Goal: Transaction & Acquisition: Purchase product/service

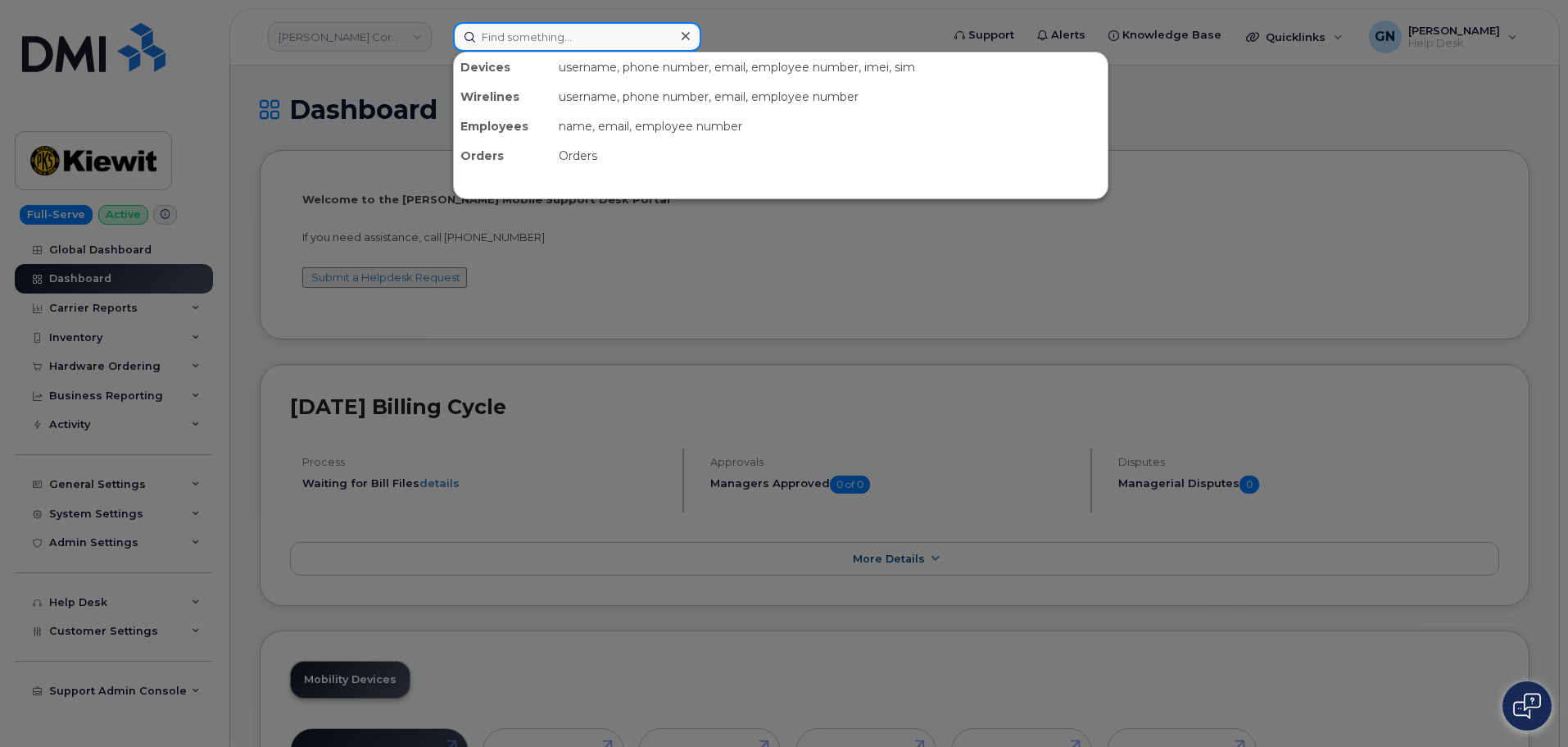
click at [494, 39] on input at bounding box center [577, 37] width 248 height 30
paste input "5878399217"
type input "5878399217"
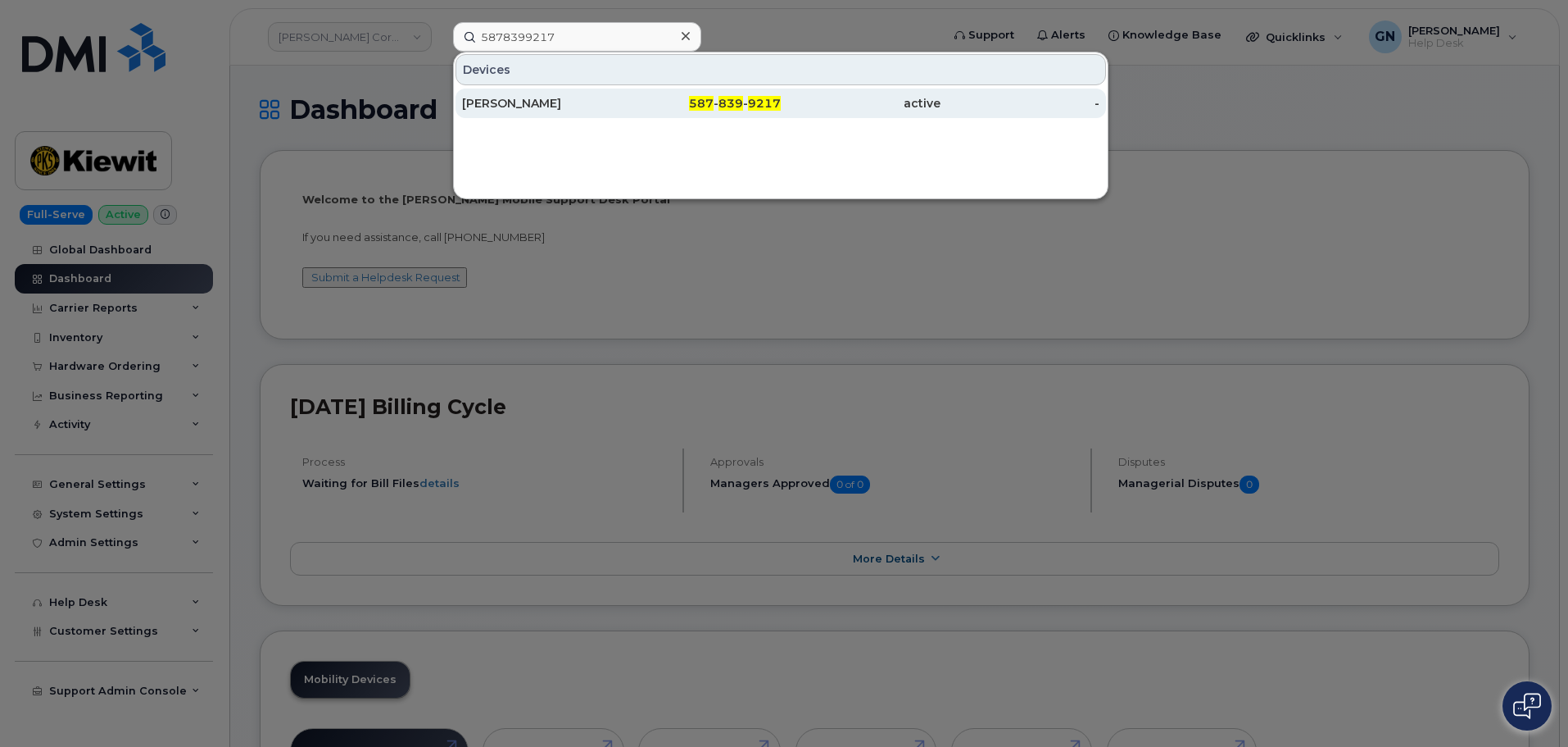
click at [527, 107] on div "[PERSON_NAME]" at bounding box center [542, 103] width 159 height 16
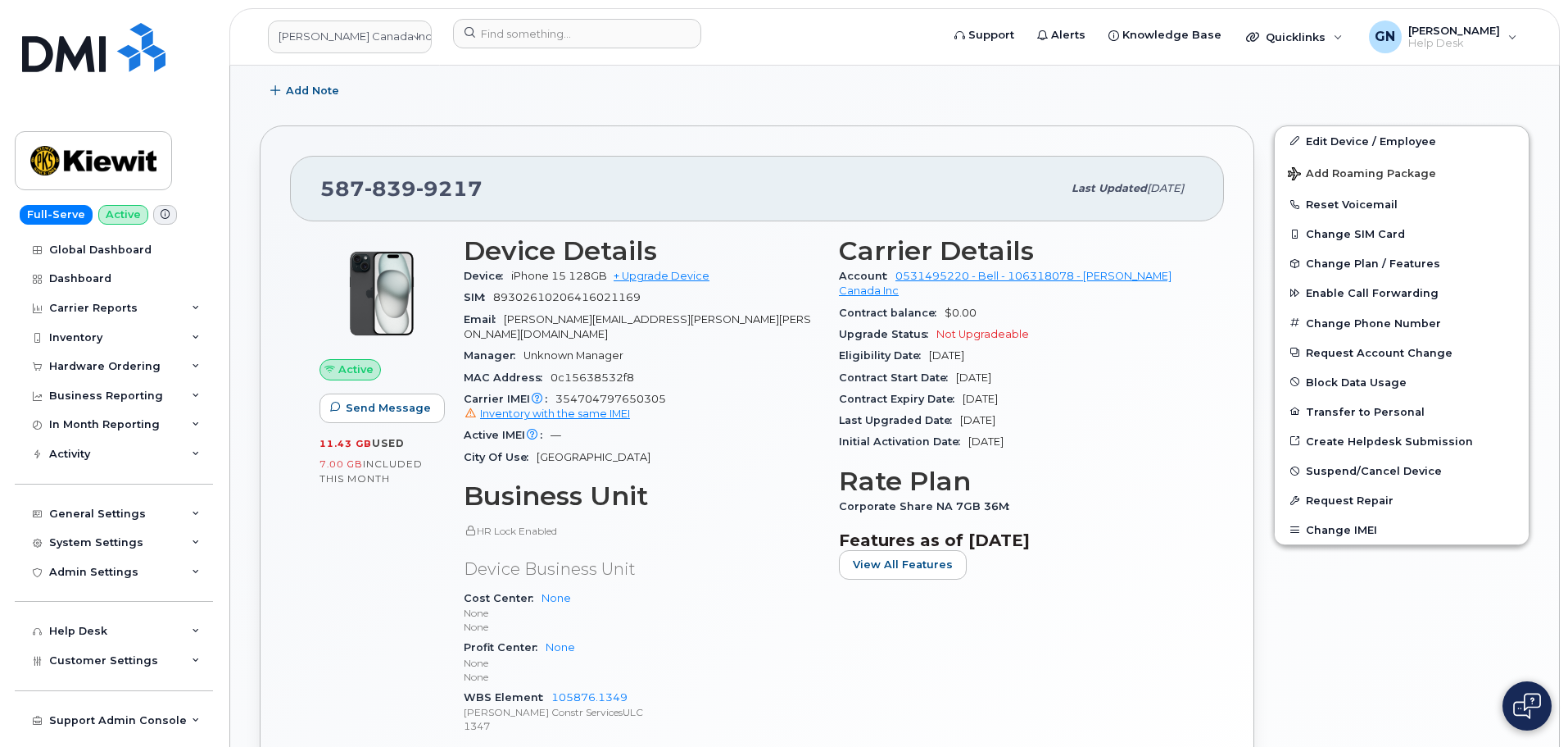
scroll to position [410, 0]
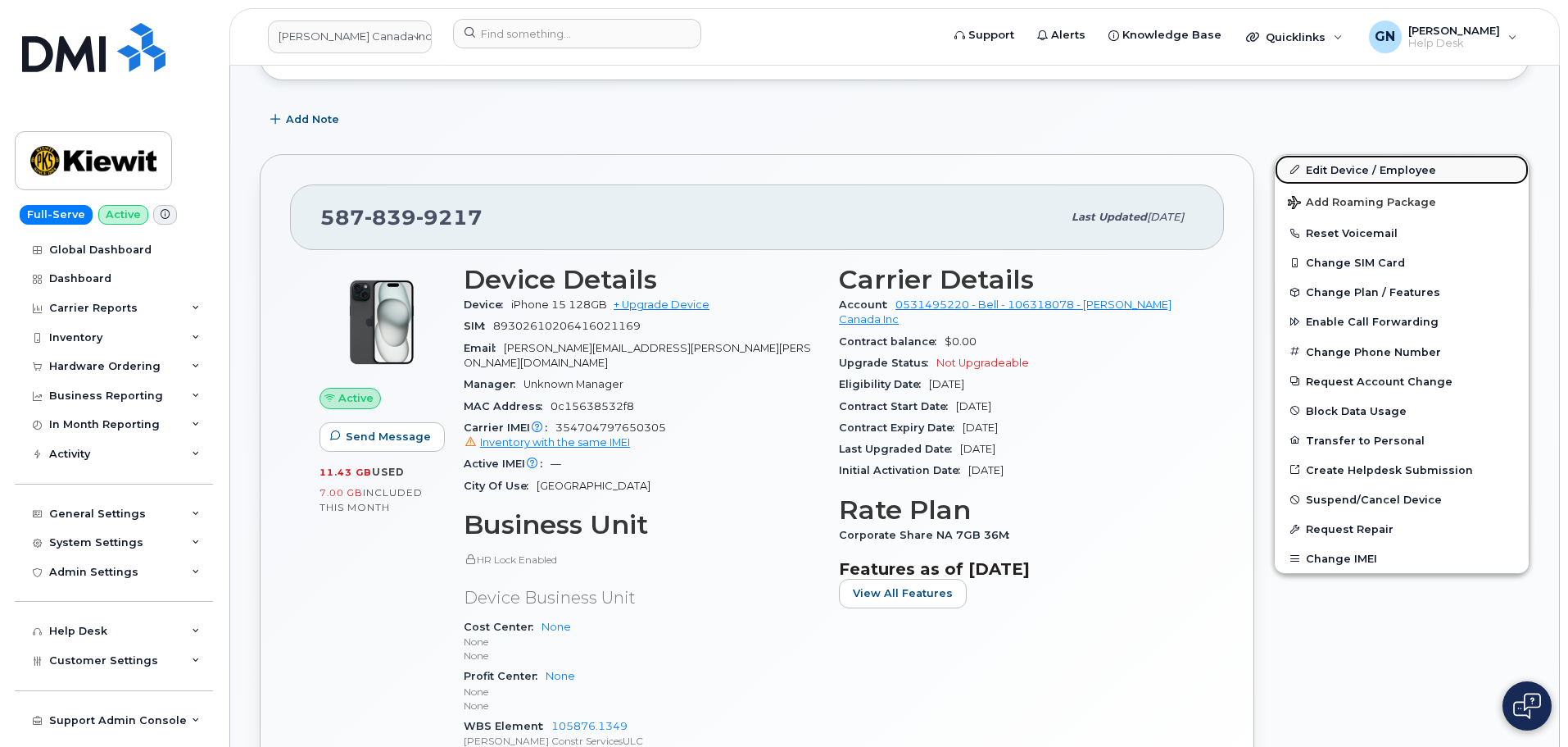
click at [1335, 169] on link "Edit Device / Employee" at bounding box center [1402, 170] width 254 height 30
click at [1363, 264] on button "Change SIM Card" at bounding box center [1402, 262] width 254 height 30
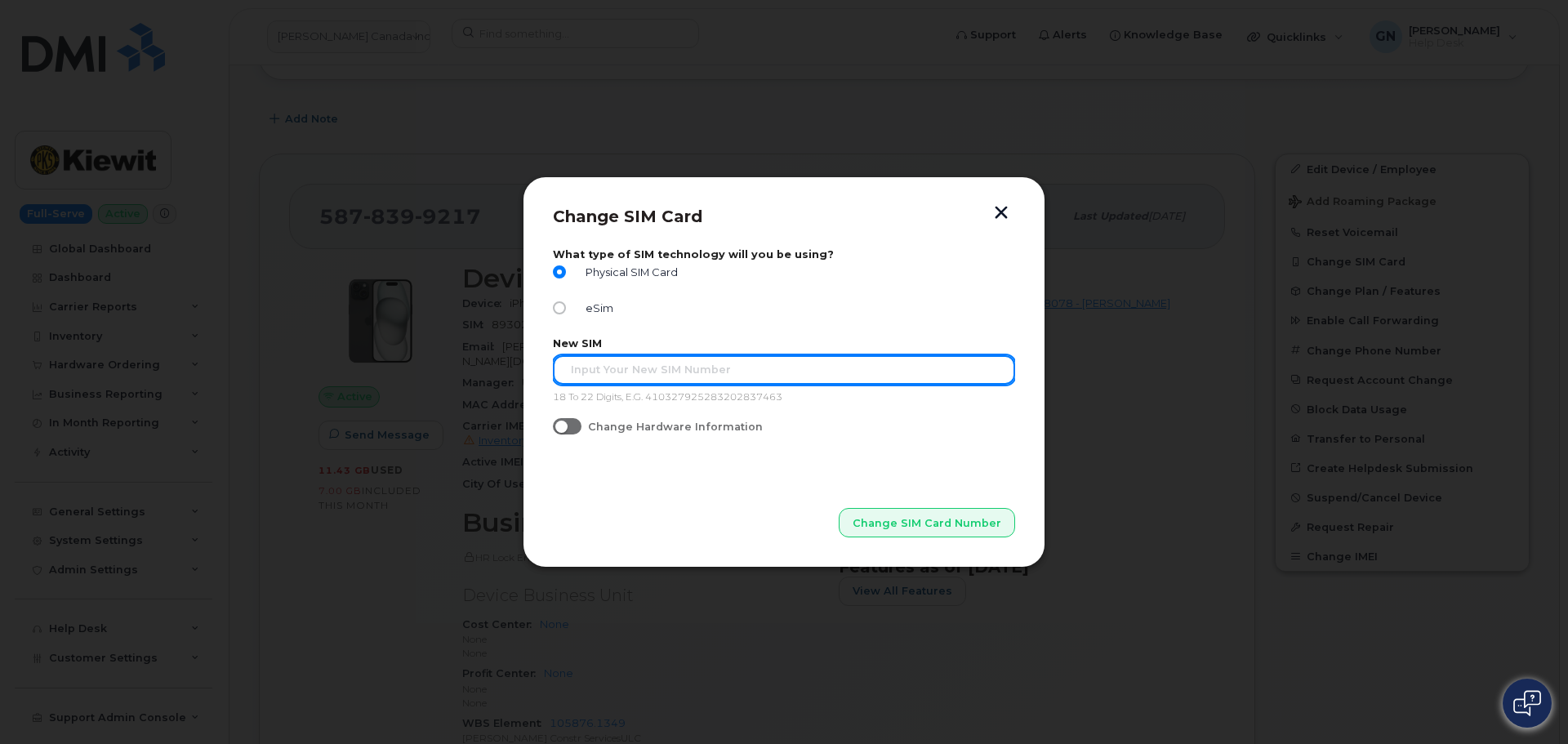
click at [706, 372] on input "text" at bounding box center [783, 371] width 462 height 30
paste input "89302610207416770011"
type input "89302610207416770011"
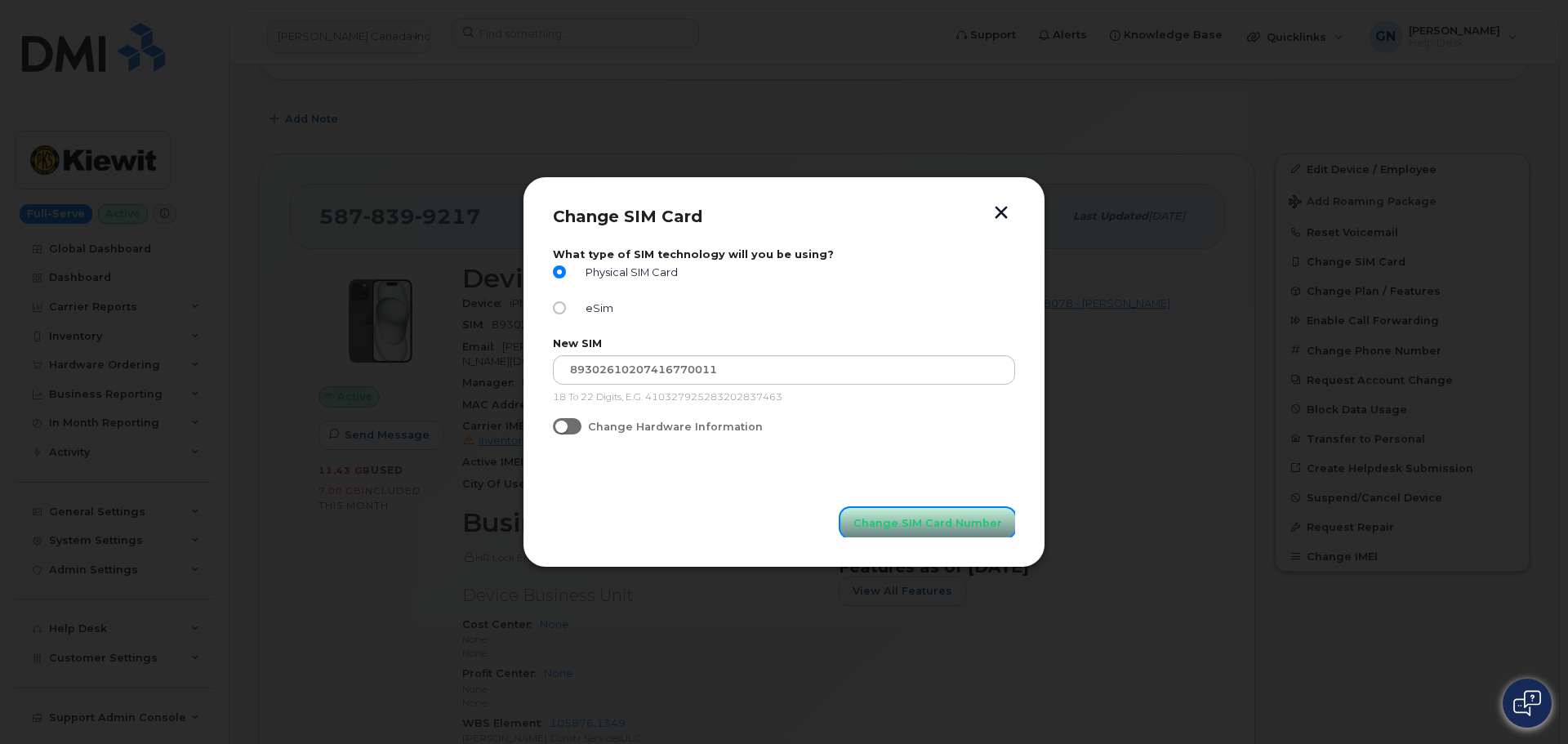
click at [920, 524] on span "Change SIM Card Number" at bounding box center [928, 523] width 149 height 16
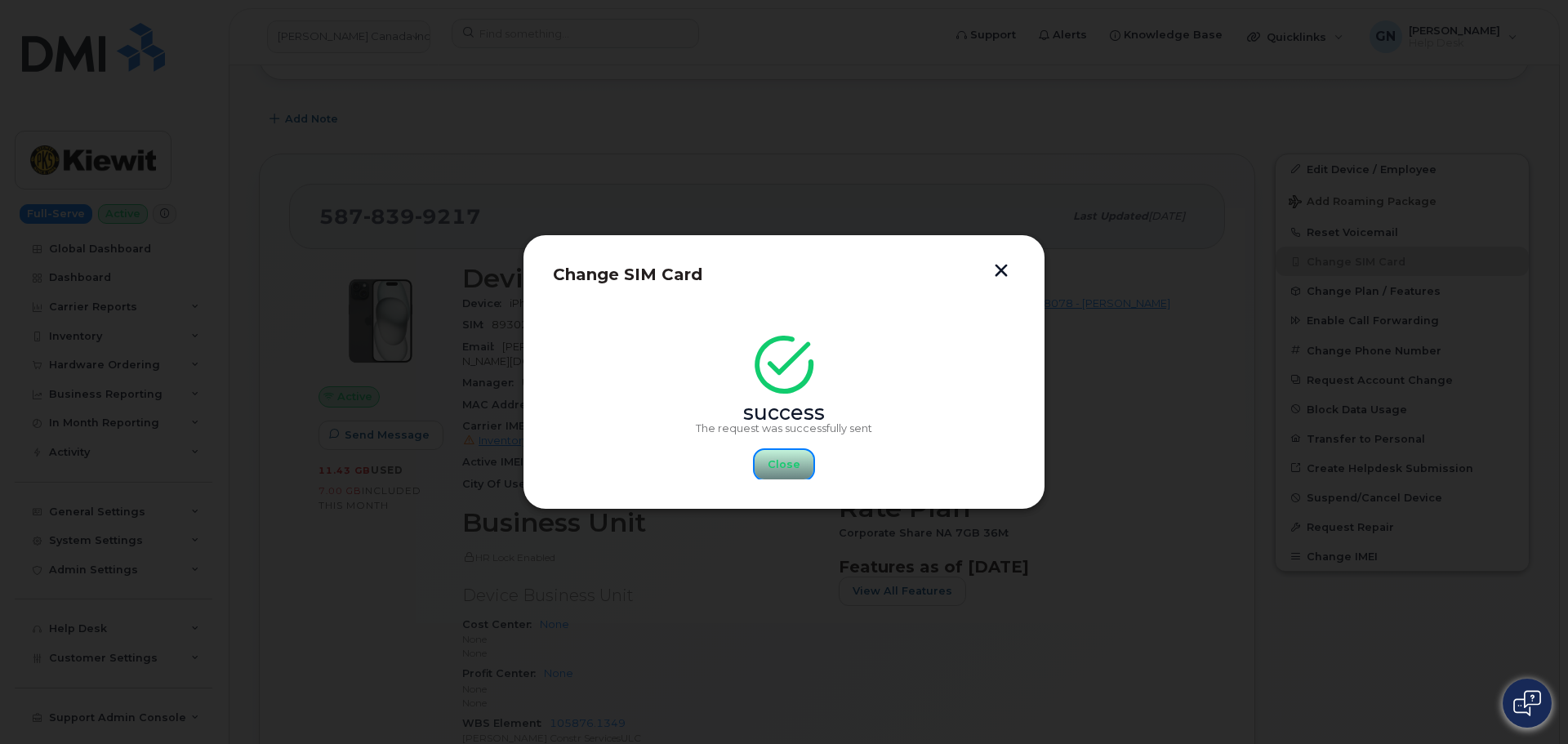
click at [793, 463] on span "Close" at bounding box center [784, 464] width 33 height 16
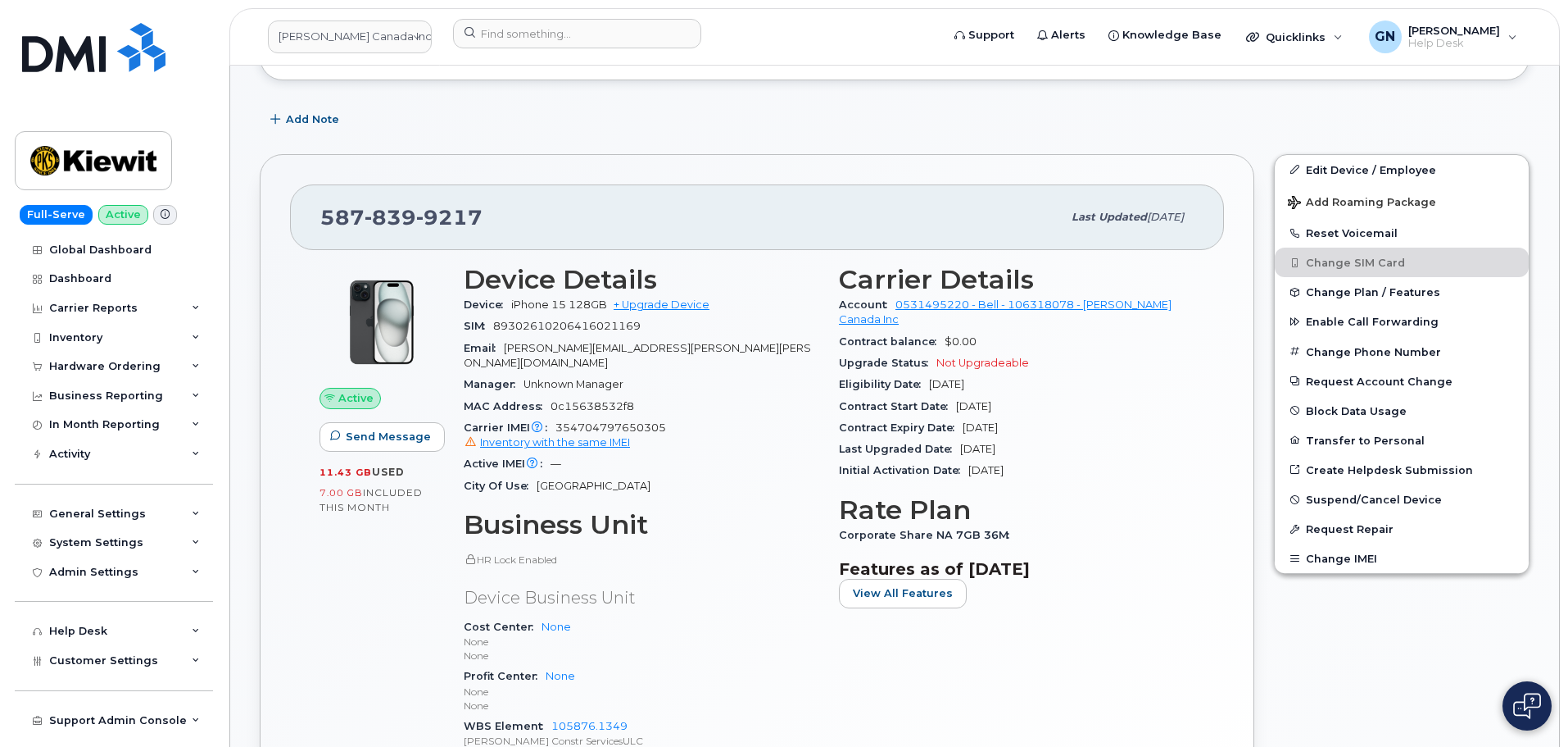
click at [162, 217] on icon at bounding box center [164, 213] width 9 height 9
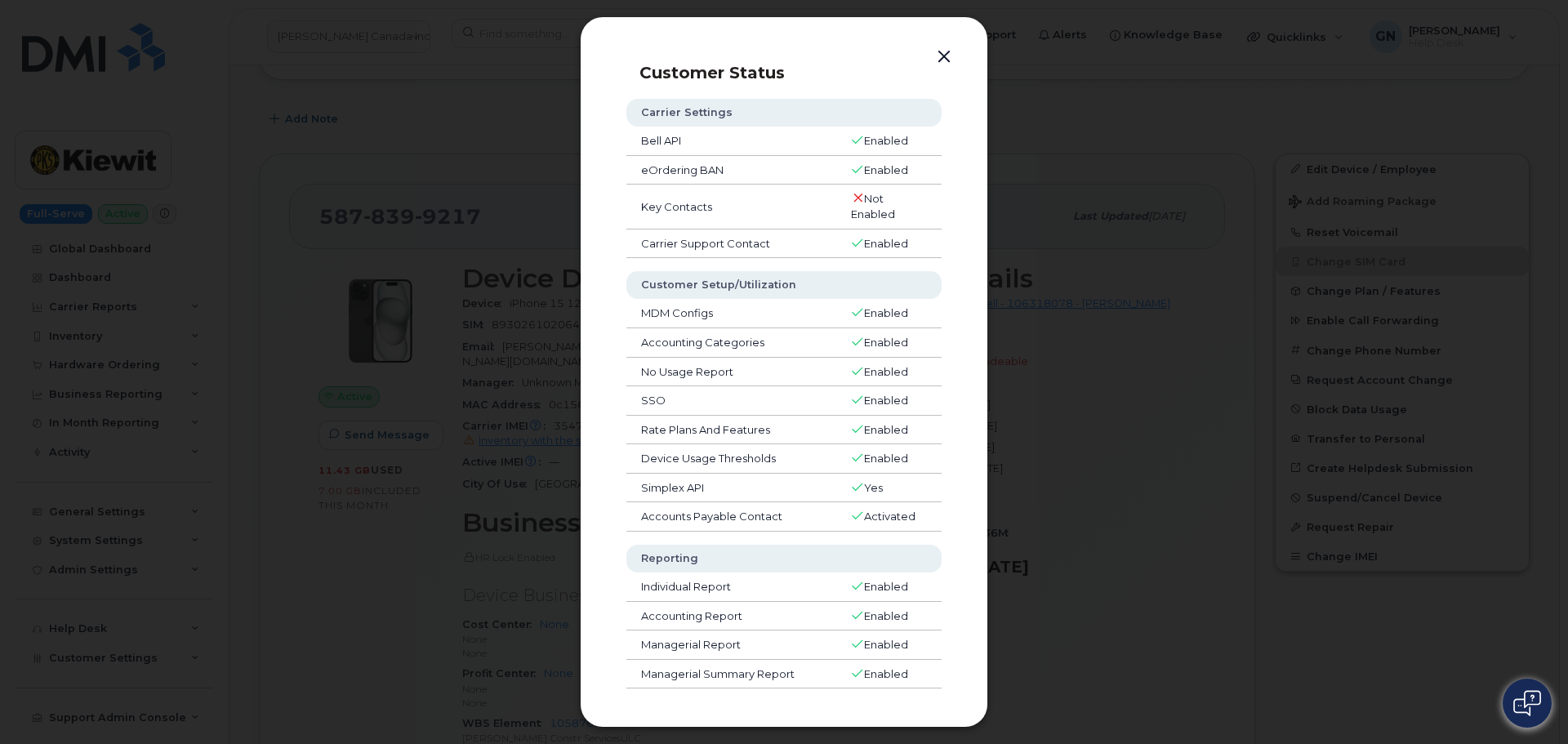
click at [943, 57] on button "button" at bounding box center [944, 57] width 25 height 23
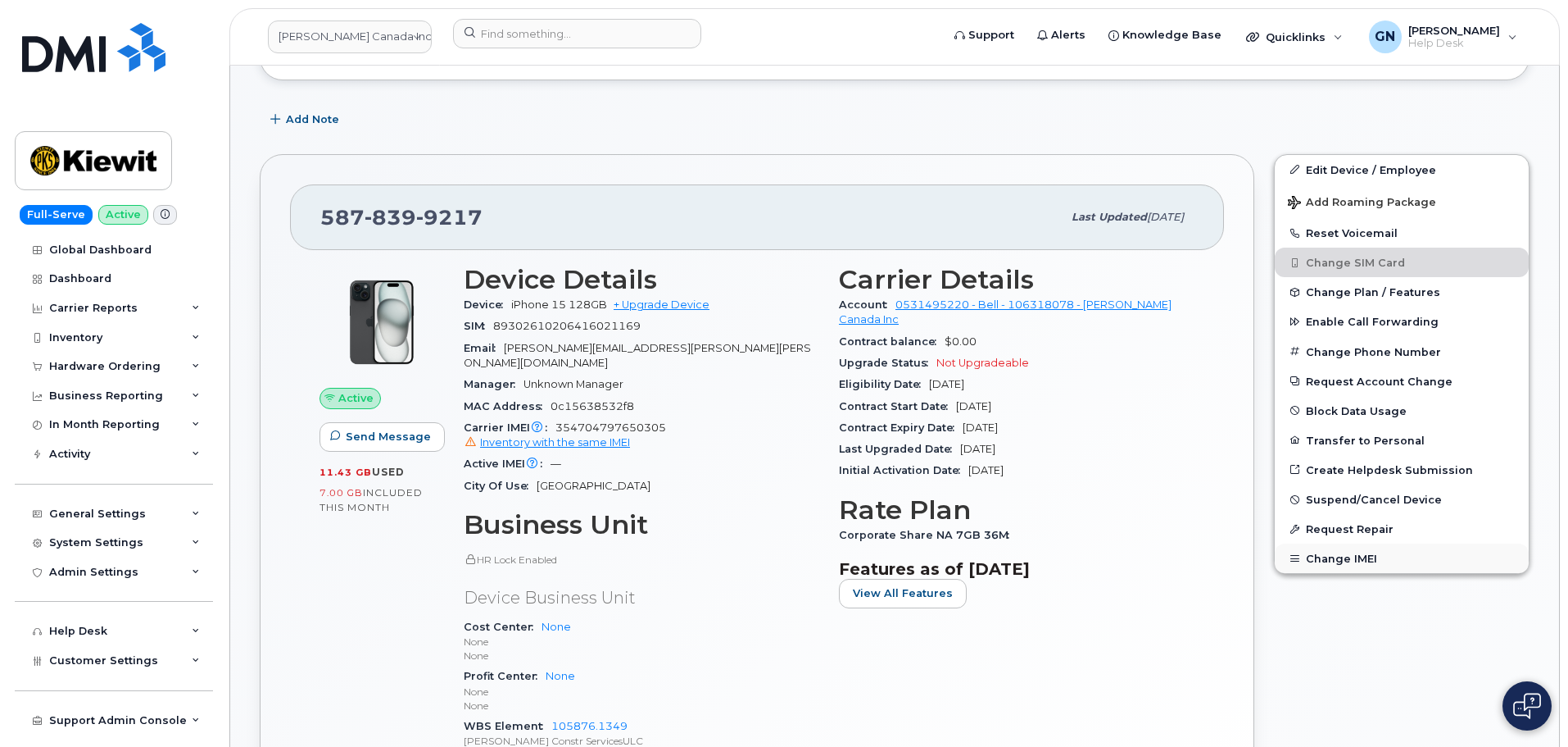
click at [1338, 558] on button "Change IMEI" at bounding box center [1402, 559] width 254 height 30
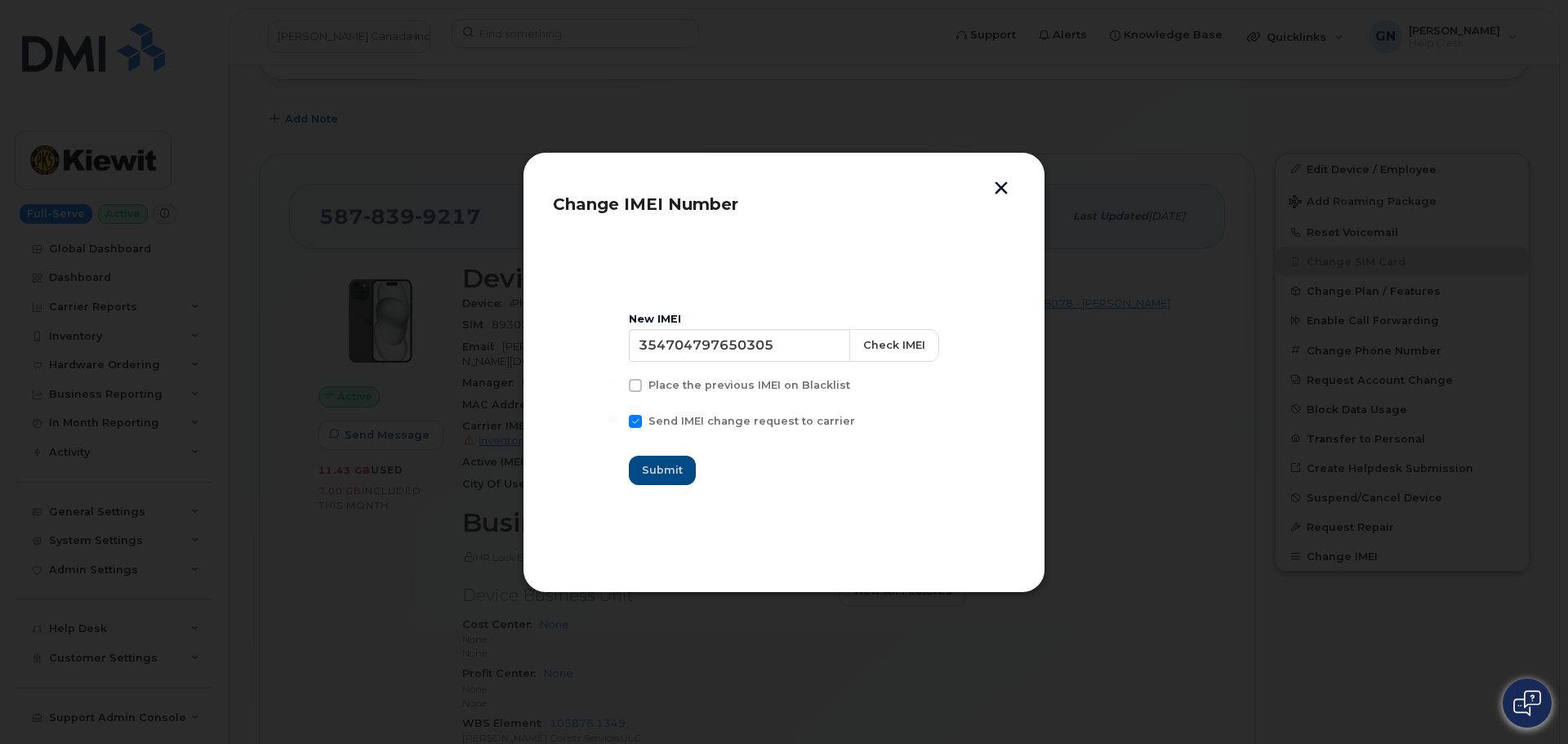
click at [999, 188] on button "button" at bounding box center [1001, 189] width 25 height 17
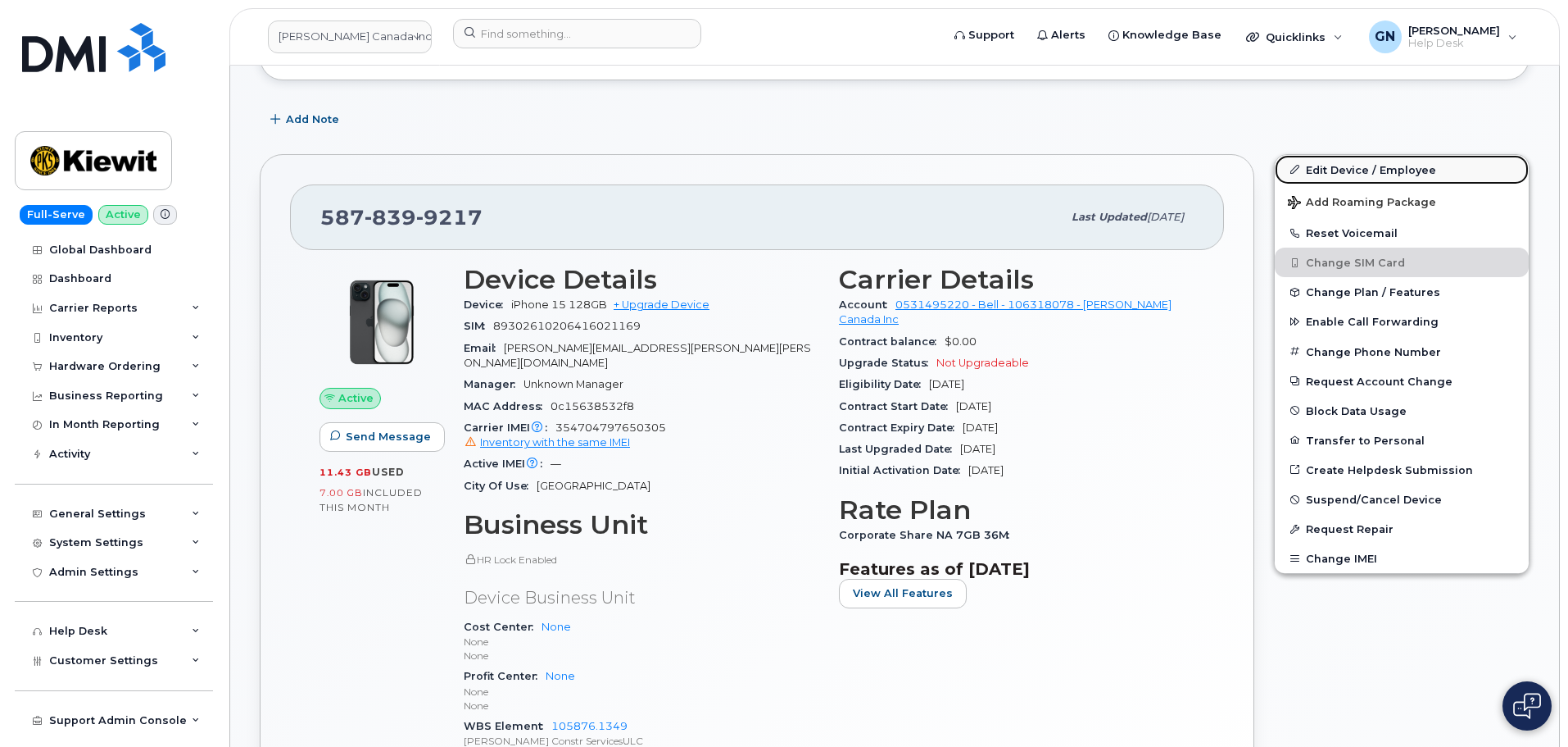
click at [1331, 169] on link "Edit Device / Employee" at bounding box center [1402, 170] width 254 height 30
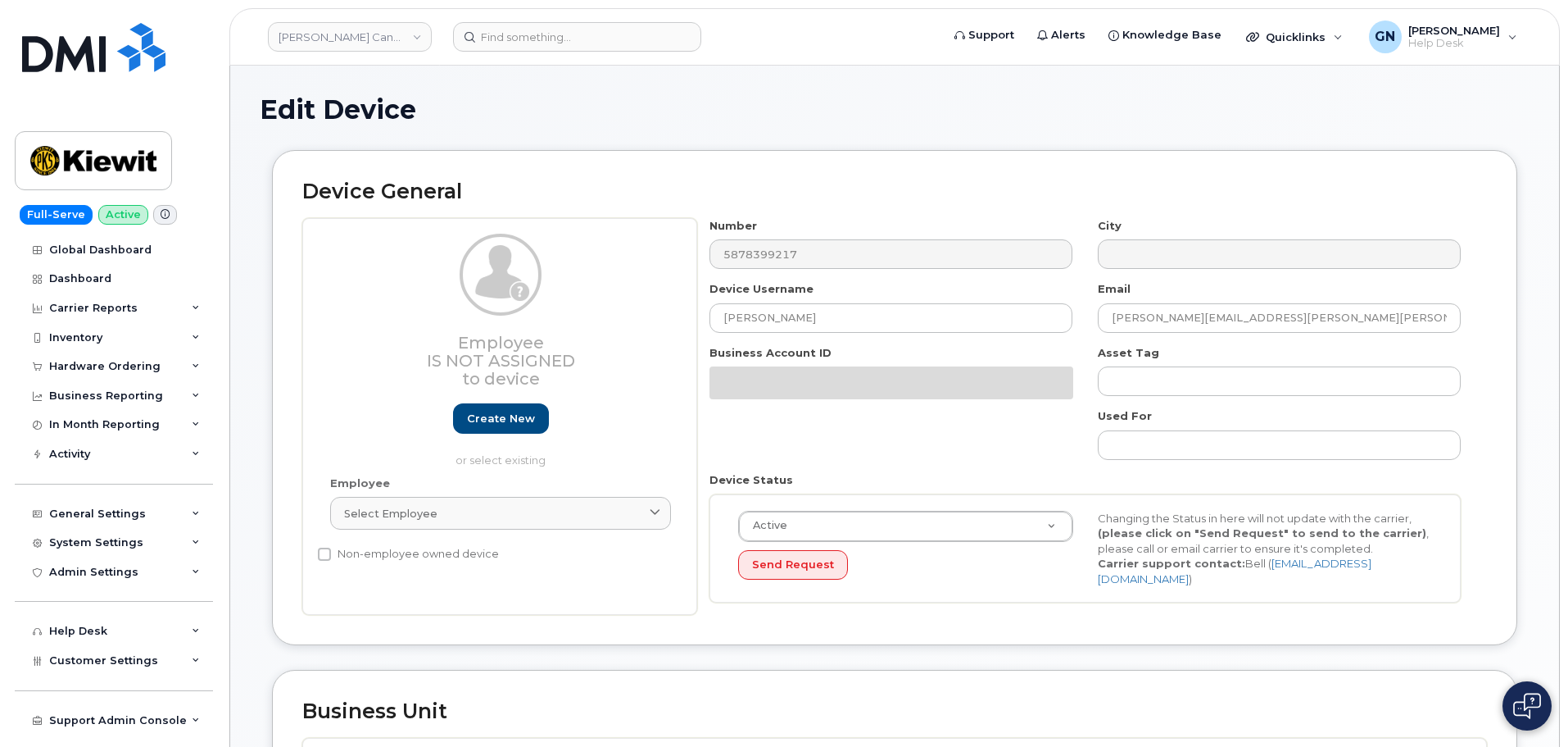
select select "14059"
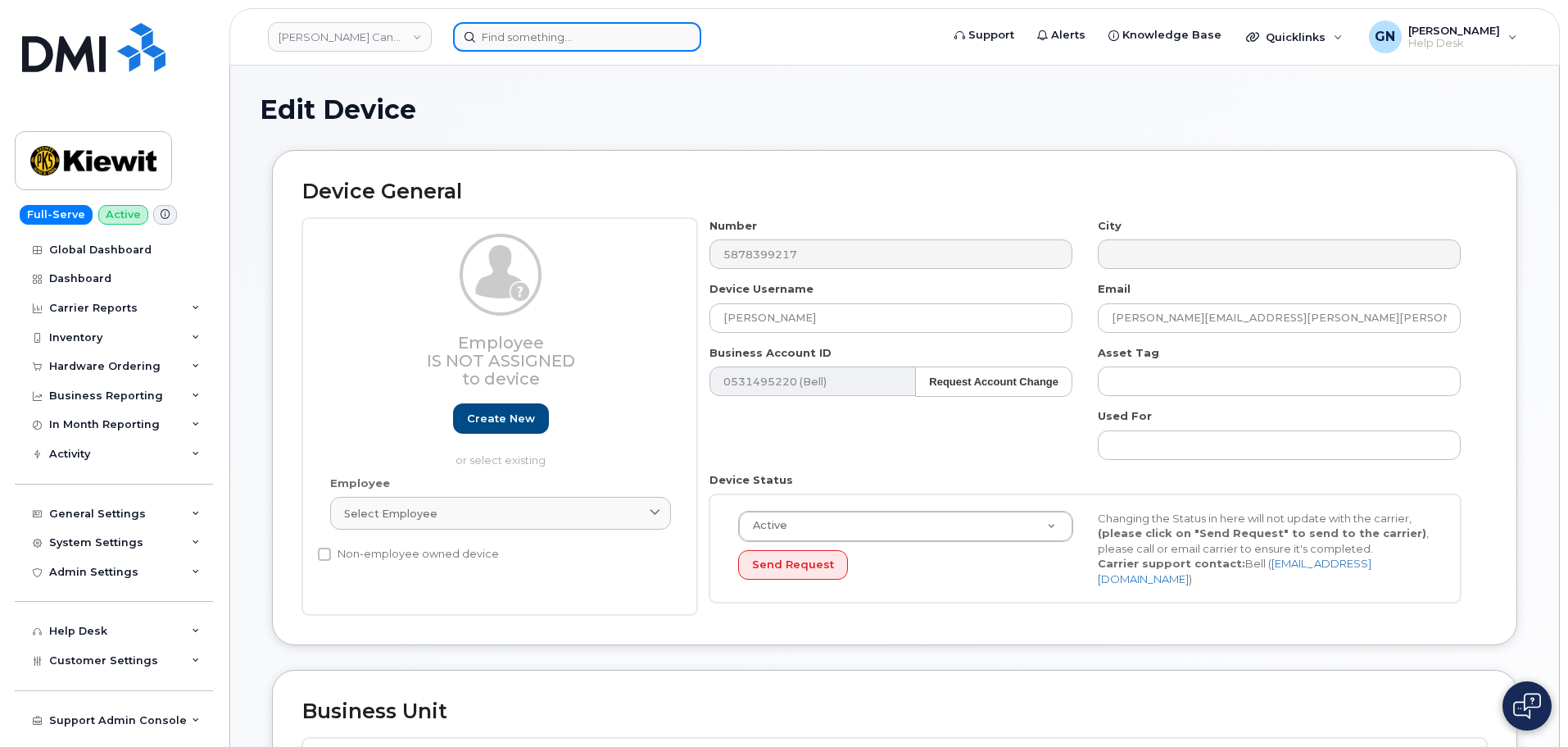
click at [587, 35] on input at bounding box center [577, 37] width 248 height 30
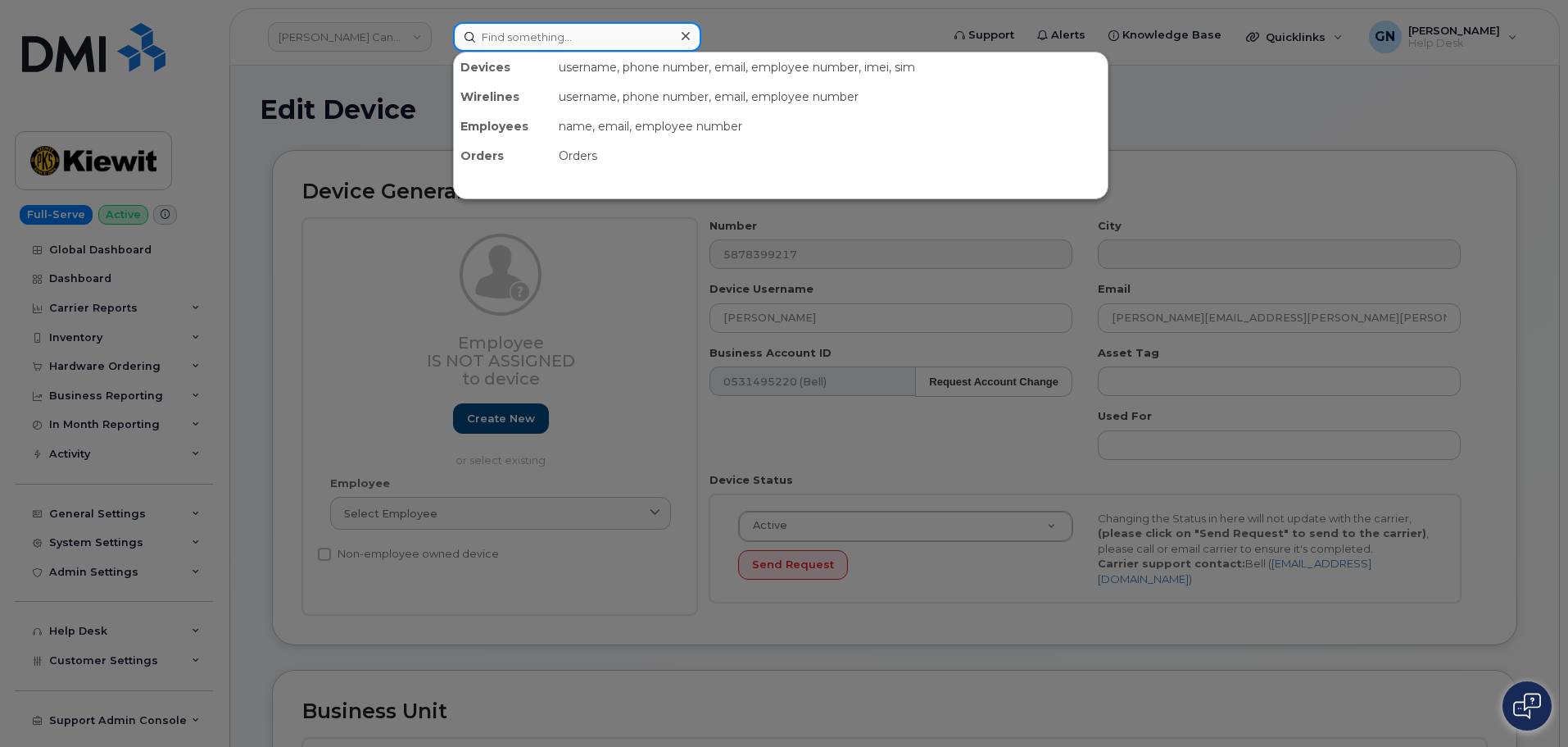
paste input "5878399217"
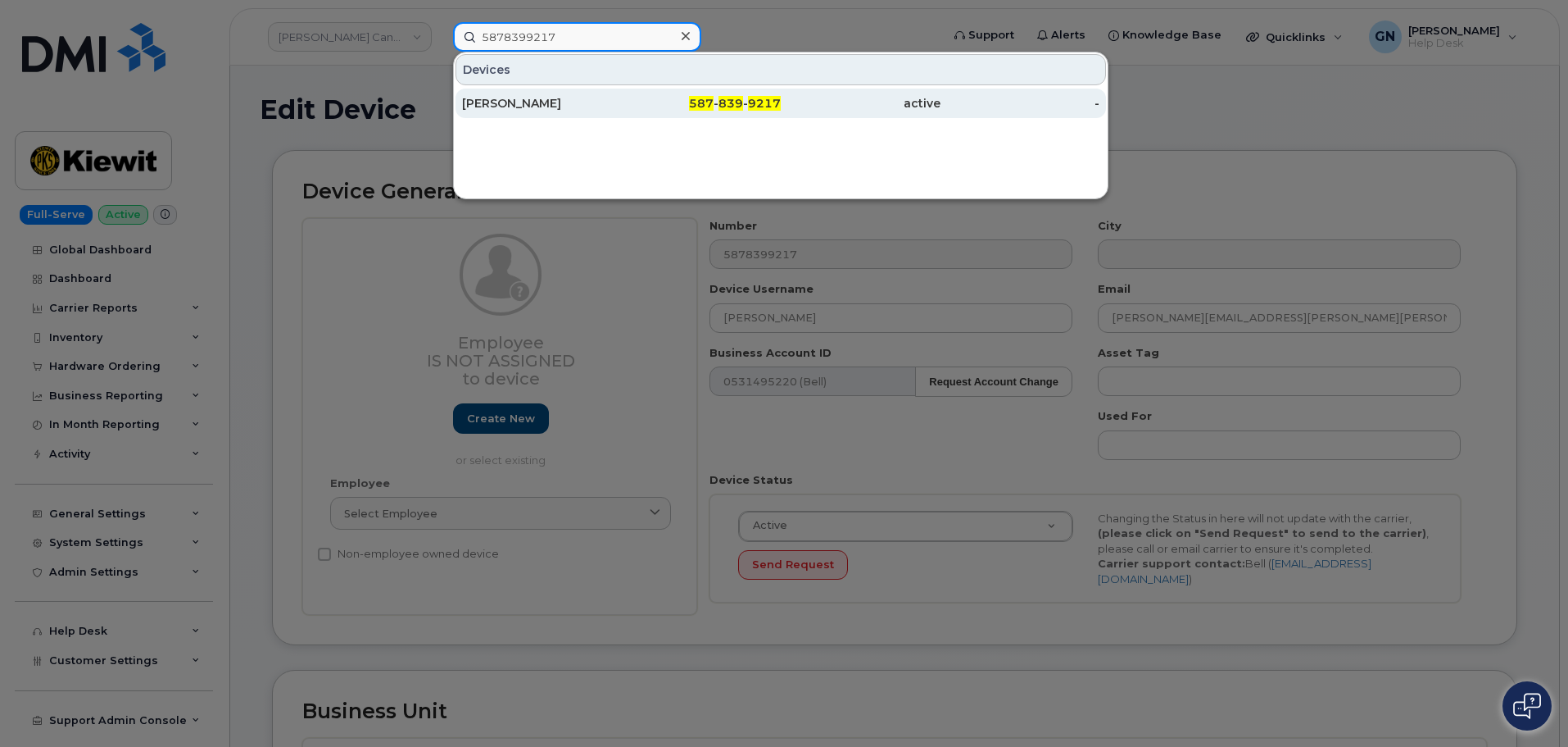
type input "5878399217"
click at [781, 95] on div "587 - 839 - 9217" at bounding box center [860, 104] width 159 height 30
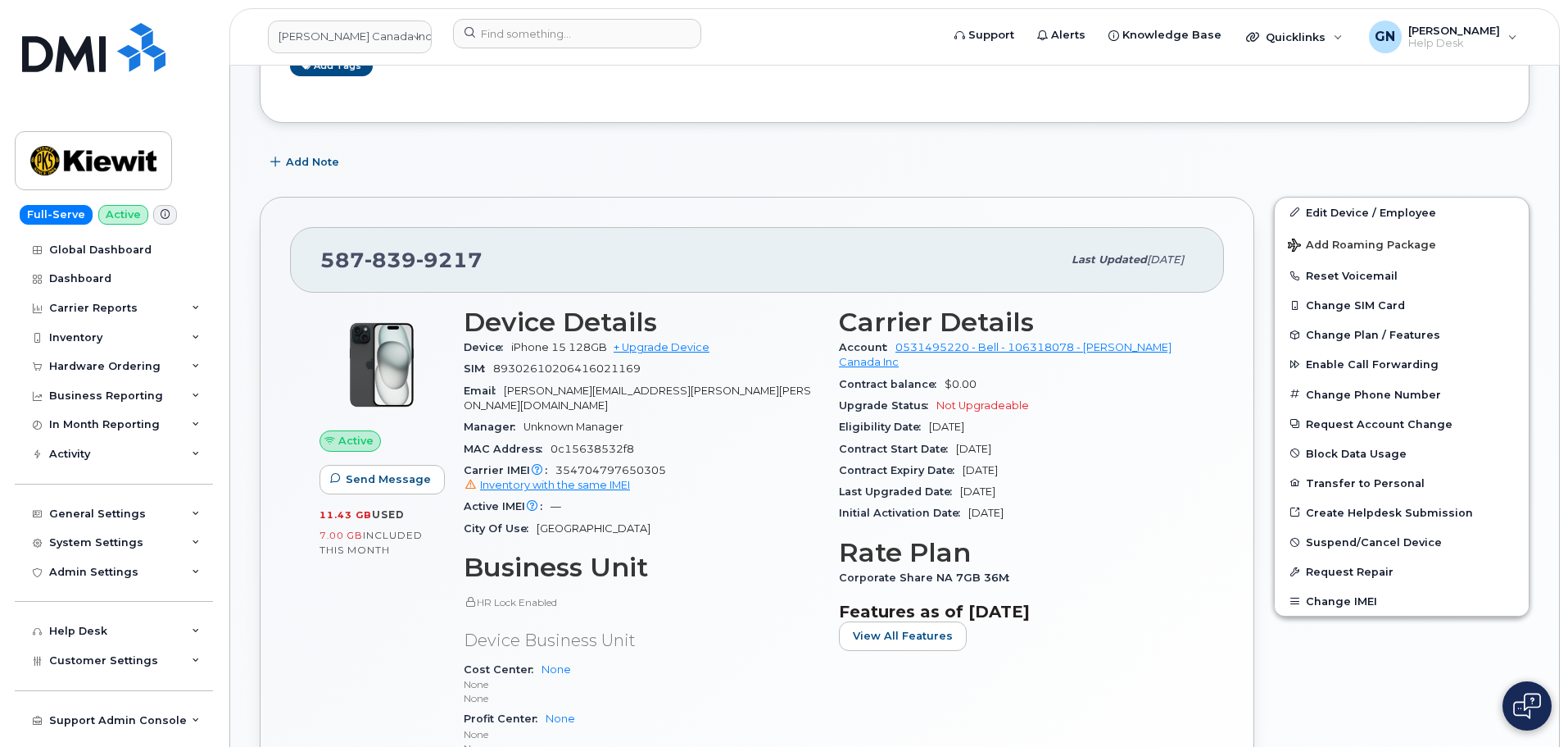
scroll to position [385, 0]
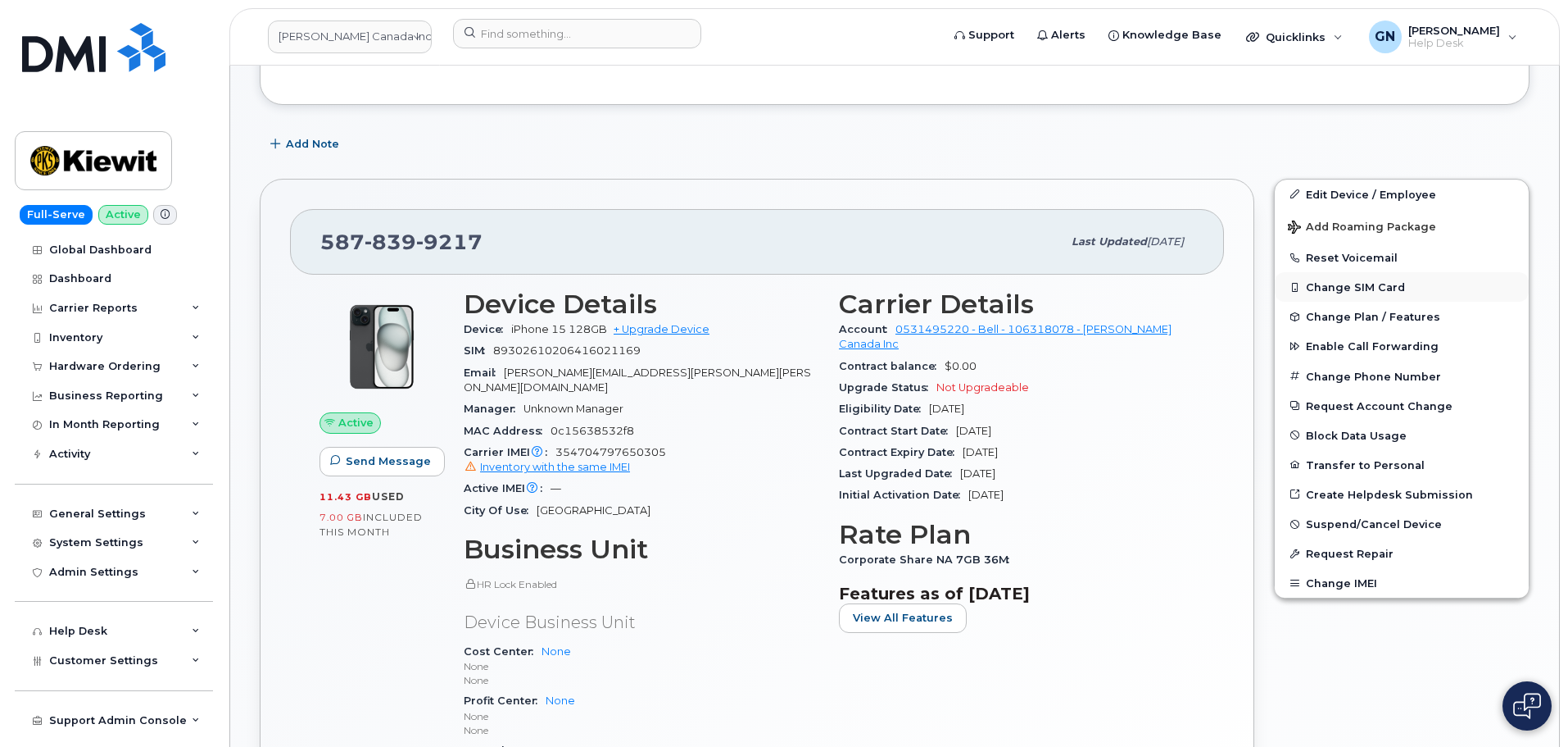
click at [1334, 288] on button "Change SIM Card" at bounding box center [1402, 287] width 254 height 30
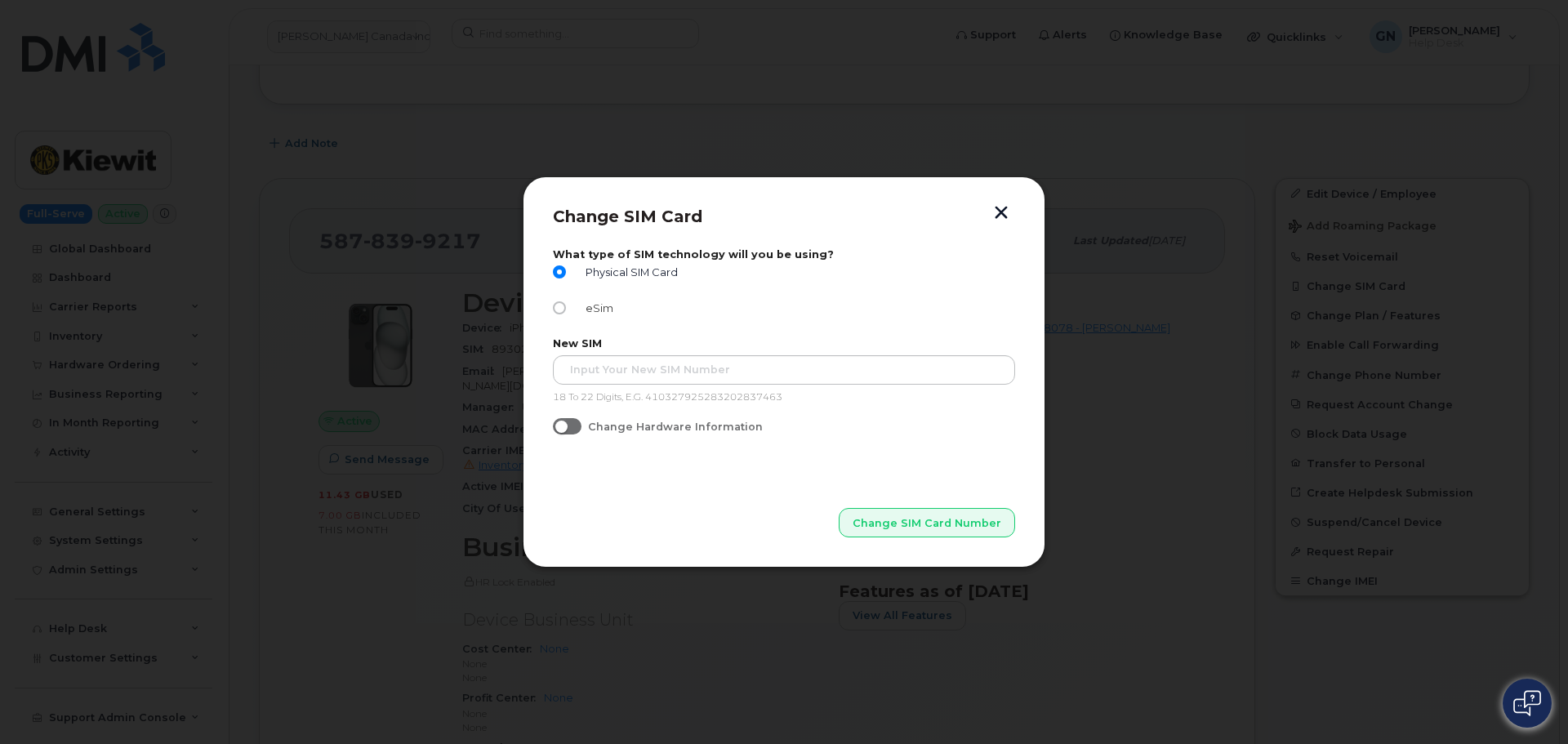
click at [559, 306] on input "eSim" at bounding box center [558, 307] width 13 height 13
radio input "true"
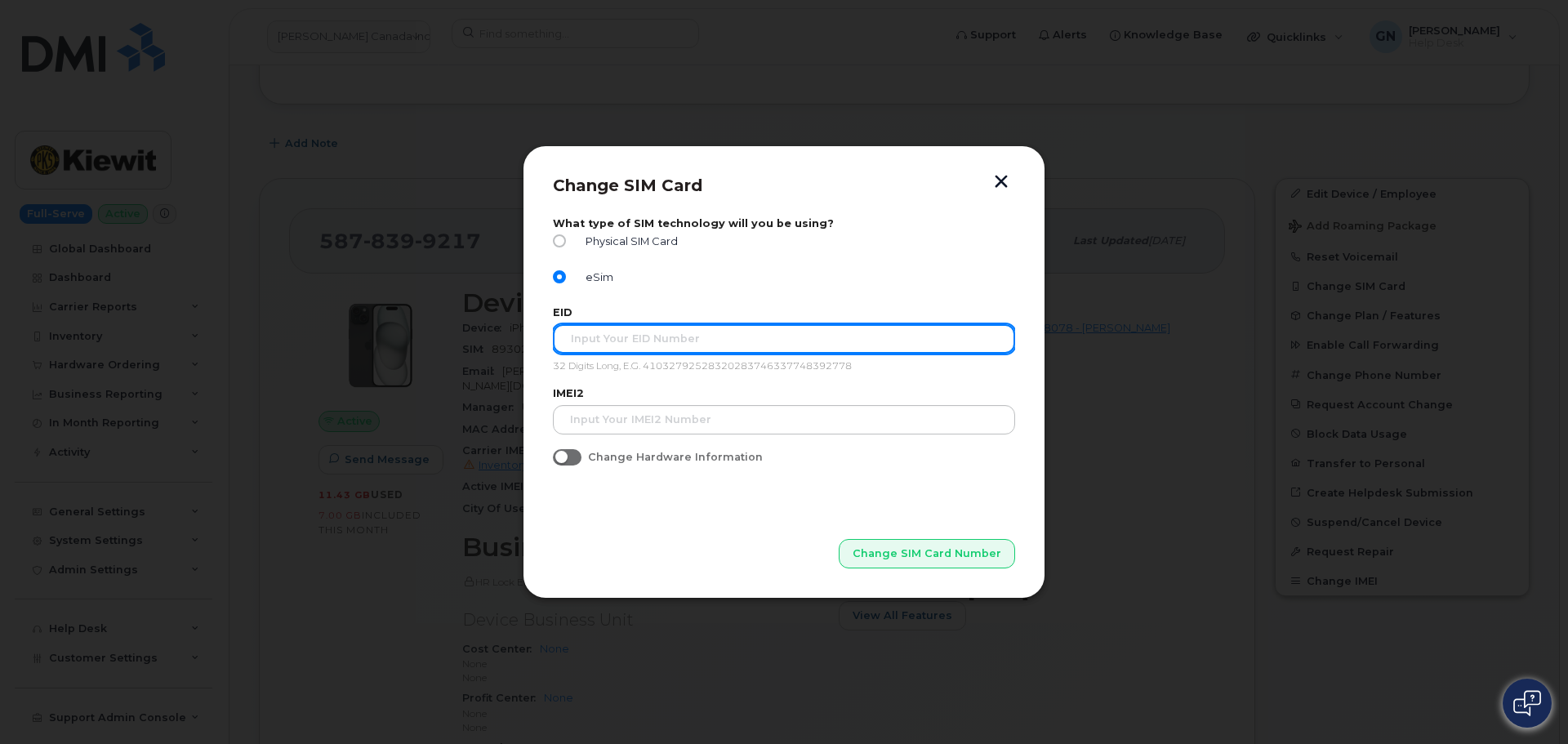
click at [677, 338] on input "text" at bounding box center [783, 339] width 462 height 30
click at [668, 341] on input "text" at bounding box center [781, 339] width 462 height 30
paste input "89049032007208882600189035411155"
type input "89049032007208882600189035411155"
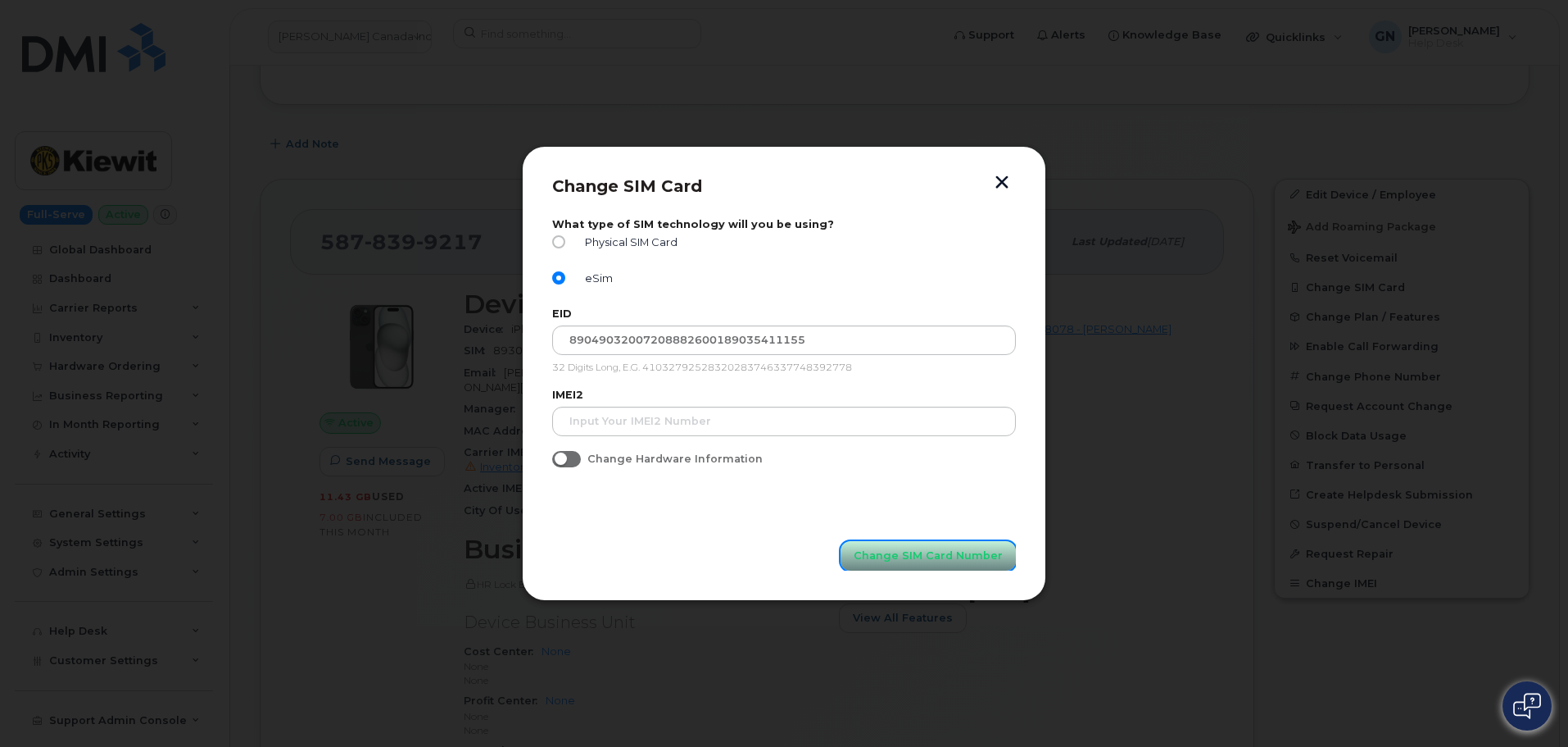
click at [958, 558] on span "Change SIM Card Number" at bounding box center [928, 556] width 150 height 16
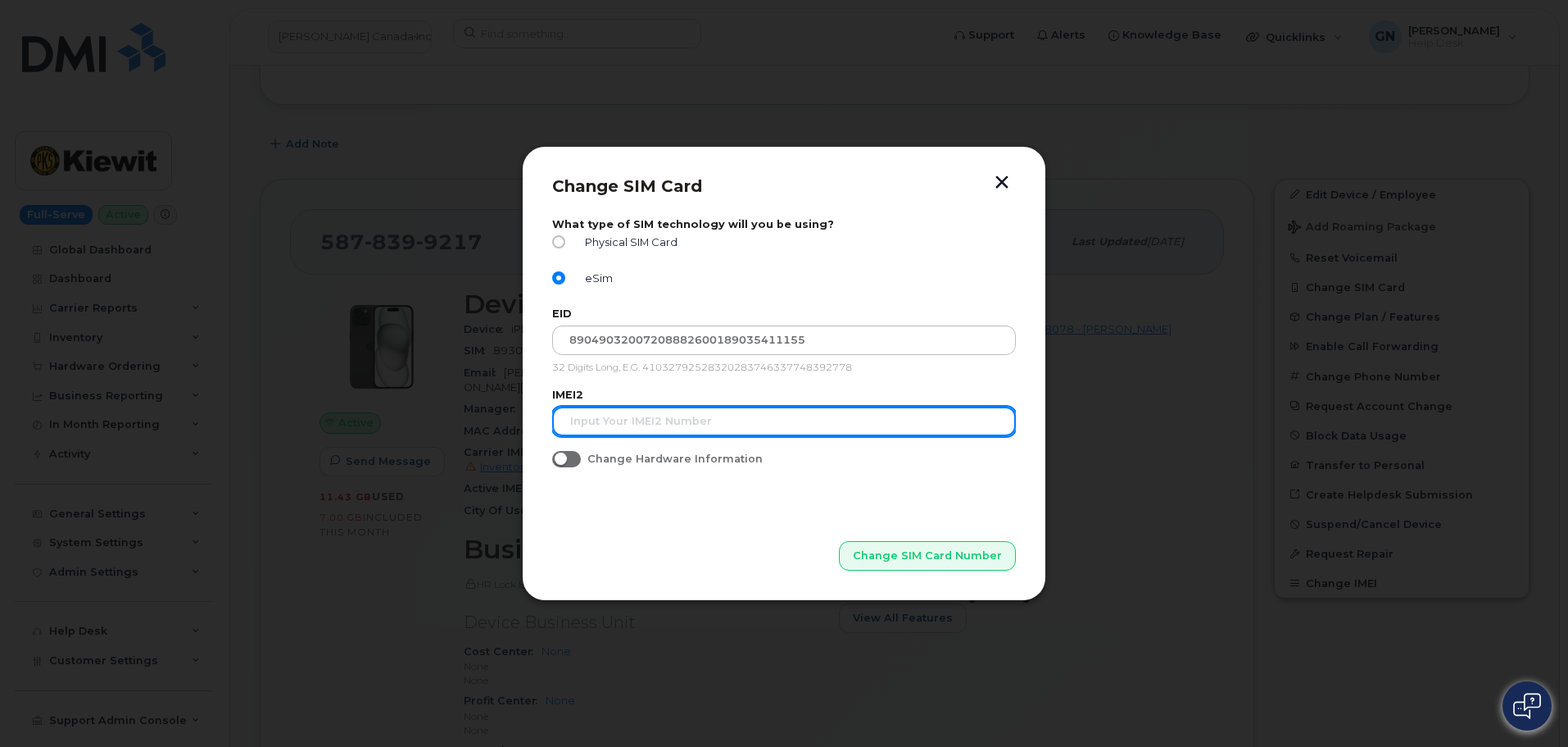
click at [700, 422] on input "text" at bounding box center [784, 422] width 464 height 30
paste input "354704797650305"
type input "354704797650305"
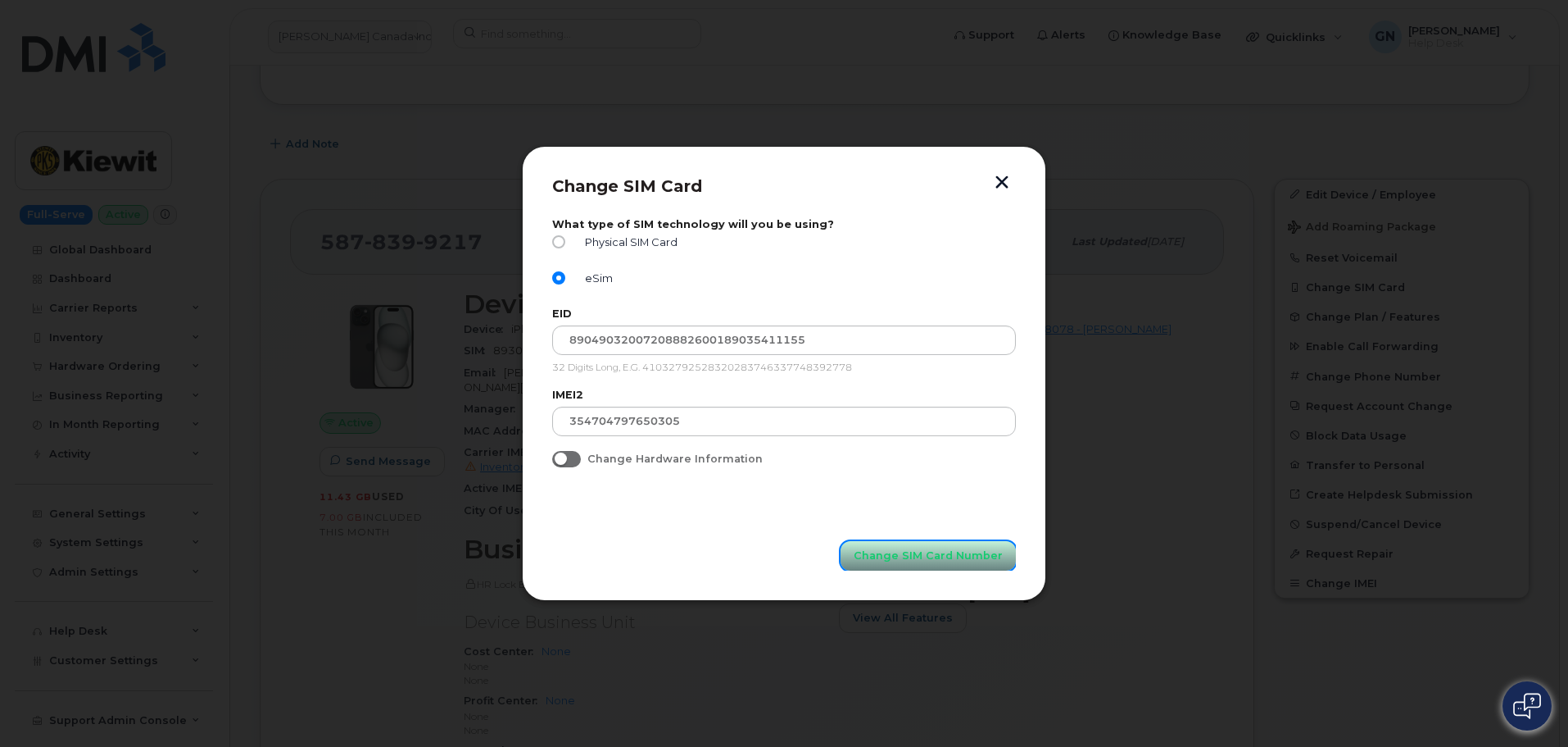
click at [892, 557] on span "Change SIM Card Number" at bounding box center [928, 556] width 150 height 16
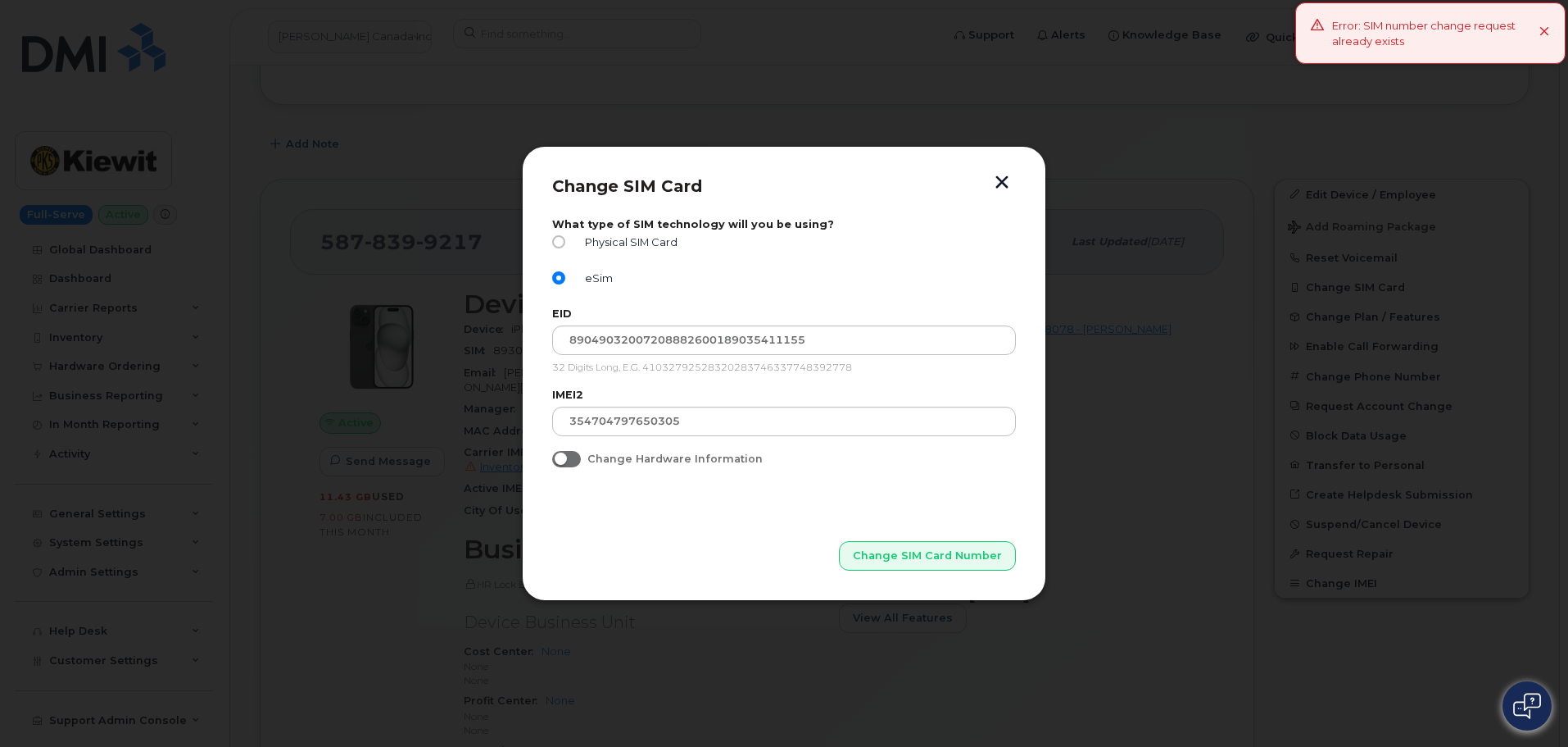
click at [564, 458] on input "Change Hardware Information" at bounding box center [558, 457] width 13 height 13
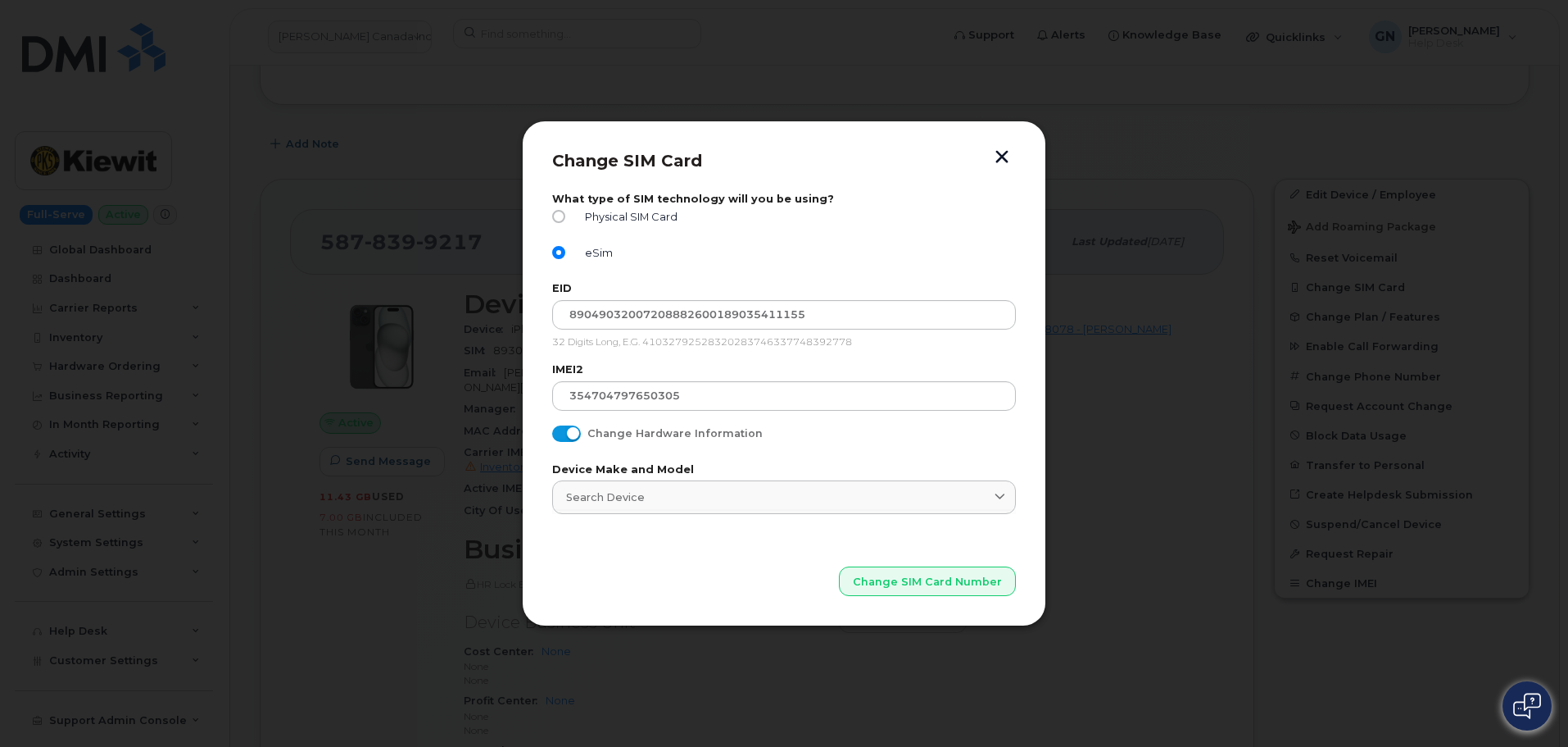
click at [577, 435] on span at bounding box center [566, 434] width 29 height 16
click at [565, 435] on input "Change Hardware Information" at bounding box center [558, 432] width 13 height 13
checkbox input "false"
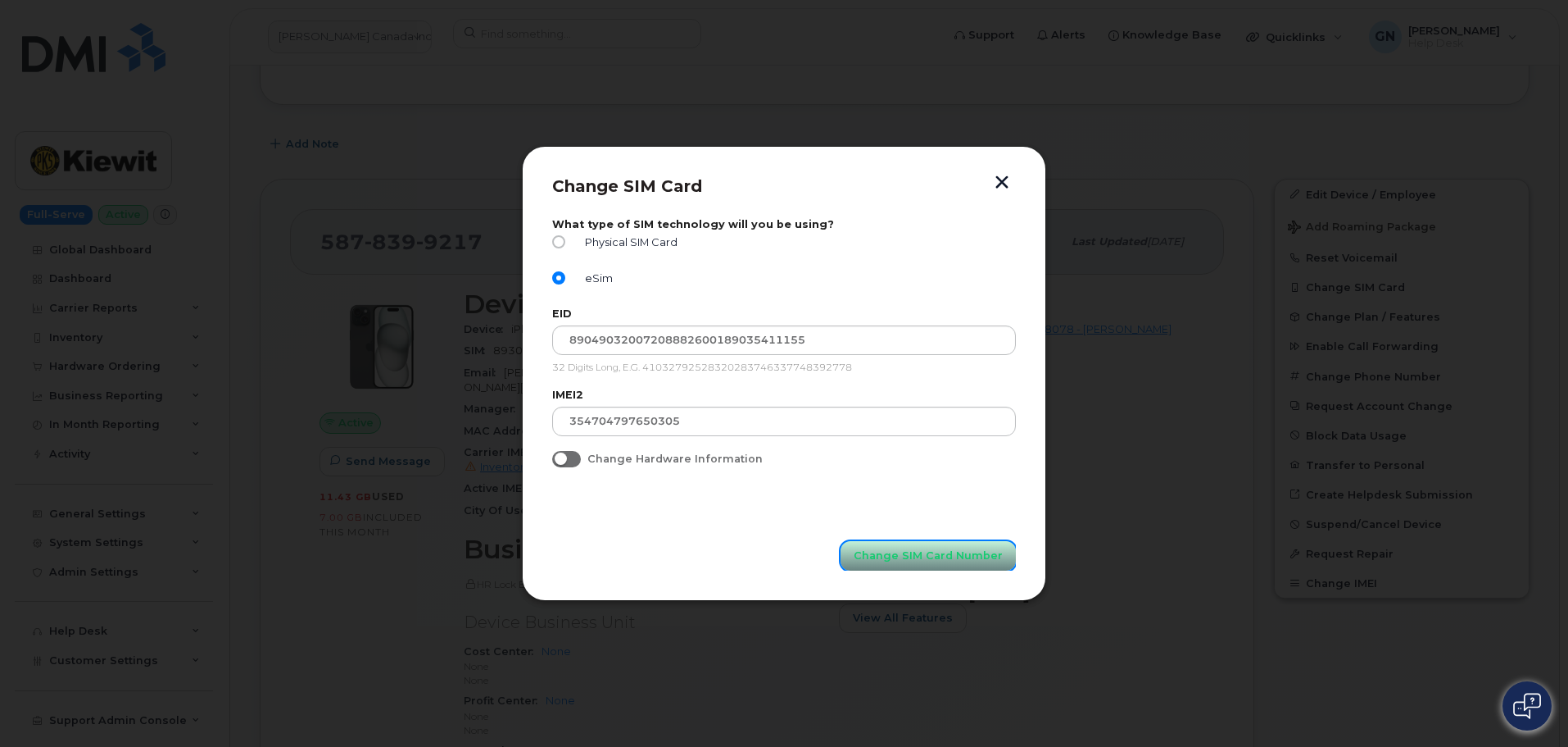
click at [897, 553] on span "Change SIM Card Number" at bounding box center [928, 556] width 150 height 16
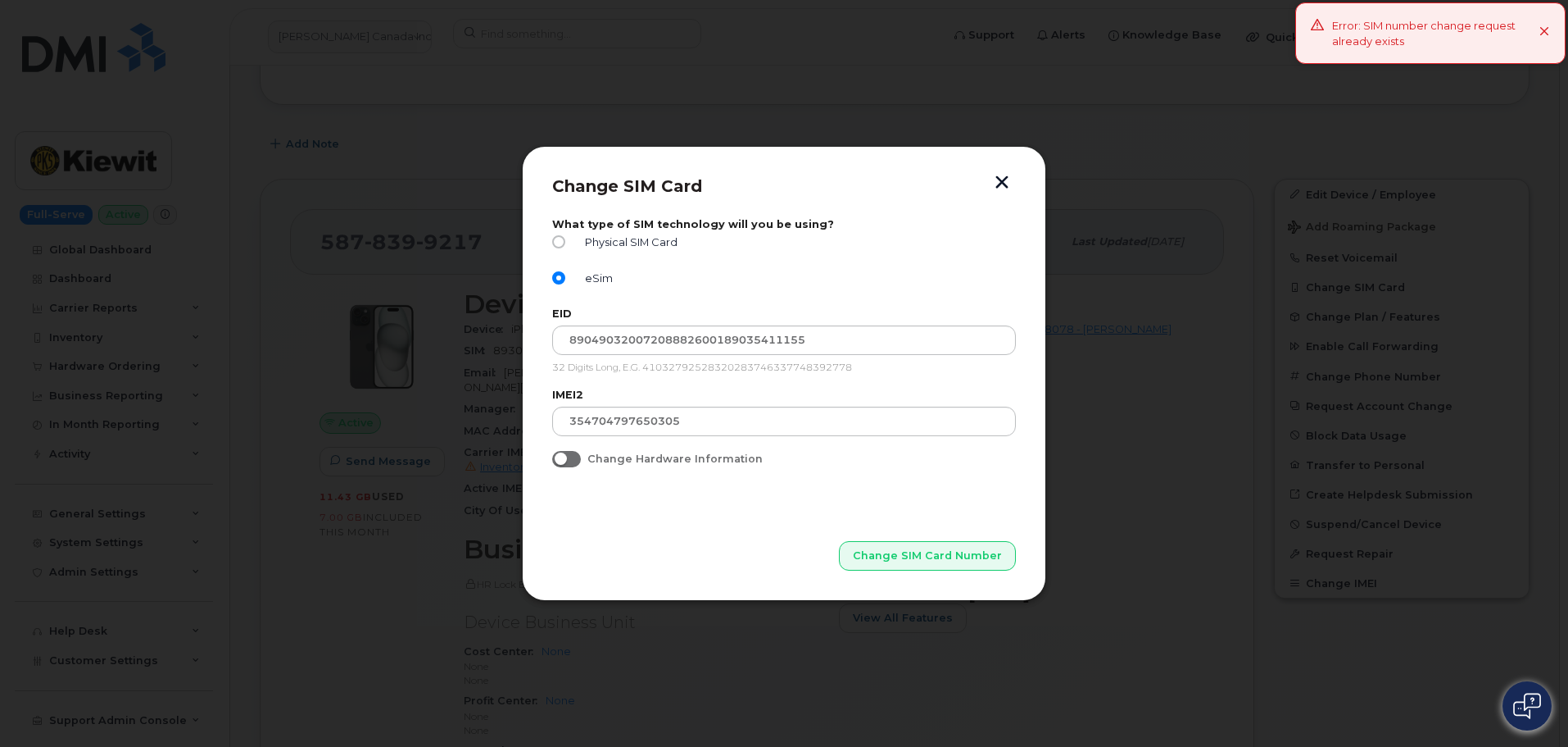
click at [1005, 191] on button "button" at bounding box center [1002, 184] width 25 height 17
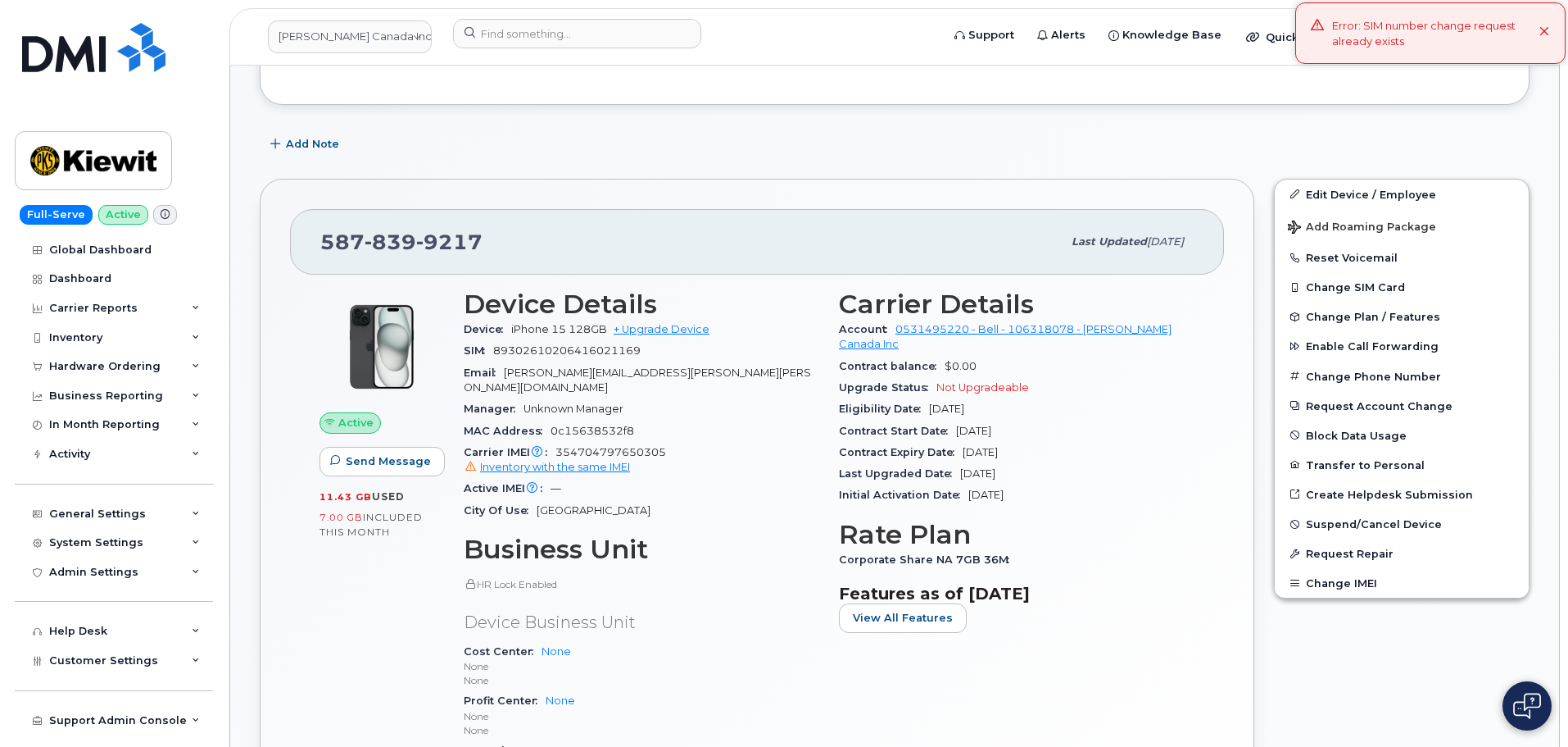
click at [1556, 28] on div "Error: SIM number change request already exists" at bounding box center [1429, 33] width 270 height 62
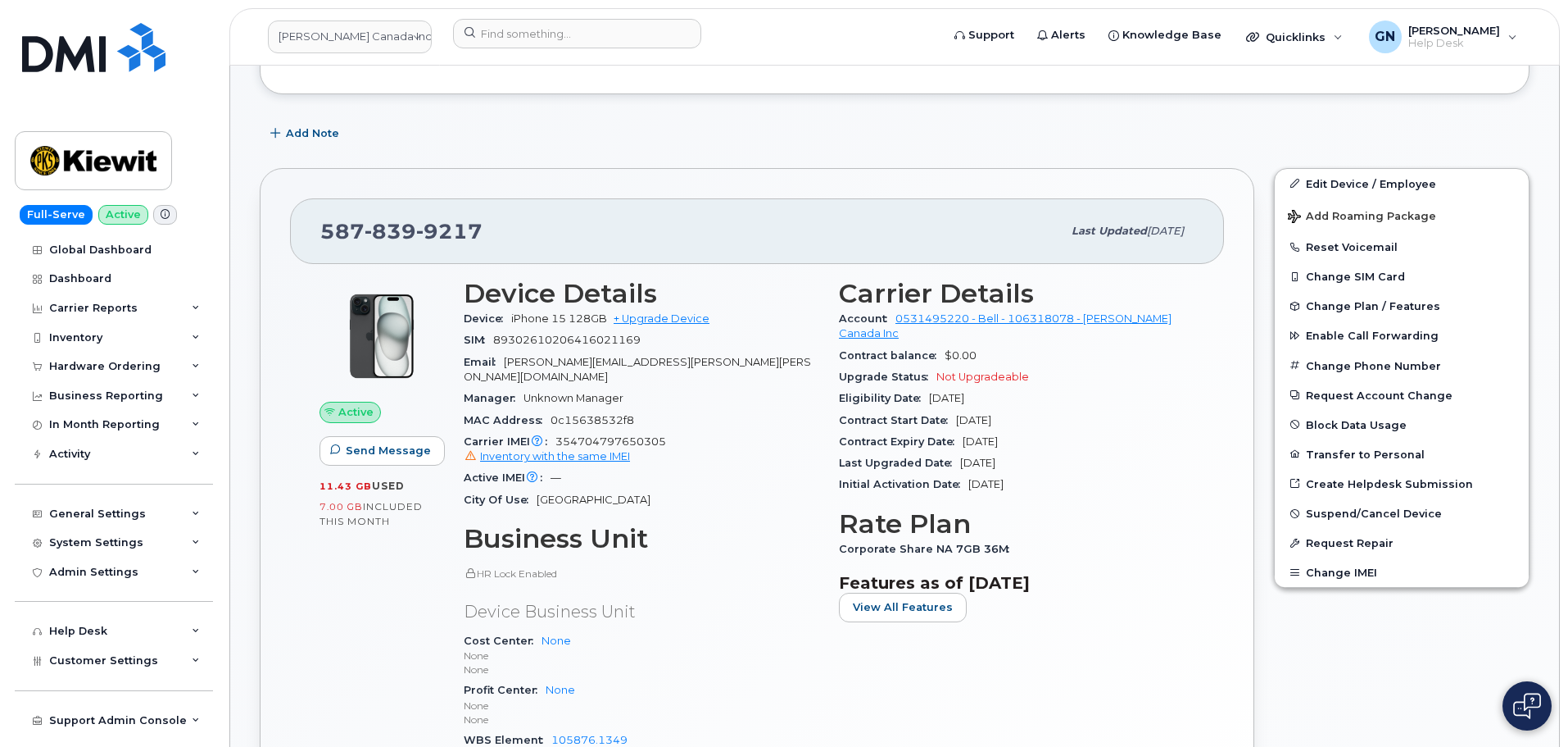
scroll to position [468, 0]
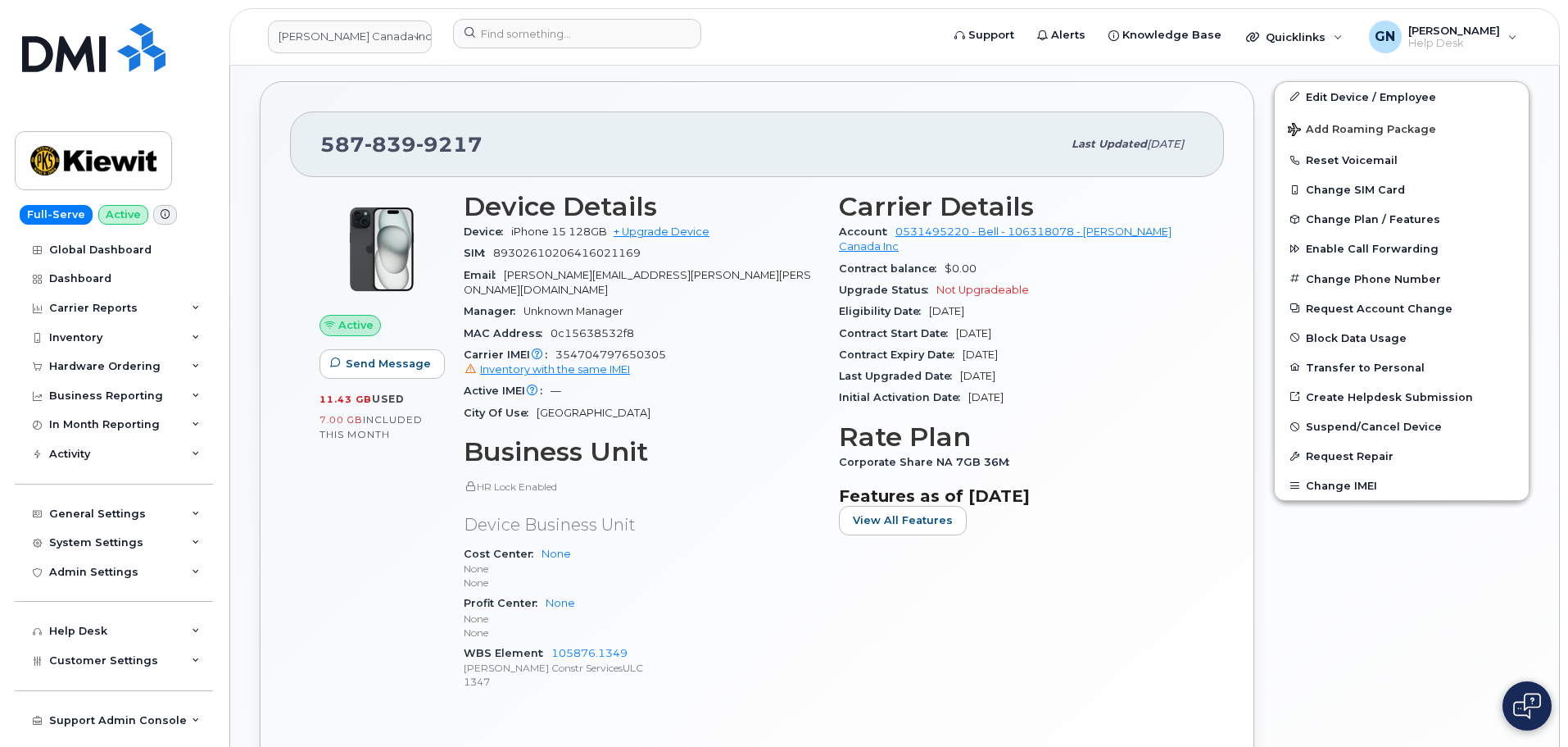
scroll to position [492, 0]
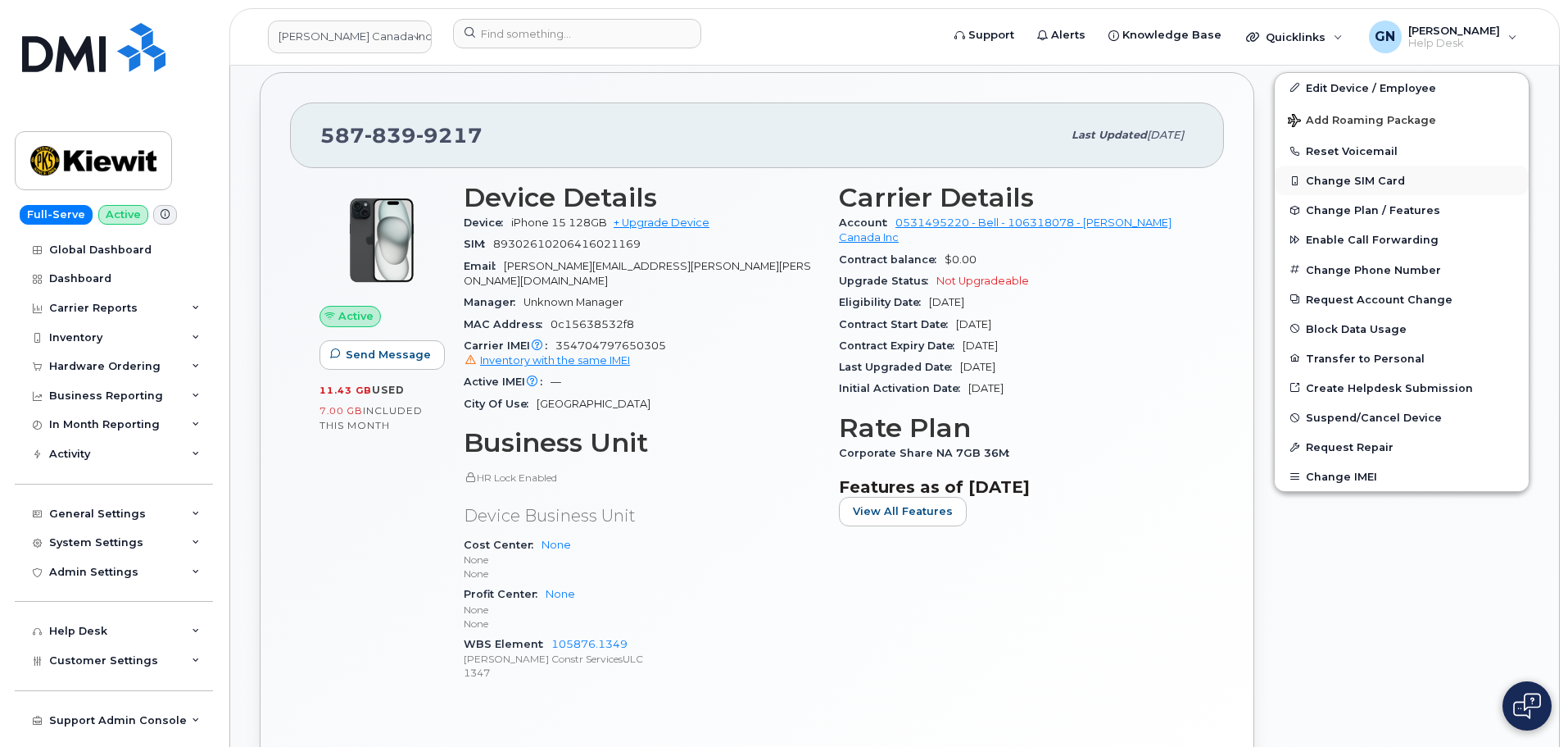
click at [1334, 183] on button "Change SIM Card" at bounding box center [1402, 181] width 254 height 30
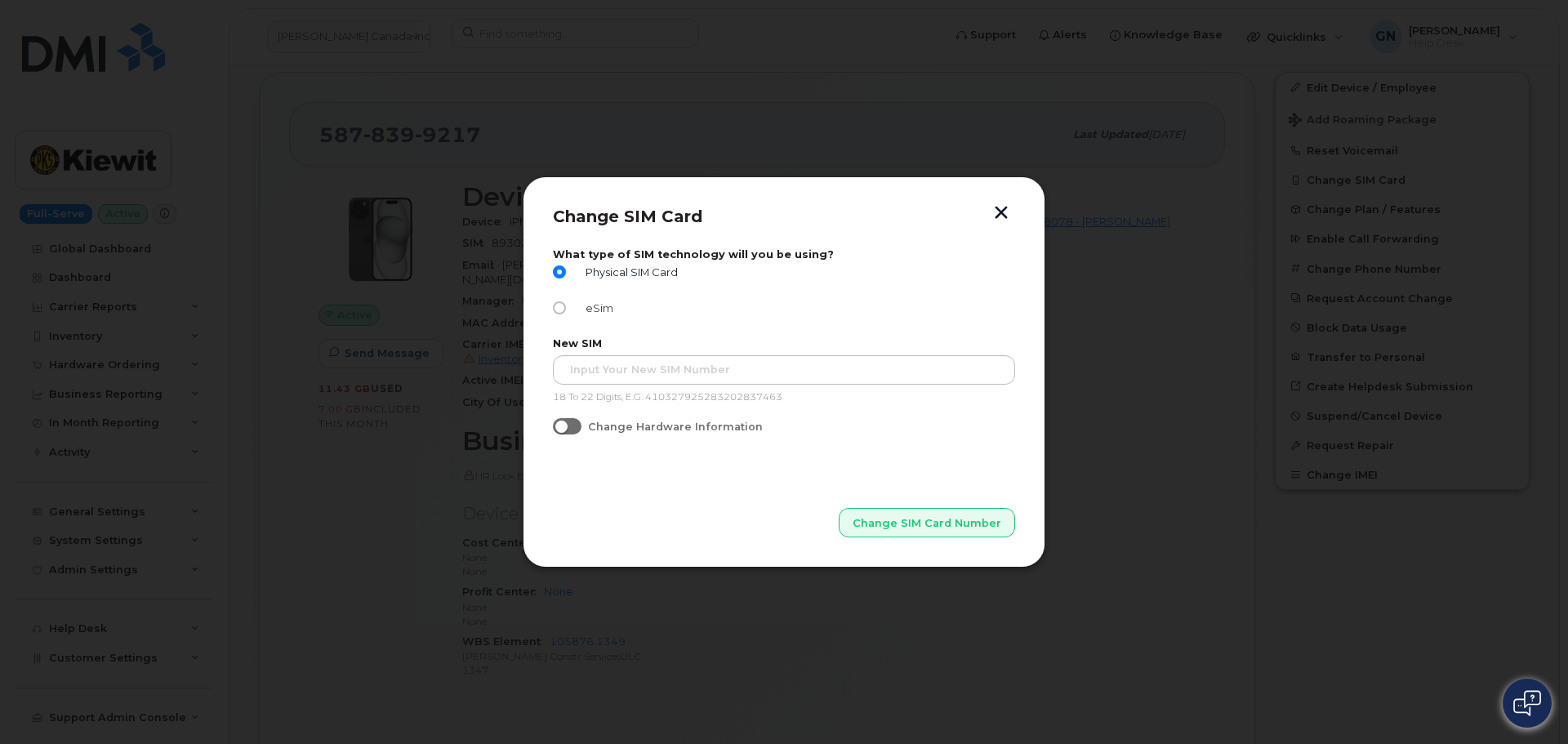
click at [561, 309] on input "eSim" at bounding box center [558, 307] width 13 height 13
radio input "true"
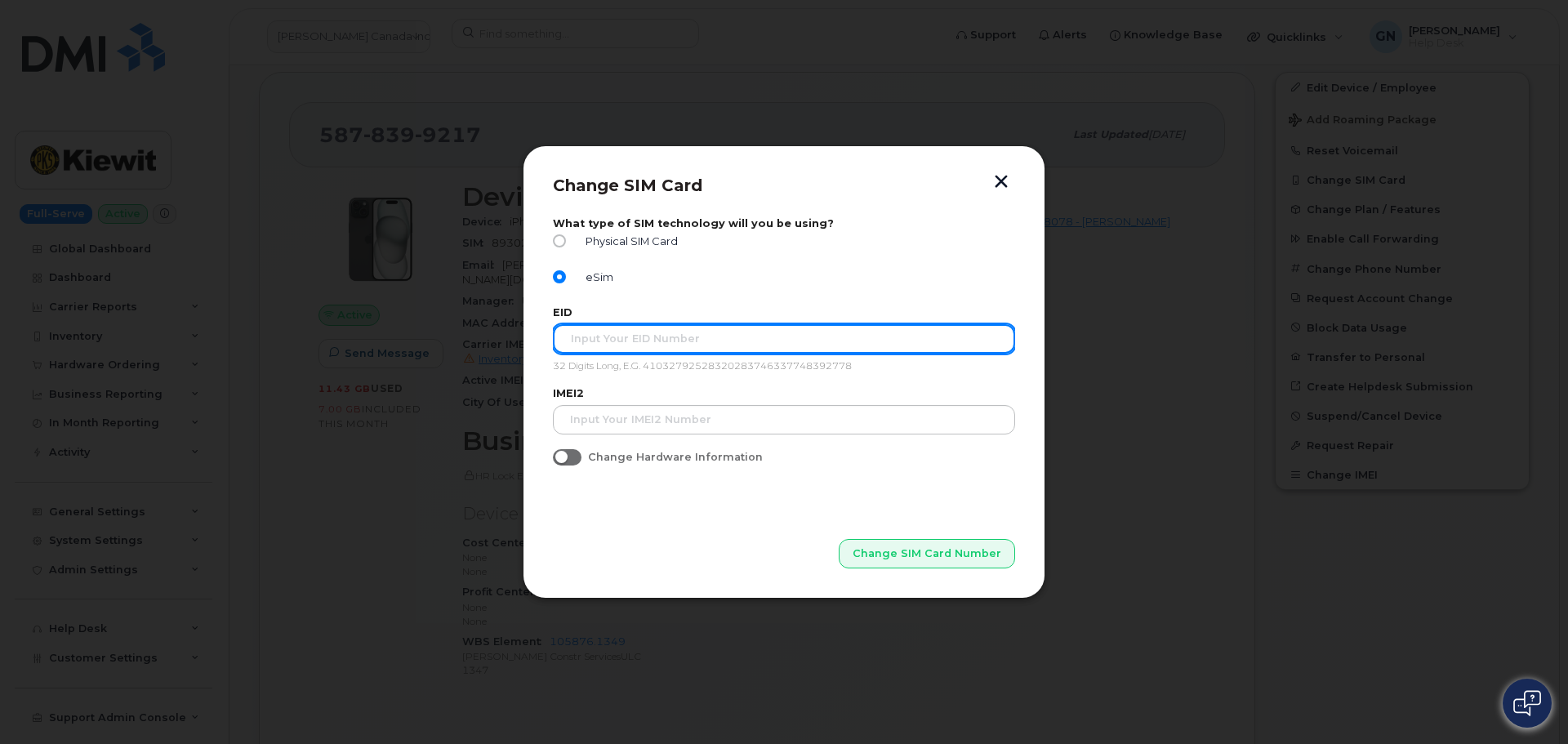
click at [616, 339] on input "text" at bounding box center [783, 339] width 462 height 30
paste input "354704797684932"
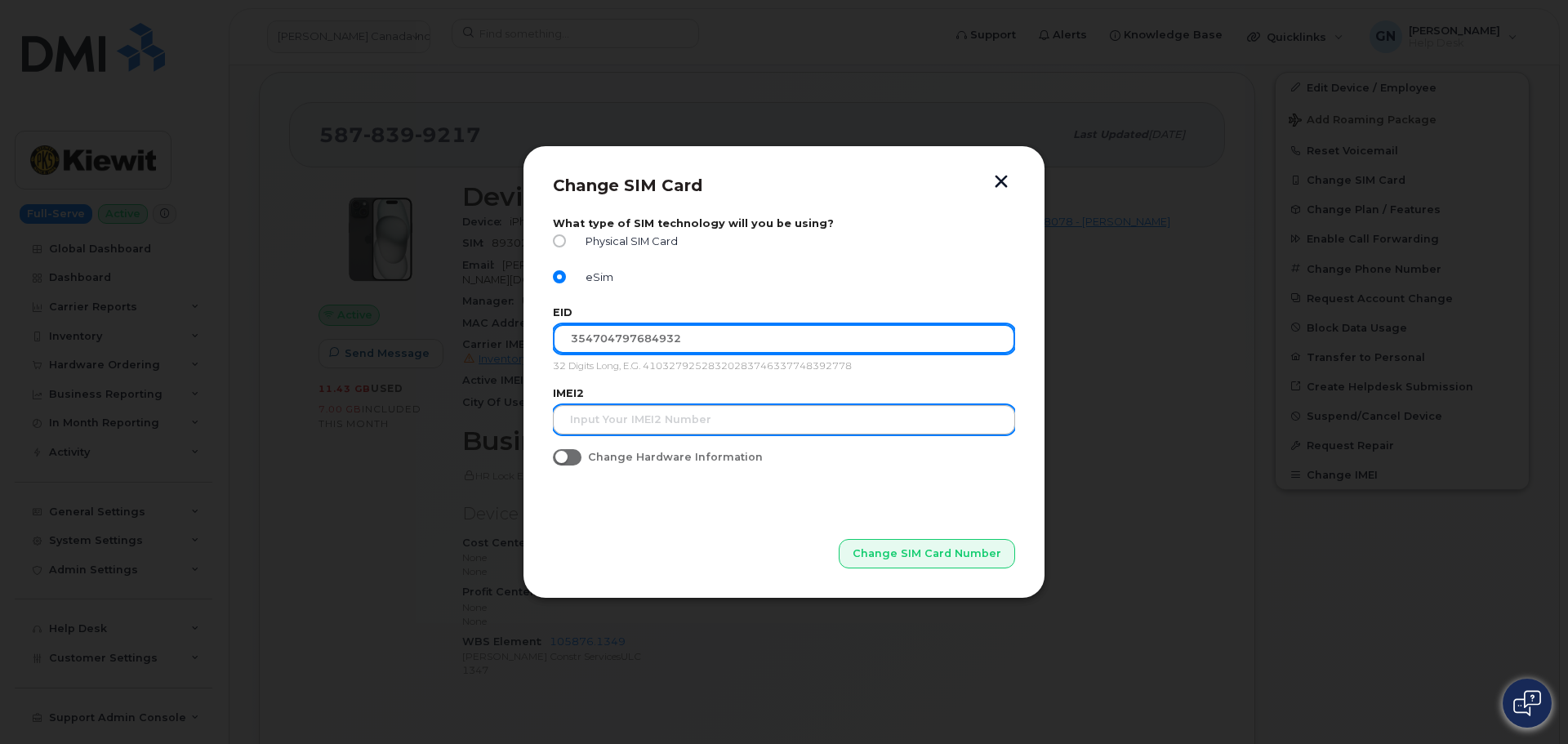
type input "354704797684932"
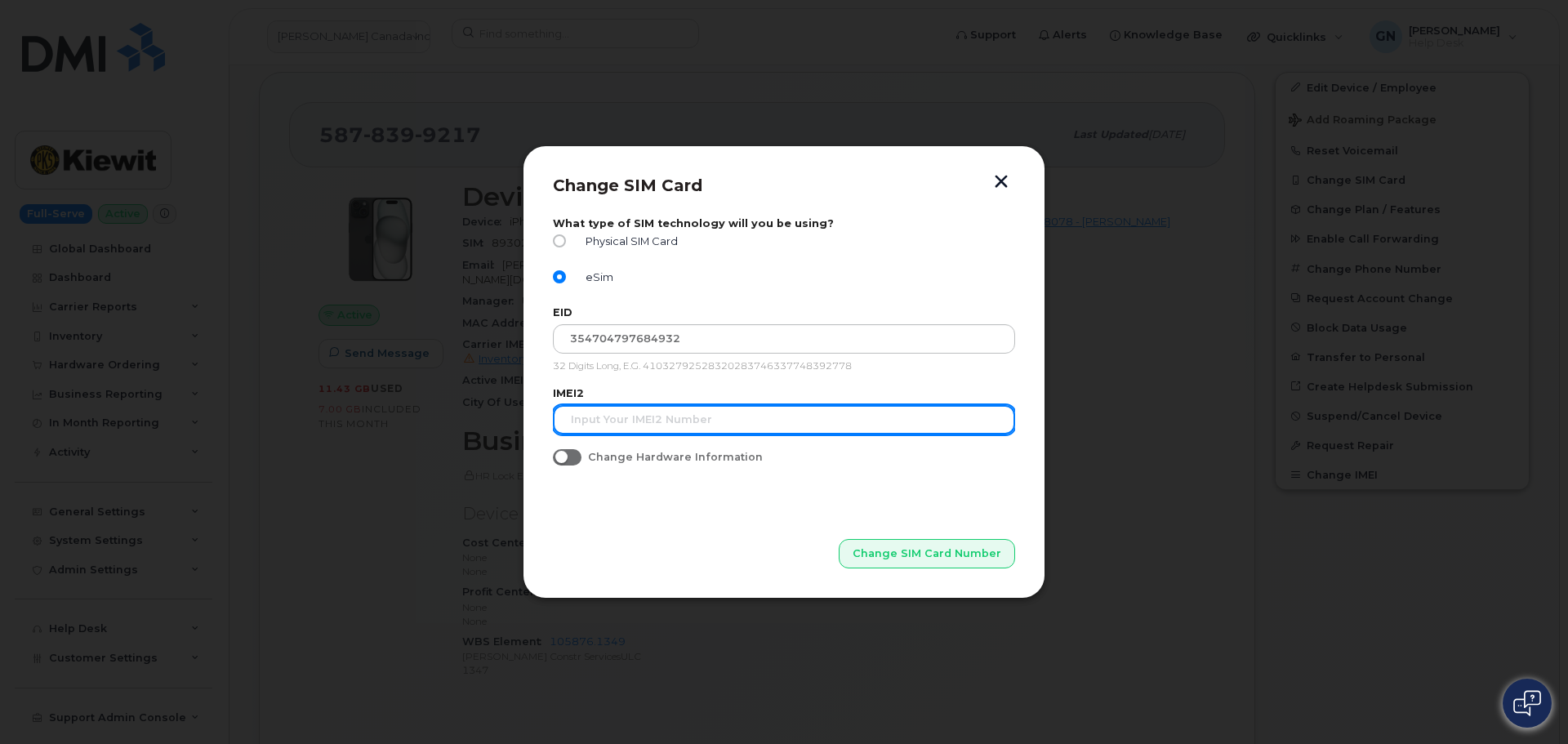
click at [617, 422] on input "text" at bounding box center [783, 420] width 462 height 30
paste input "354704797684932"
type input "354704797684932"
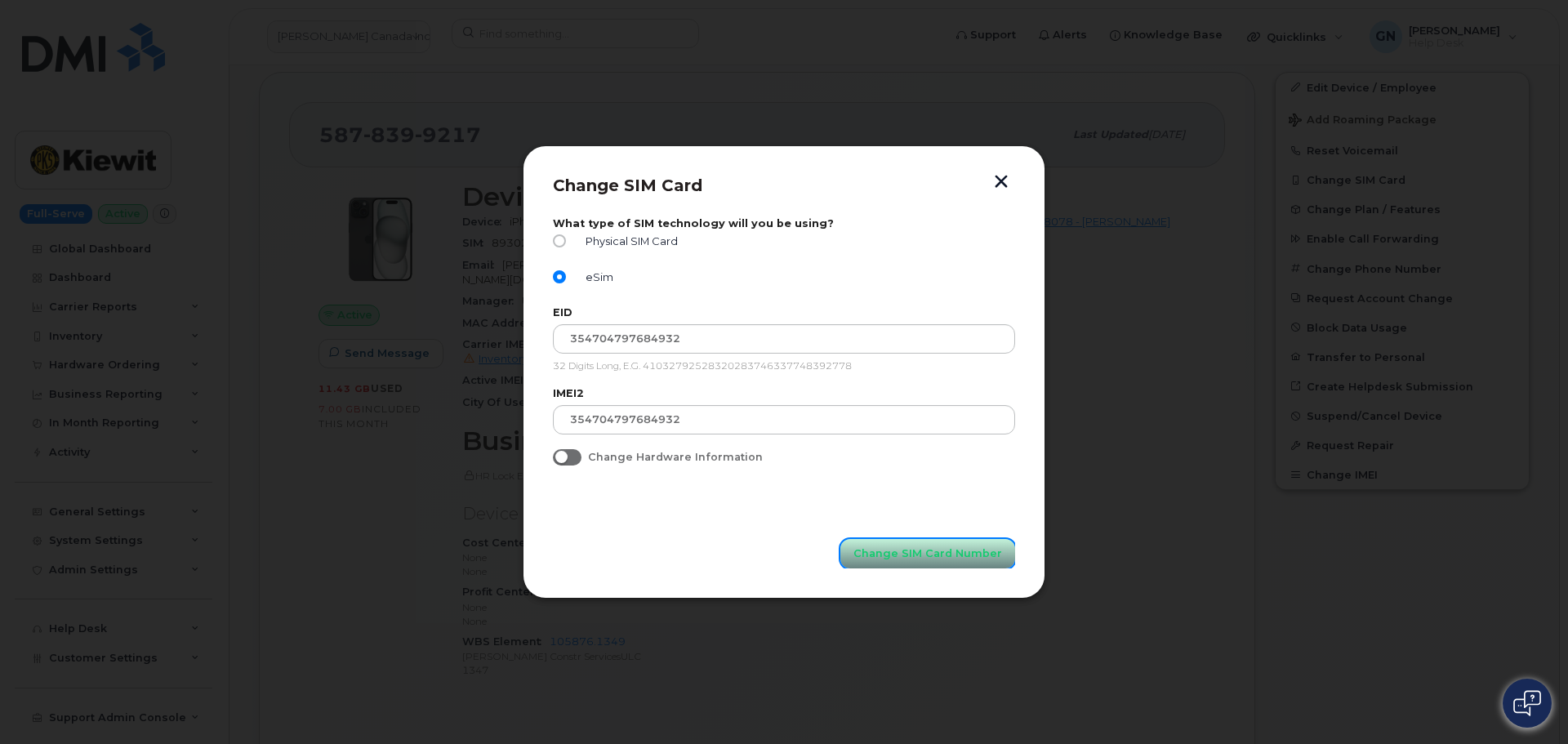
click at [901, 549] on span "Change SIM Card Number" at bounding box center [928, 553] width 149 height 16
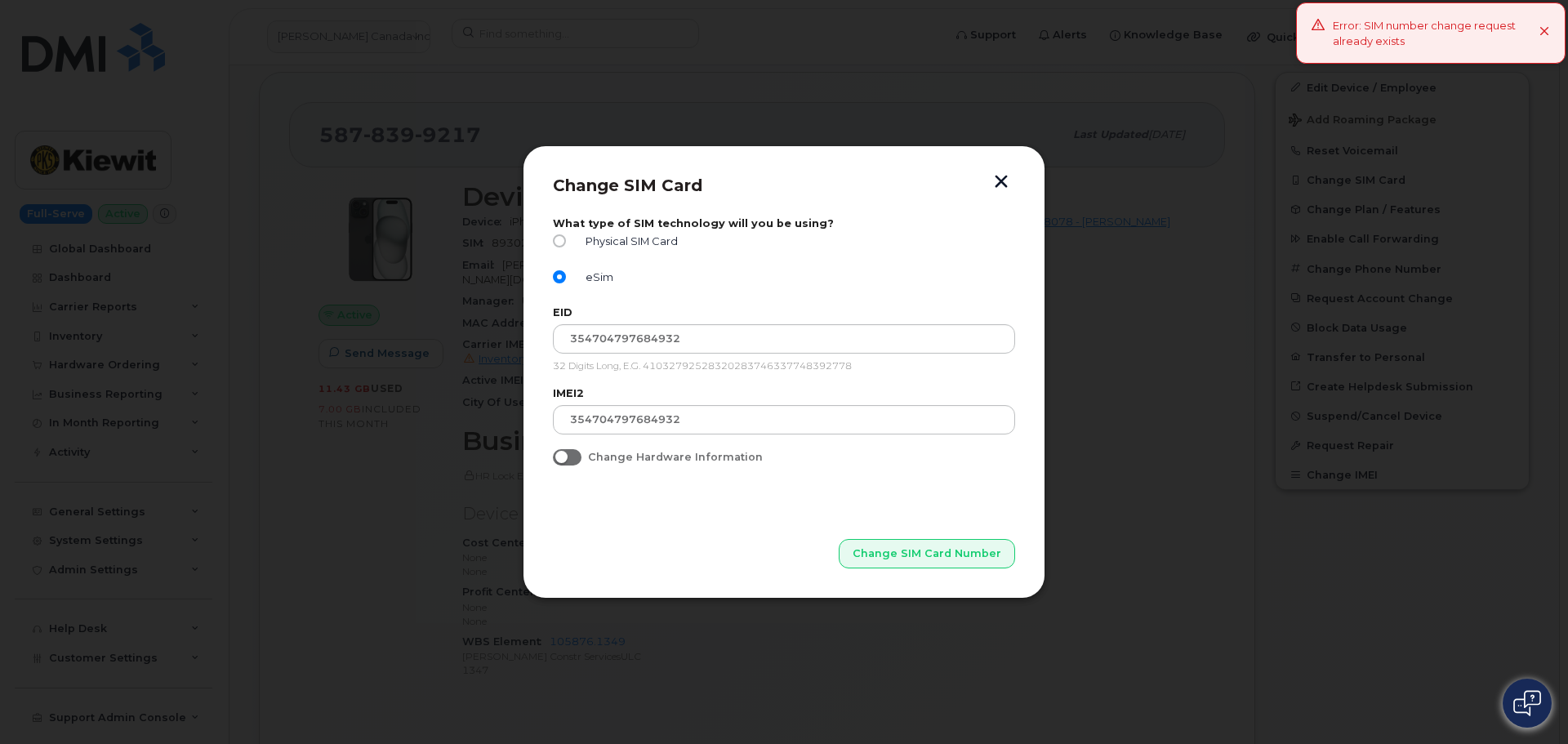
click at [1003, 186] on button "button" at bounding box center [1001, 183] width 25 height 17
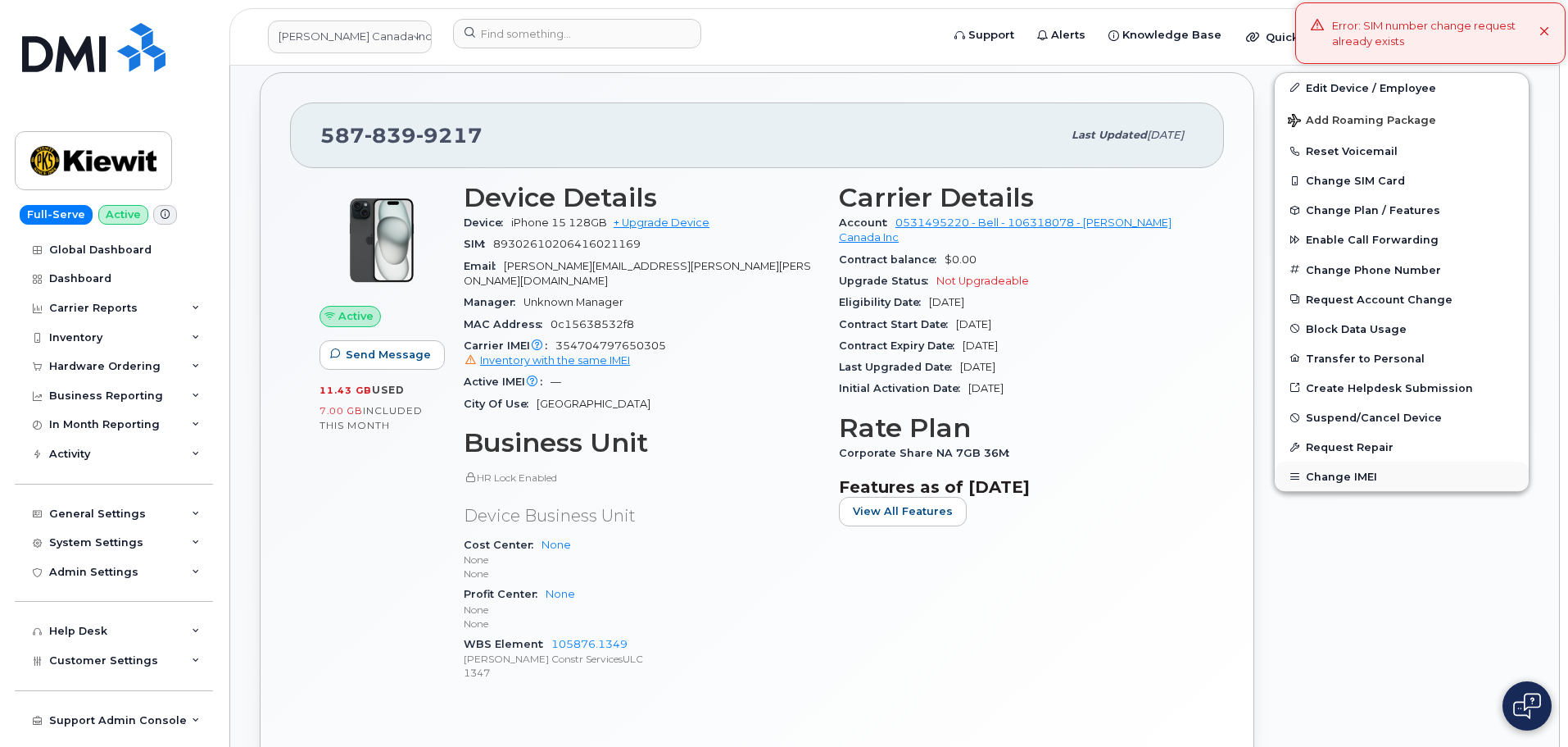
click at [1358, 476] on button "Change IMEI" at bounding box center [1402, 477] width 254 height 30
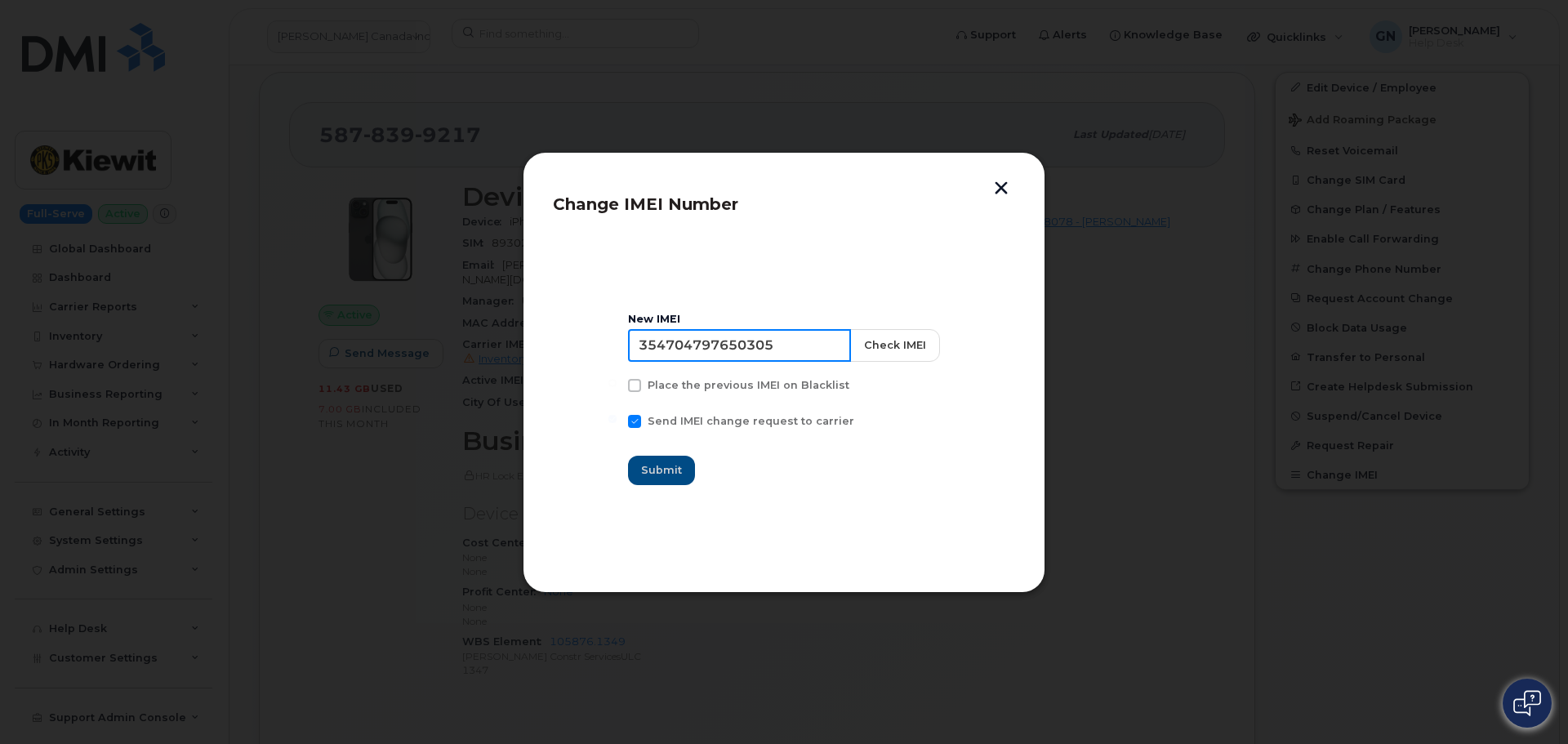
drag, startPoint x: 815, startPoint y: 351, endPoint x: 650, endPoint y: 325, distance: 167.0
click at [651, 325] on div "New IMEI 354704797650305 Check IMEI Place the previous IMEI on Blacklist Send I…" at bounding box center [784, 398] width 312 height 172
type input "3"
paste input "354704797684932"
type input "354704797684932"
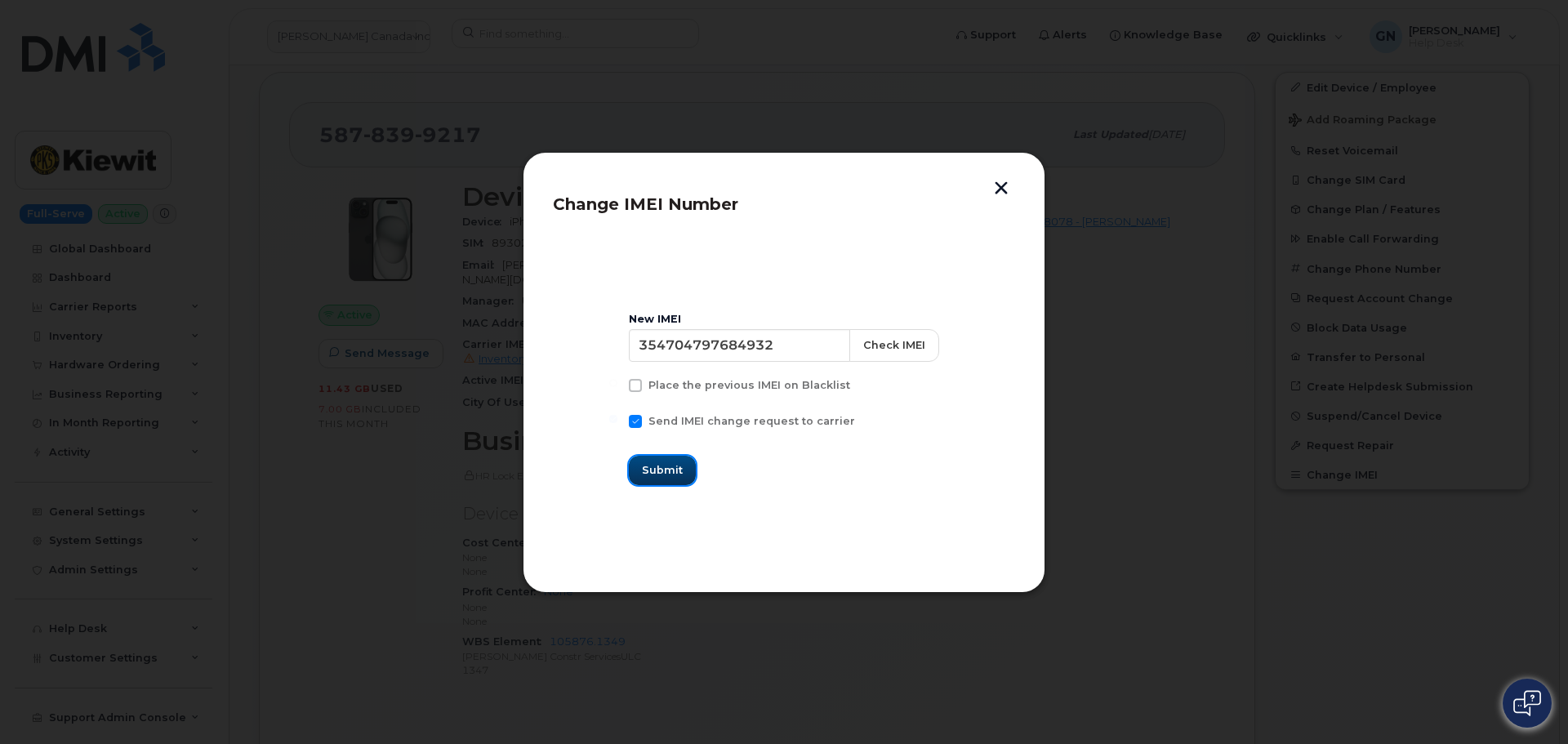
click at [677, 470] on span "Submit" at bounding box center [662, 470] width 41 height 16
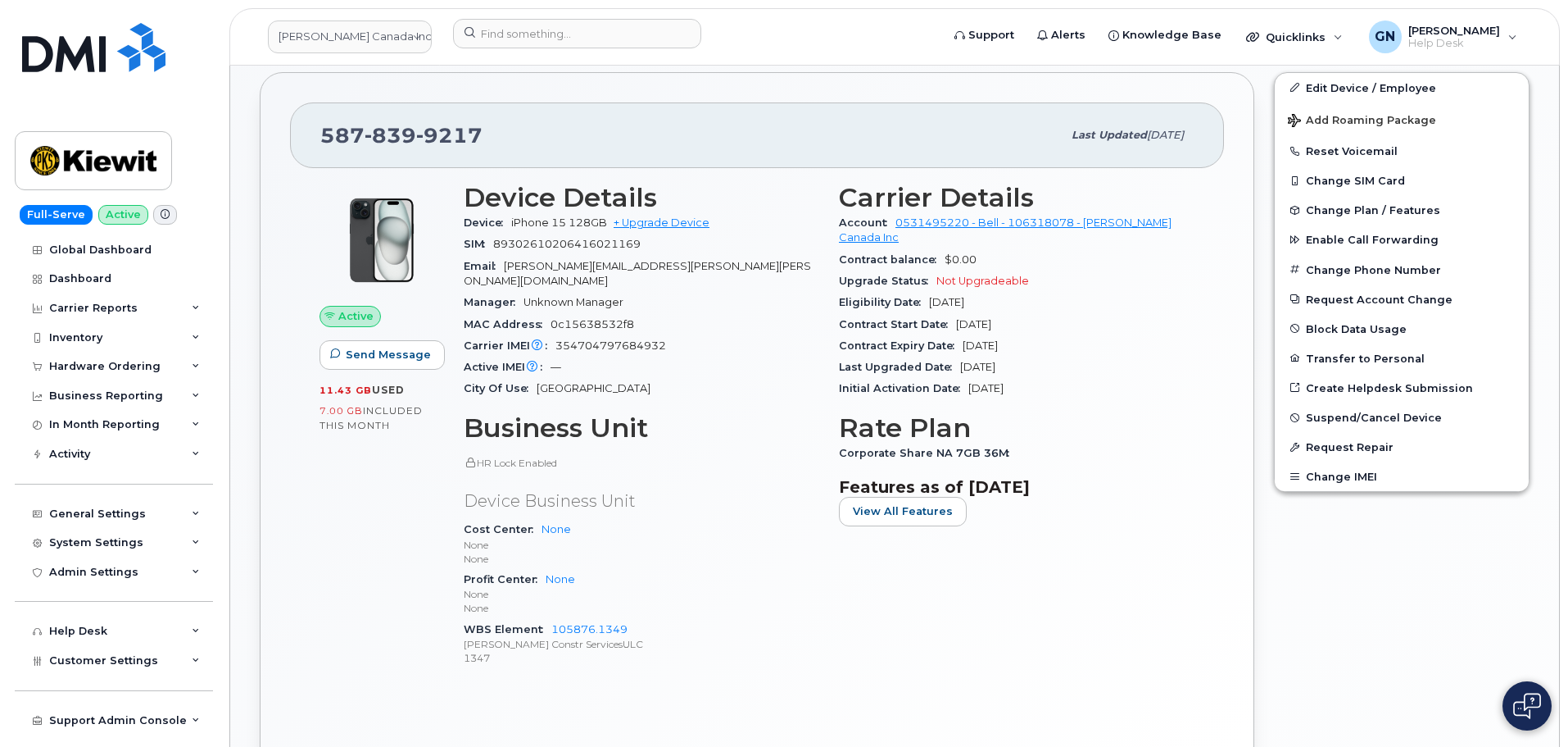
scroll to position [410, 0]
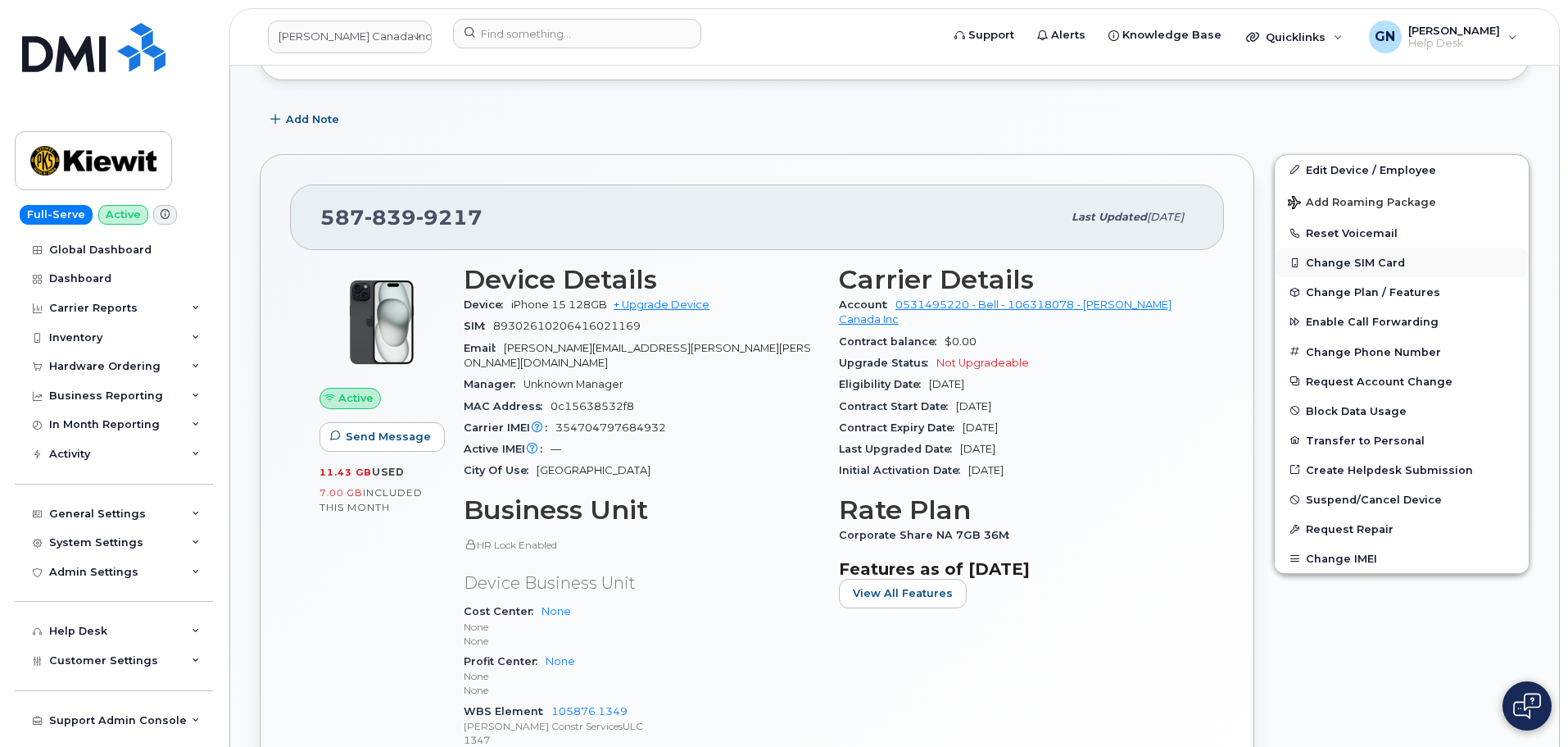
click at [1377, 260] on button "Change SIM Card" at bounding box center [1402, 262] width 254 height 30
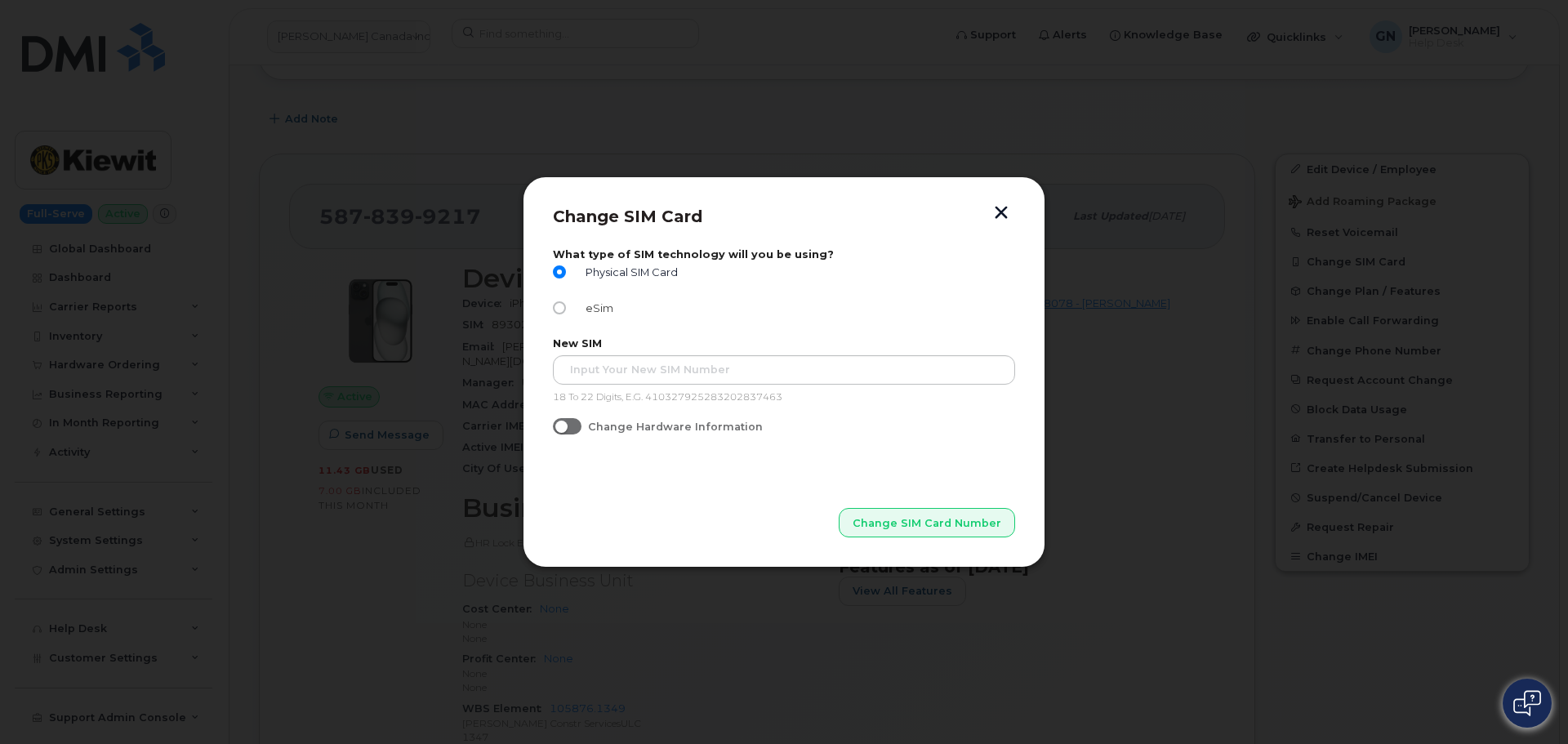
click at [561, 309] on input "eSim" at bounding box center [558, 307] width 13 height 13
radio input "true"
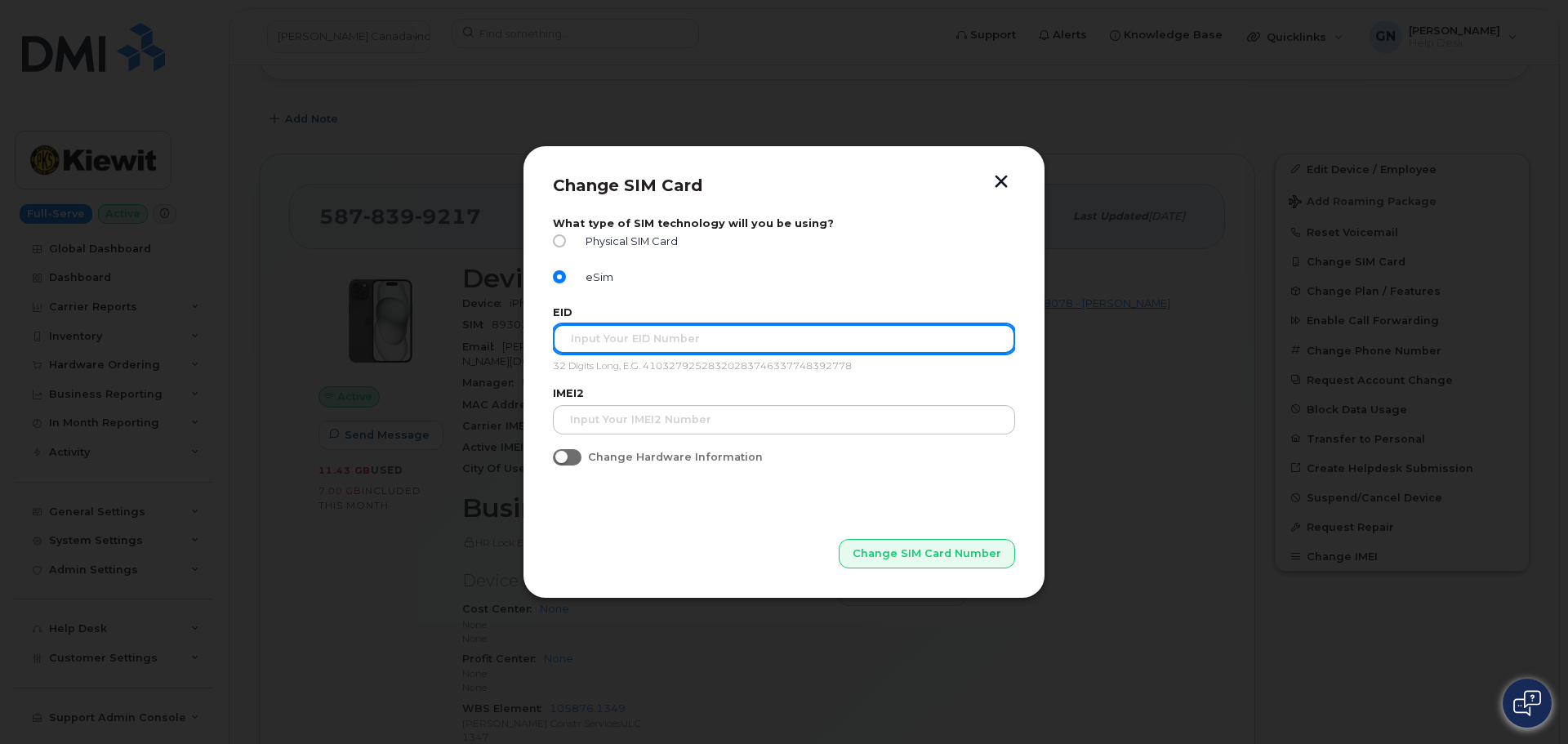
click at [789, 338] on input "text" at bounding box center [783, 339] width 462 height 30
paste input "89049032007208882600189035411155"
type input "89049032007208882600189035411155"
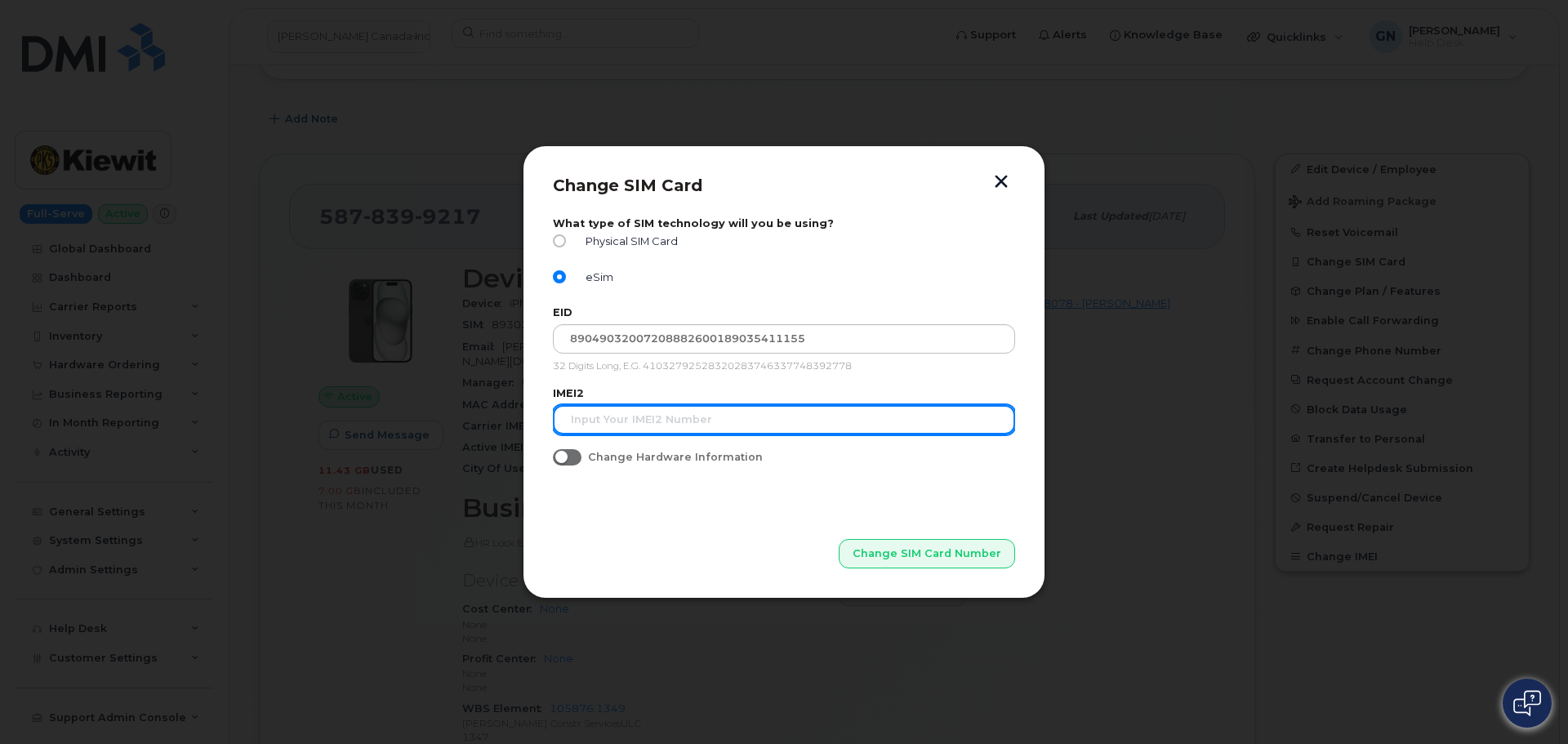
click at [727, 421] on input "text" at bounding box center [783, 420] width 462 height 30
paste input "354704797684932"
type input "354704797684932"
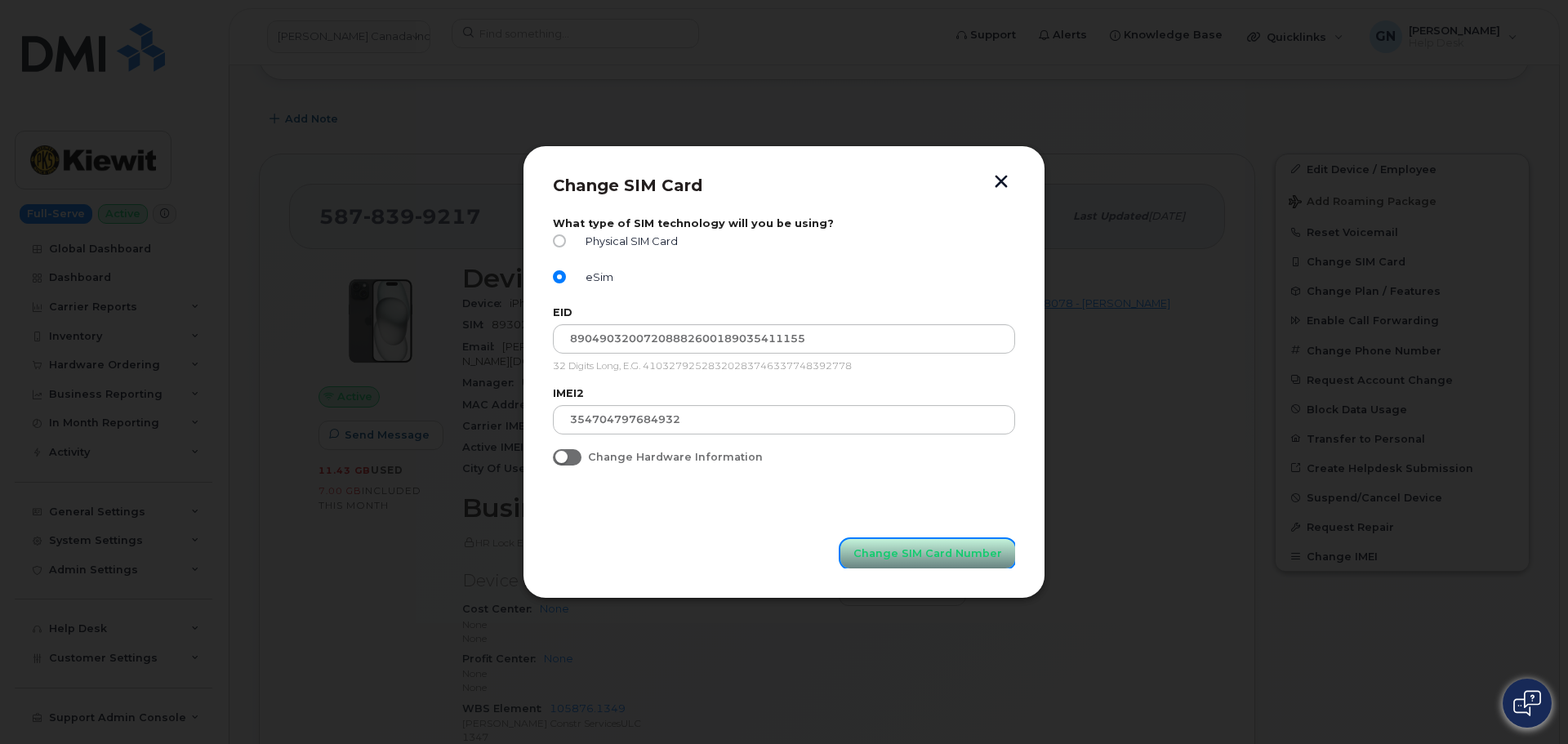
click at [901, 557] on span "Change SIM Card Number" at bounding box center [928, 553] width 149 height 16
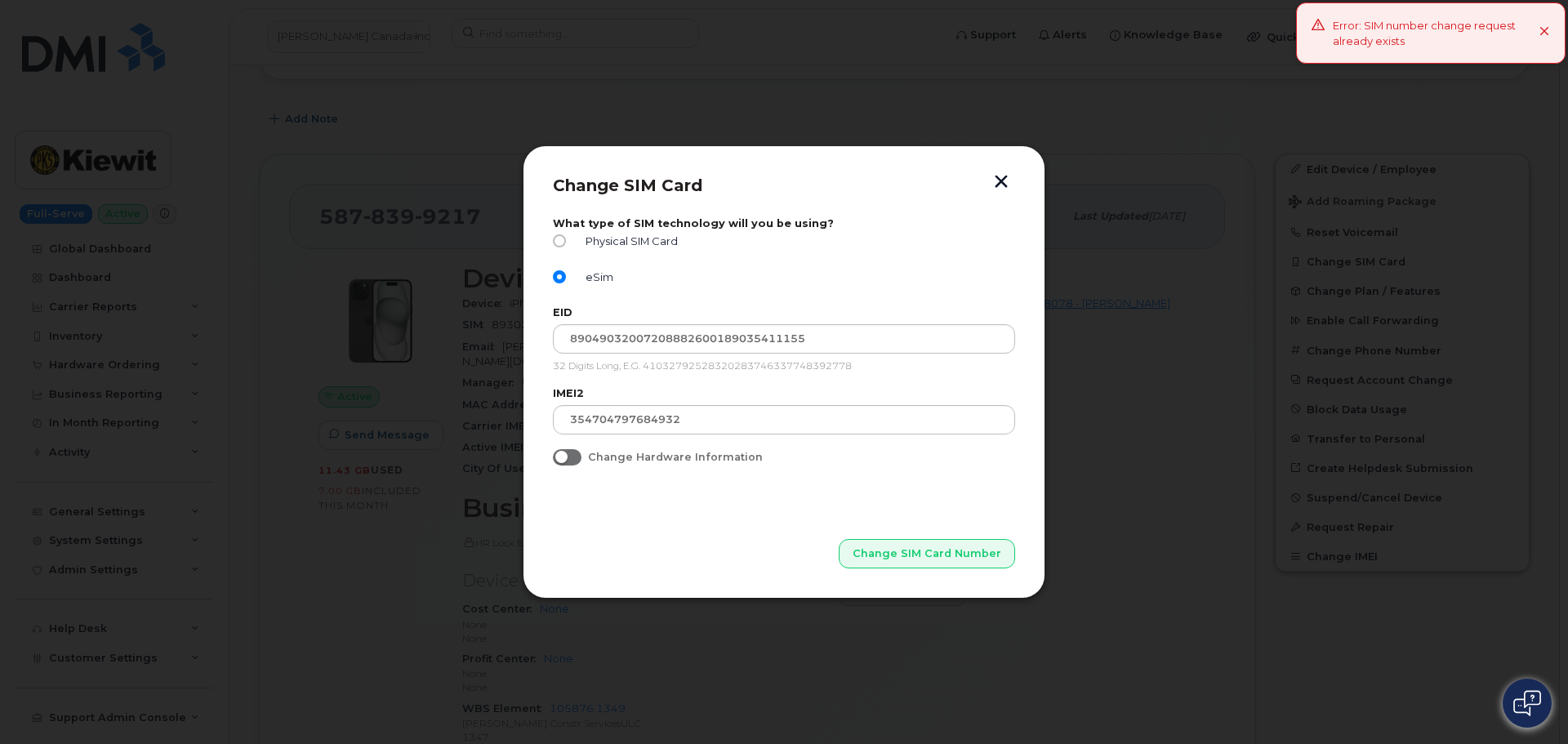
click at [1001, 186] on button "button" at bounding box center [1001, 183] width 25 height 17
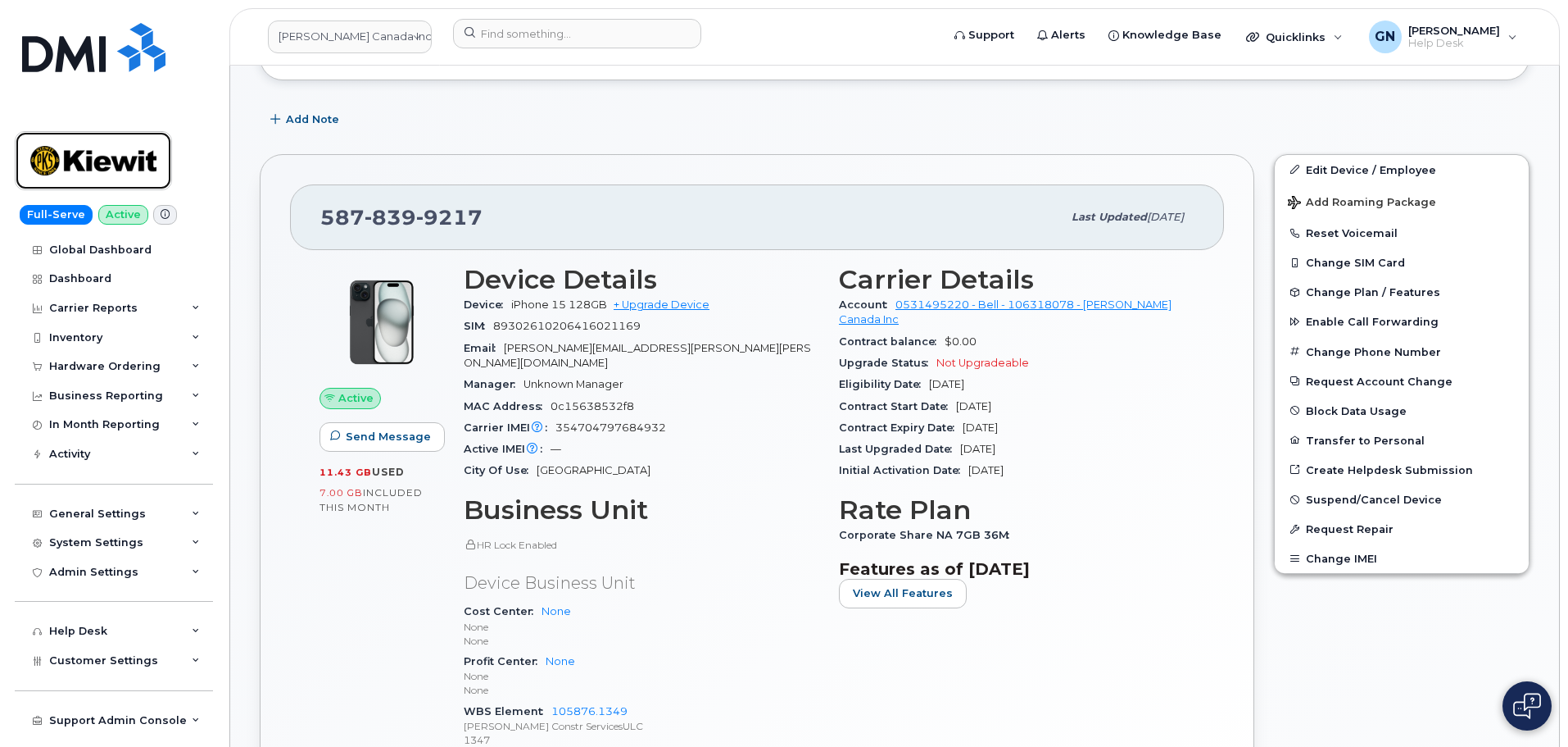
drag, startPoint x: 126, startPoint y: 159, endPoint x: 161, endPoint y: 99, distance: 69.5
click at [126, 159] on img at bounding box center [93, 161] width 127 height 48
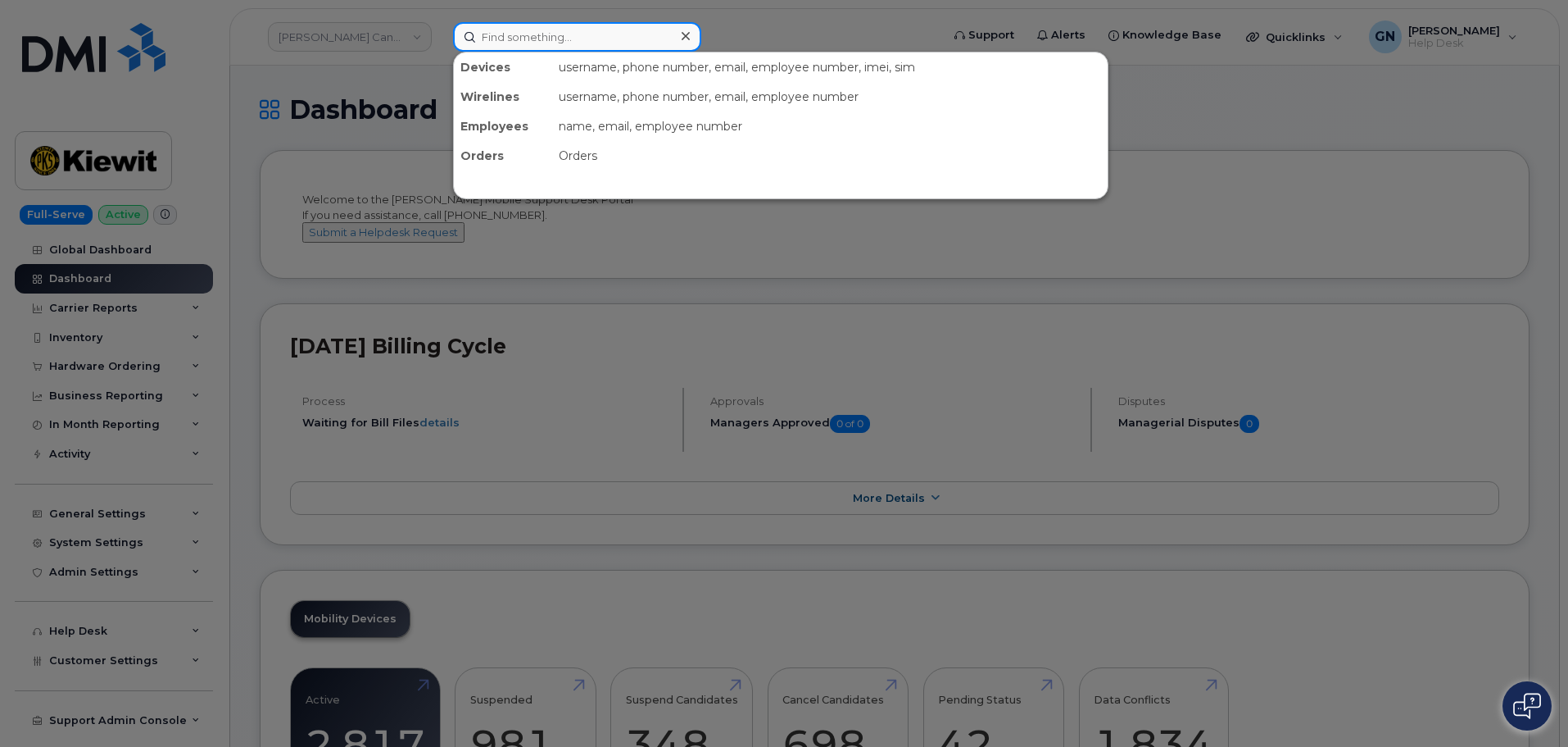
click at [494, 38] on input at bounding box center [577, 37] width 248 height 30
paste input "297174"
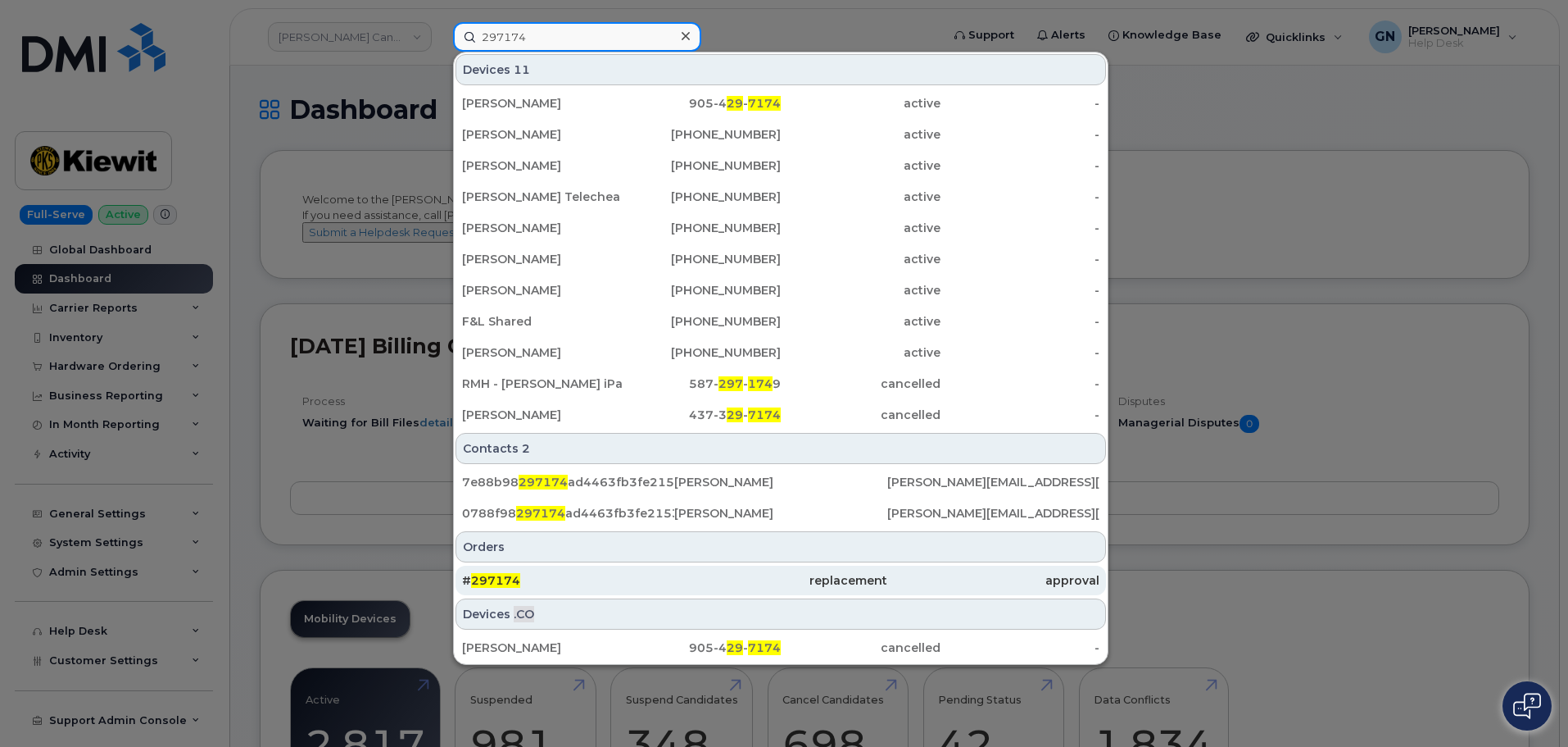
type input "297174"
click at [591, 584] on div "# 297174" at bounding box center [568, 580] width 212 height 16
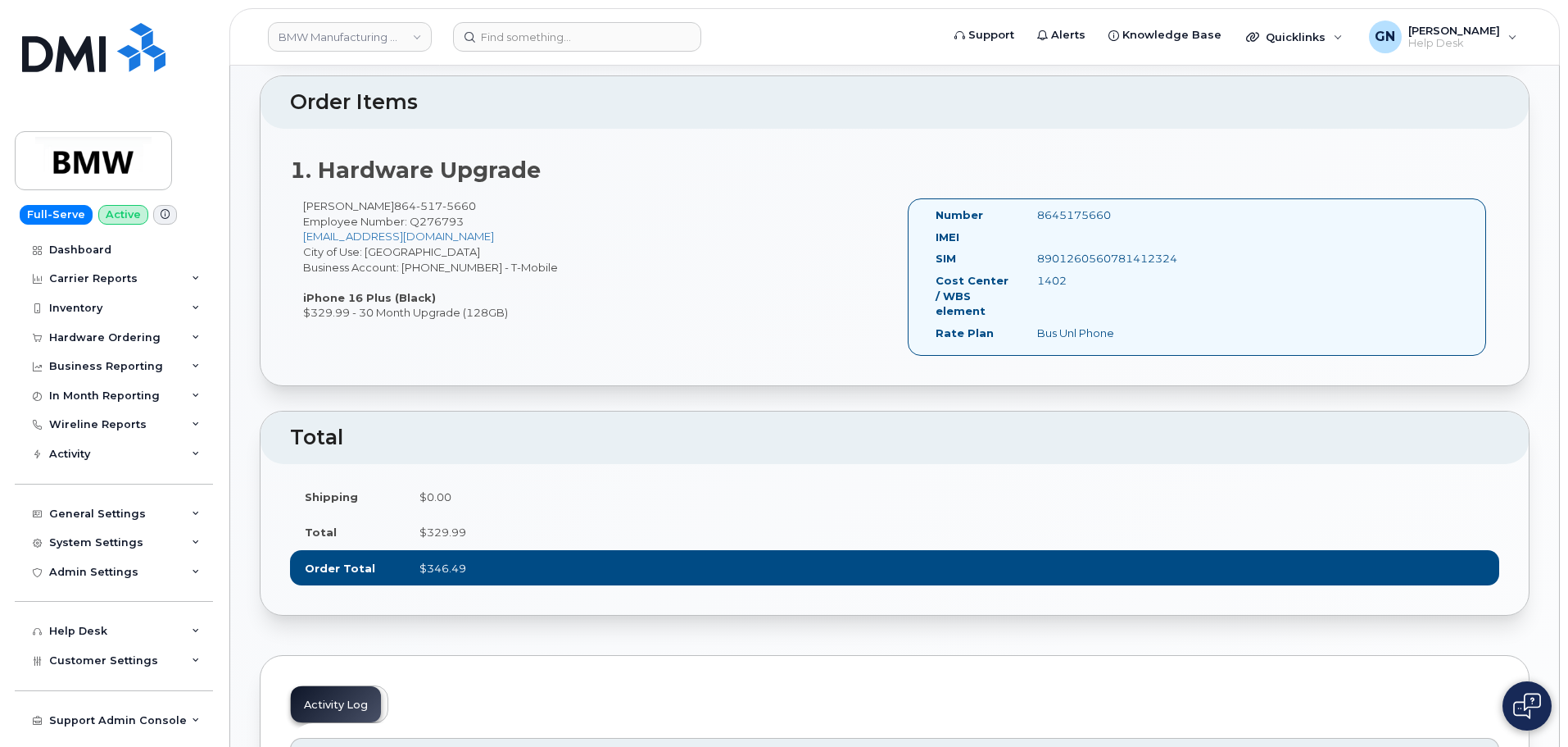
scroll to position [492, 0]
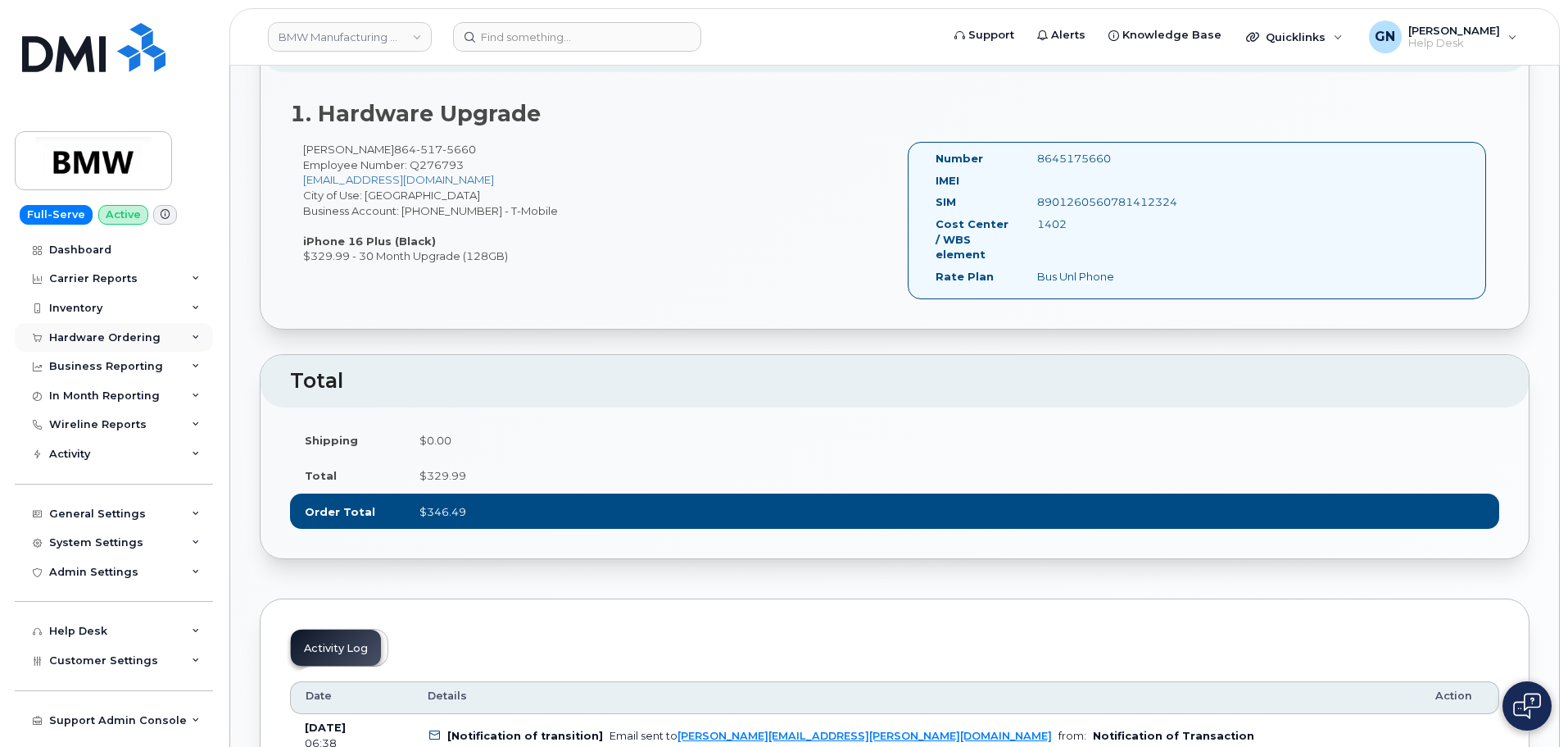
click at [134, 334] on div "Hardware Ordering" at bounding box center [105, 337] width 112 height 13
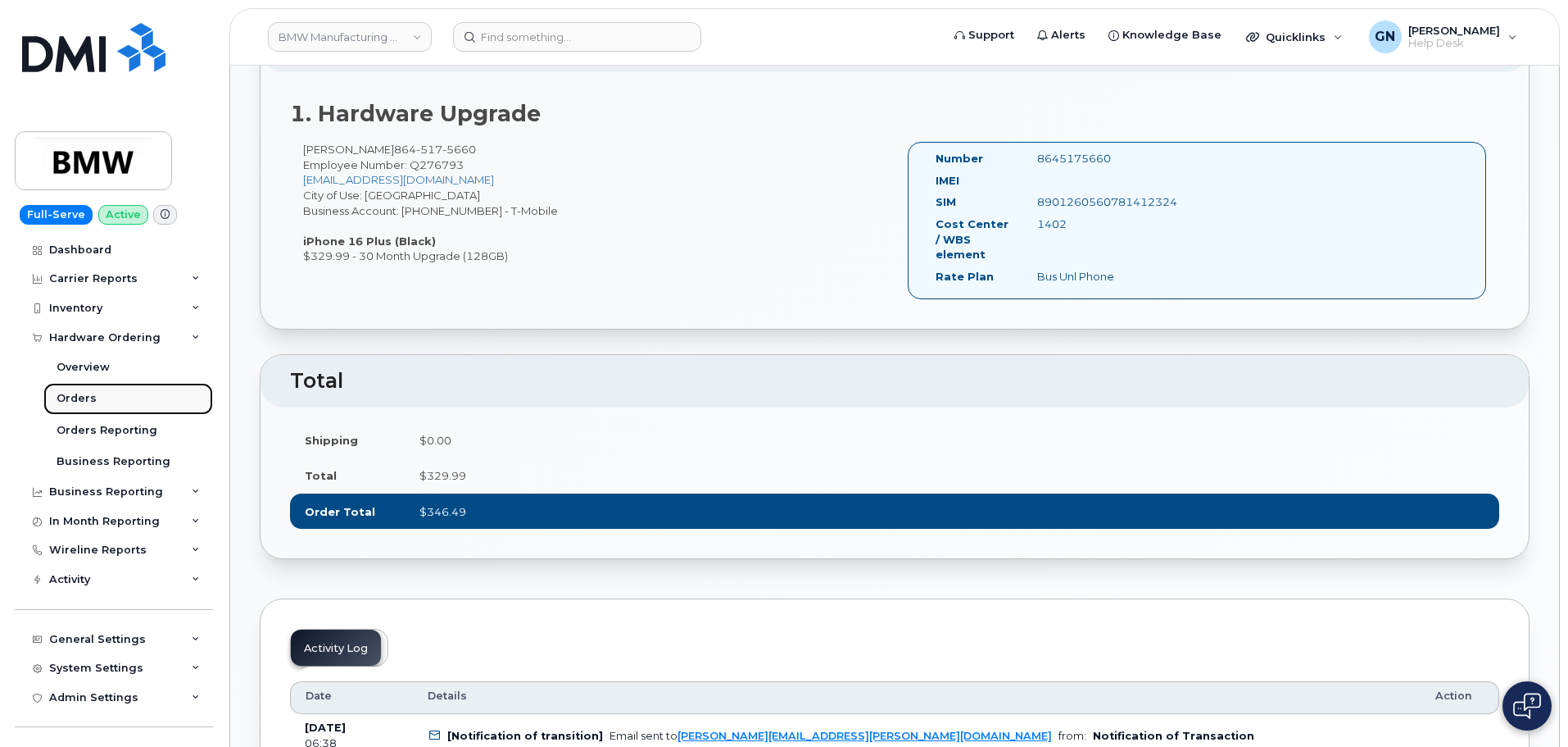
click at [136, 394] on link "Orders" at bounding box center [129, 398] width 169 height 31
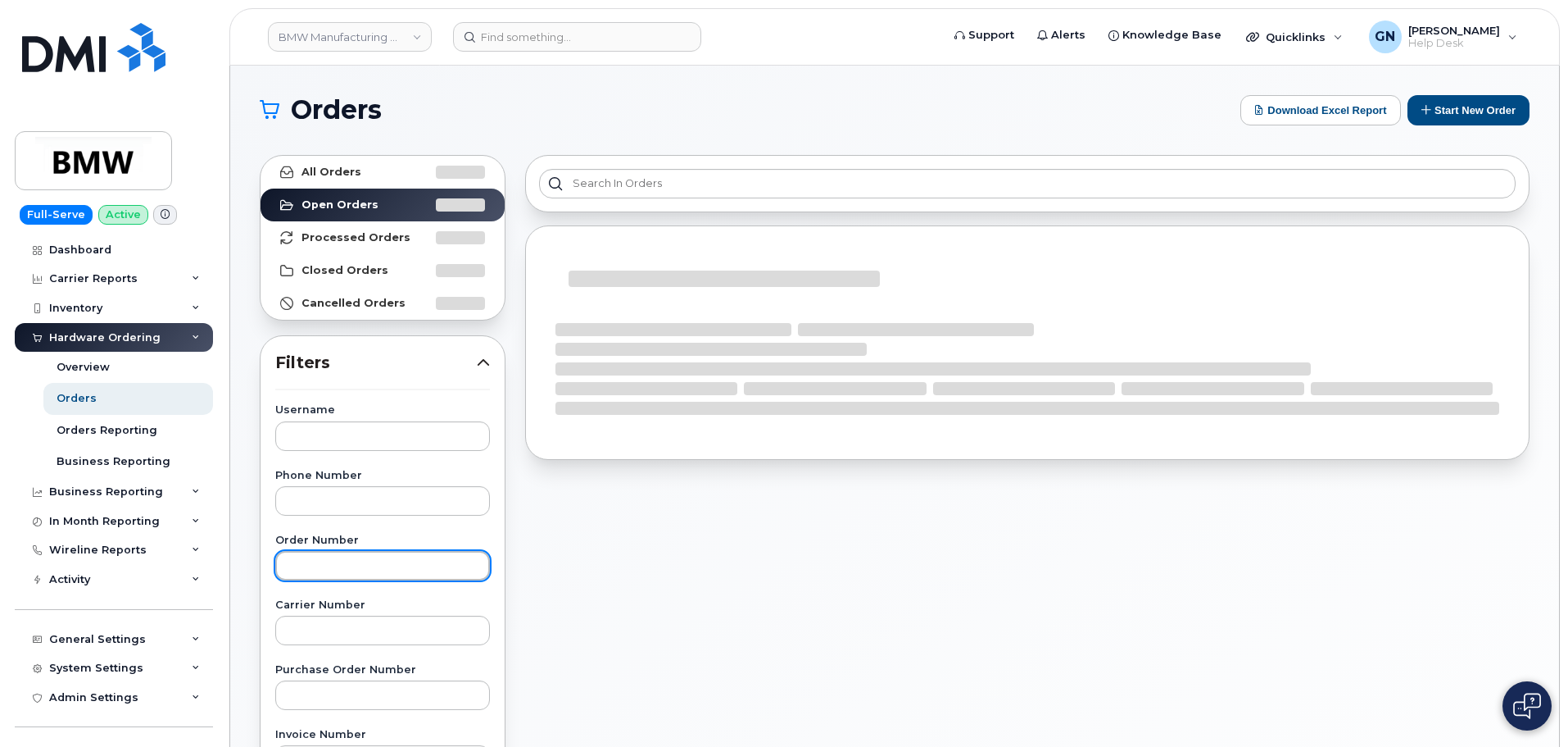
click at [334, 566] on input "text" at bounding box center [382, 565] width 214 height 30
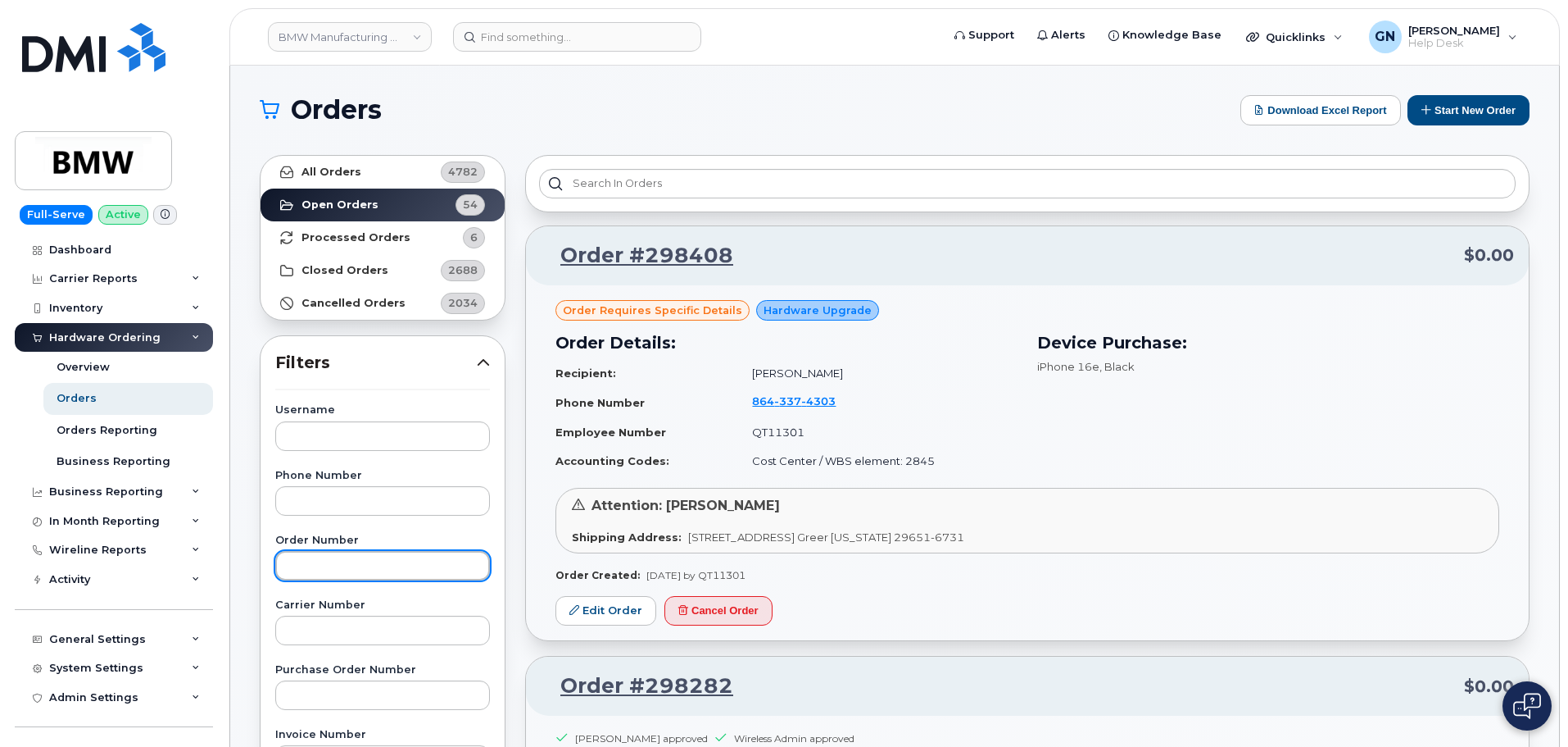
paste input "297174"
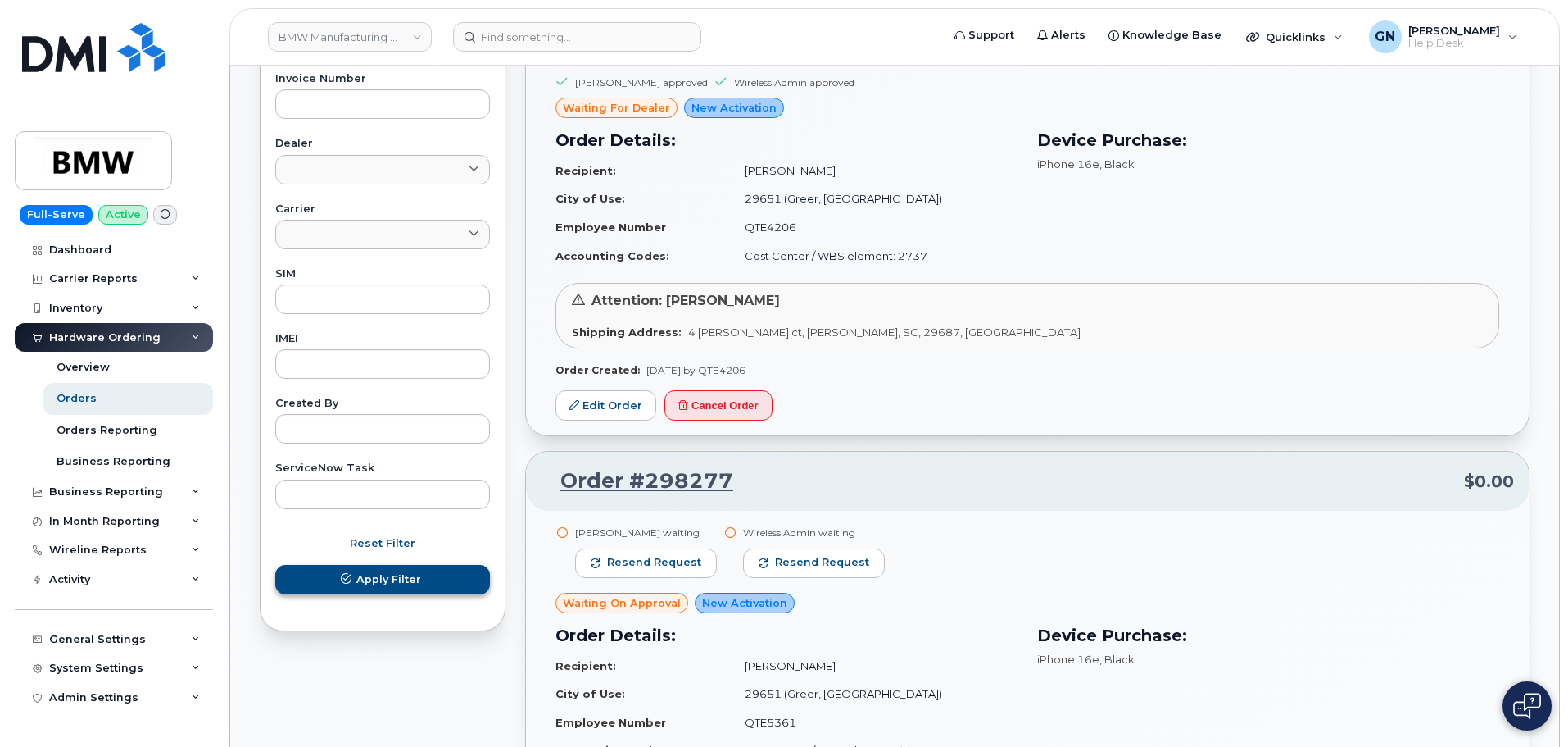
type input "297174"
click at [388, 588] on button "Apply Filter" at bounding box center [382, 579] width 214 height 30
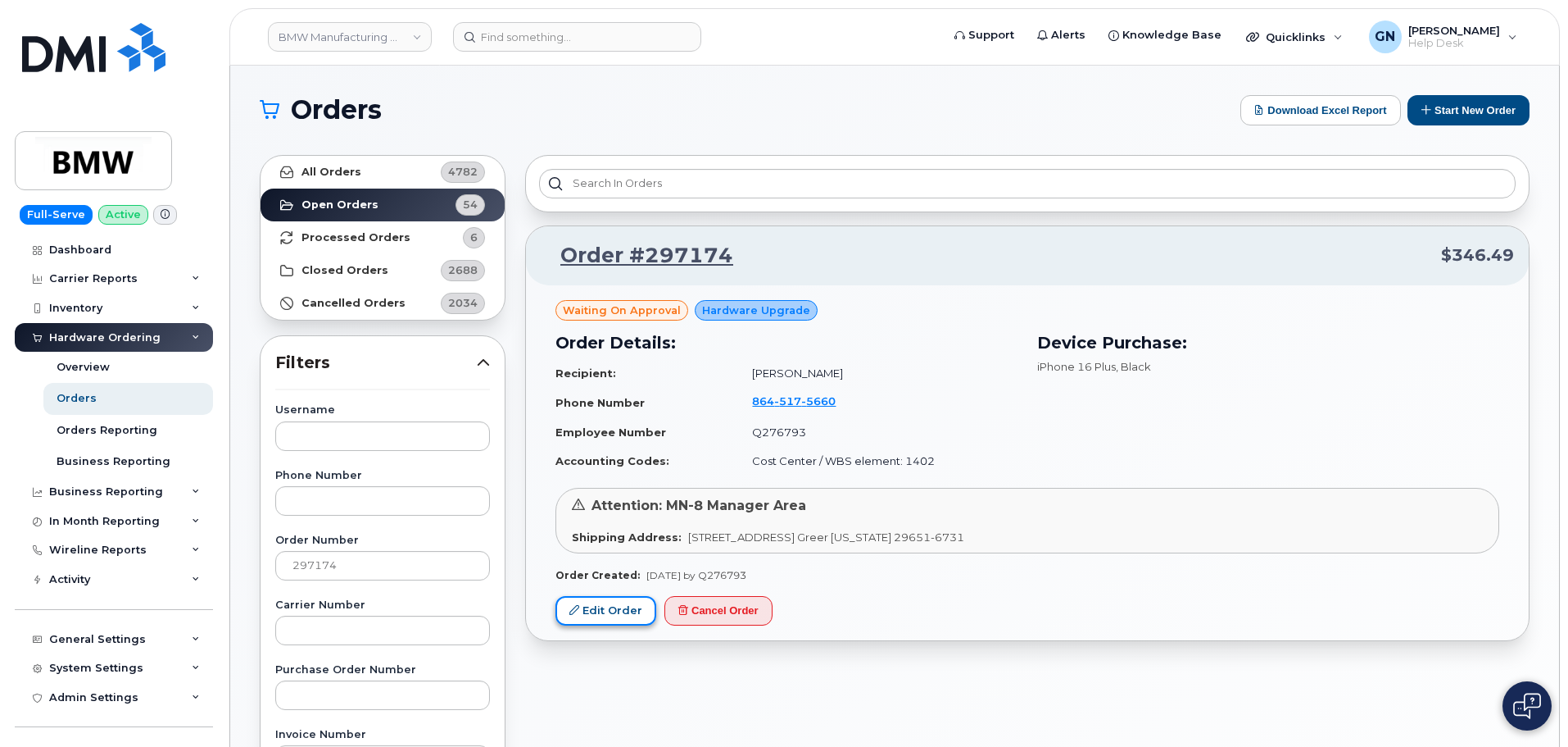
click at [609, 619] on link "Edit Order" at bounding box center [605, 611] width 101 height 30
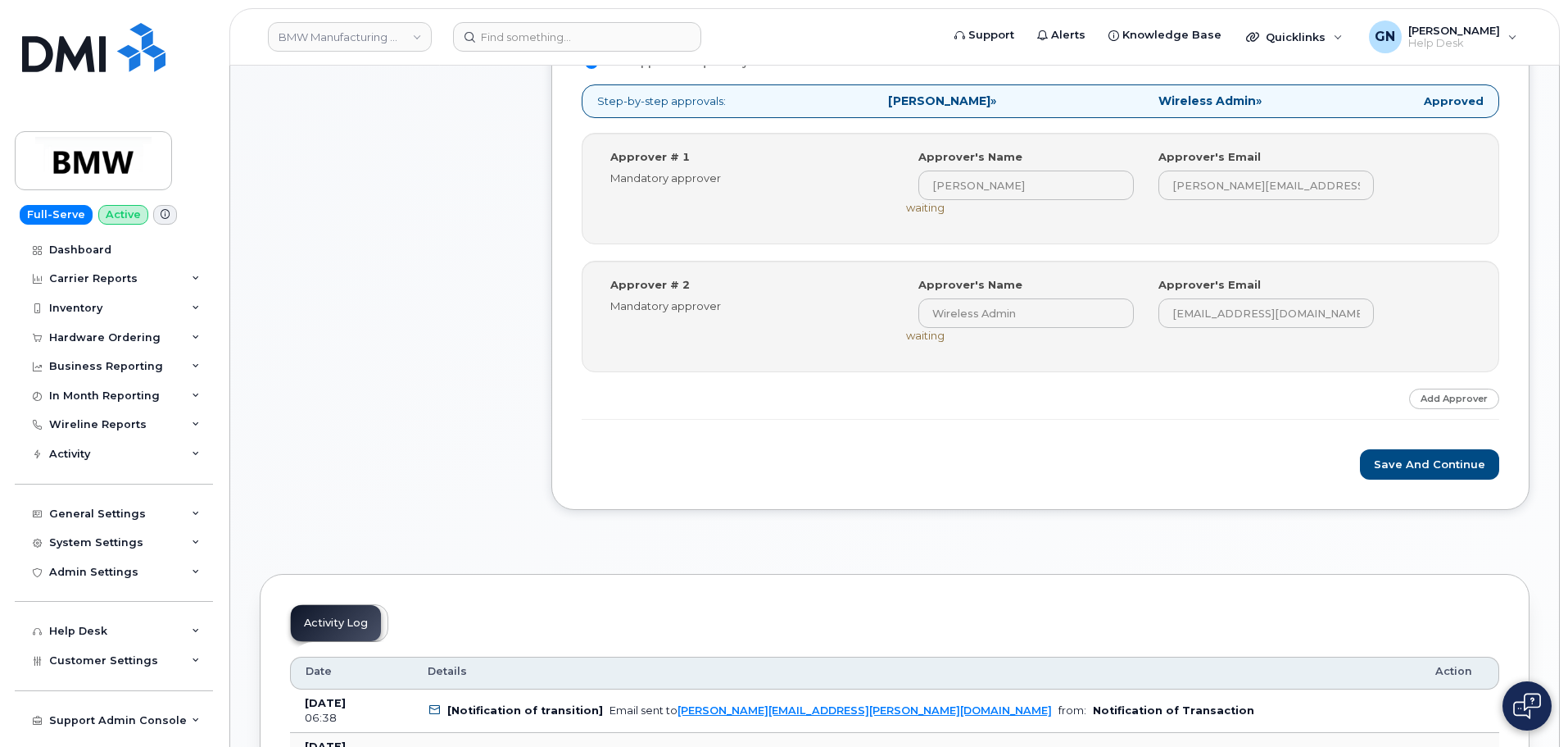
scroll to position [492, 0]
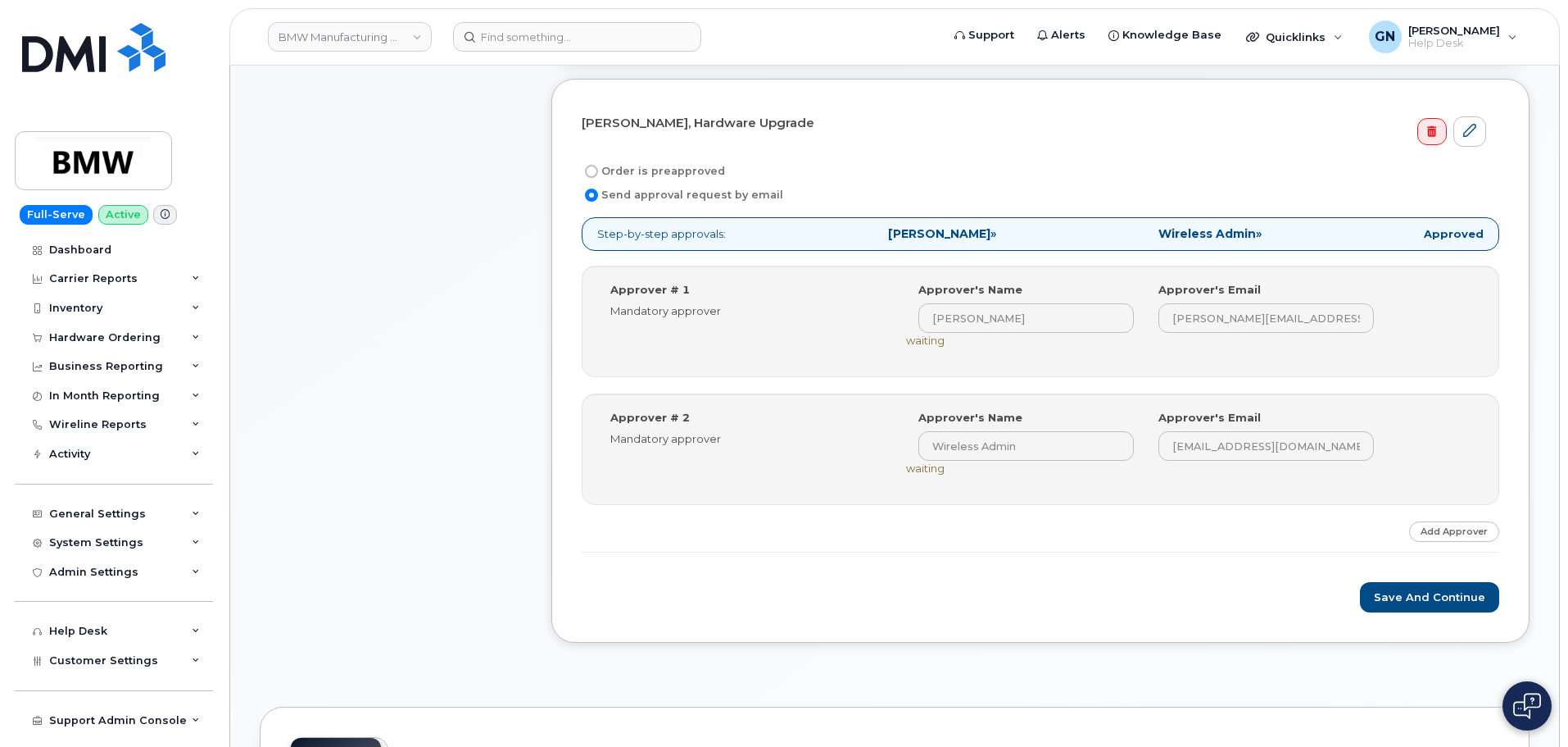
click at [1044, 544] on div "Step-by-step approvals: [PERSON_NAME] » Wireless Admin » Approved Approver # 1 …" at bounding box center [1041, 384] width 918 height 334
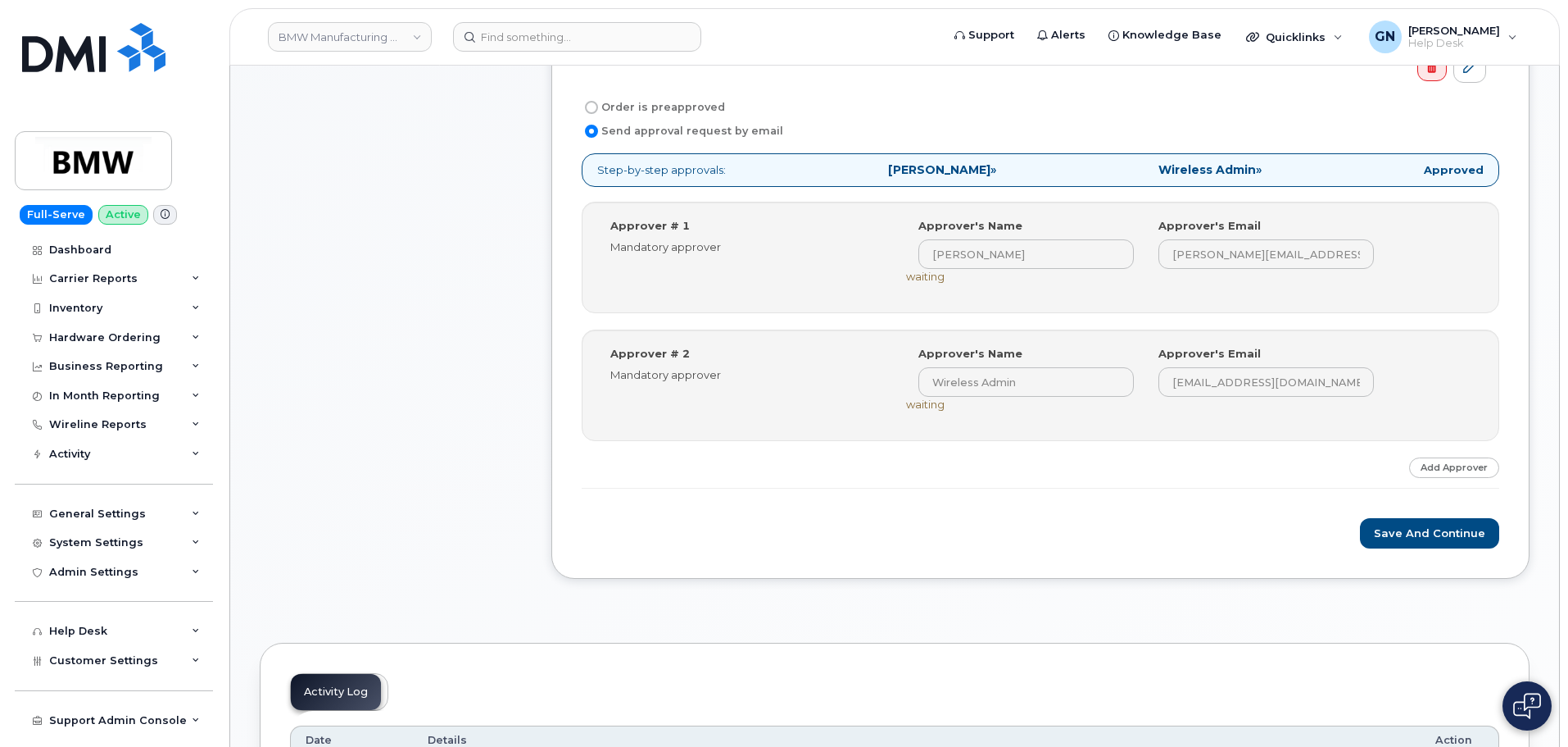
scroll to position [573, 0]
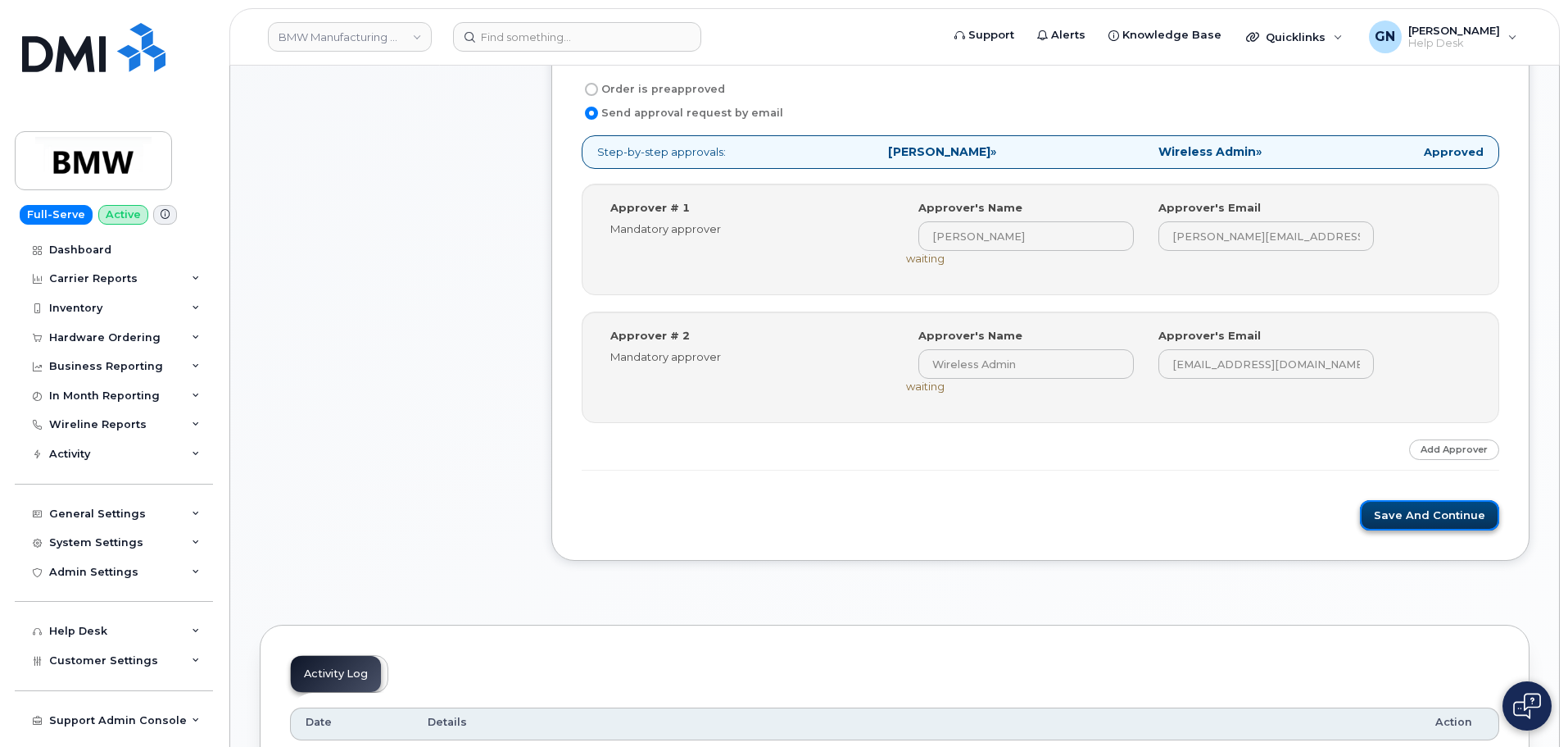
click at [1404, 514] on button "Save and Continue" at bounding box center [1429, 515] width 140 height 30
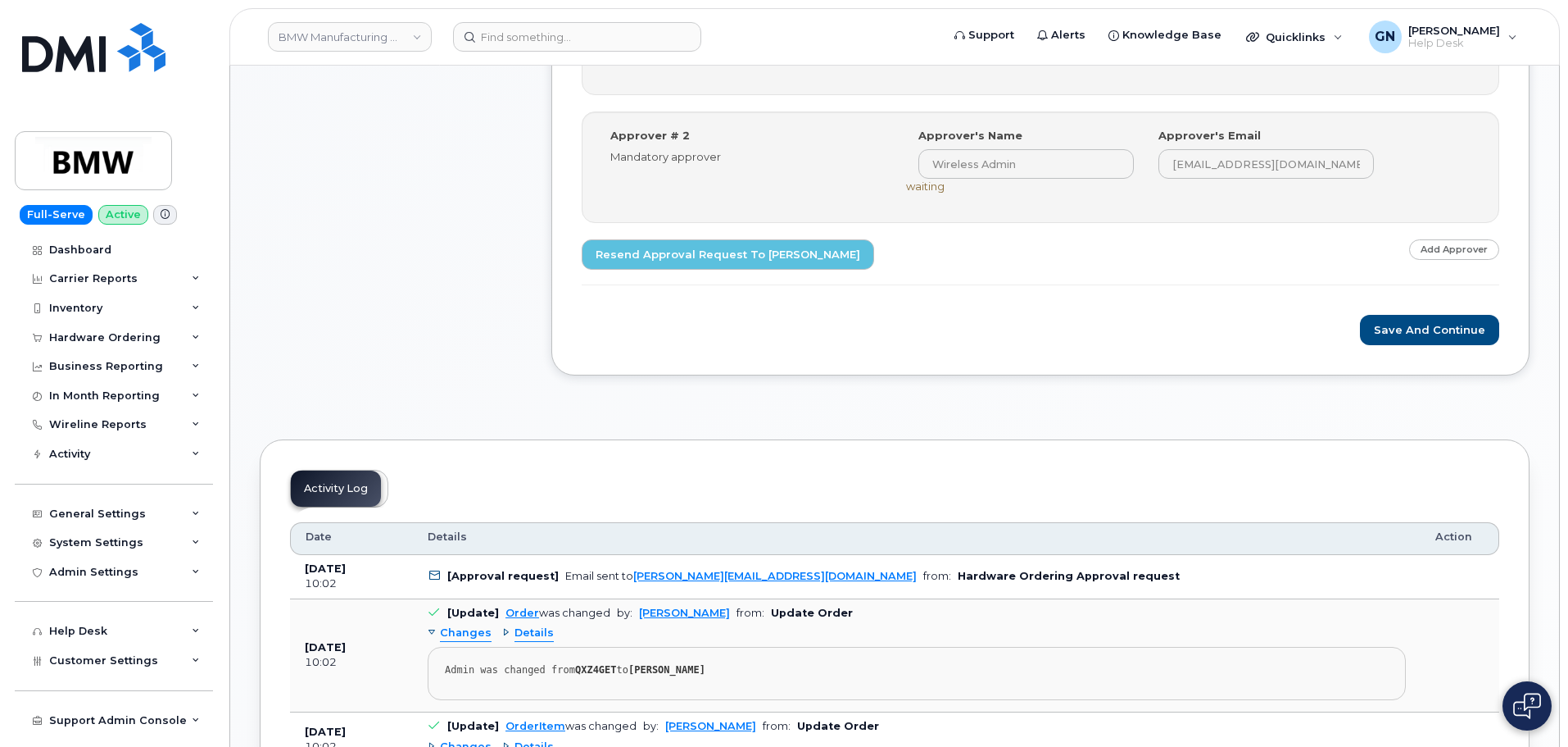
scroll to position [768, 0]
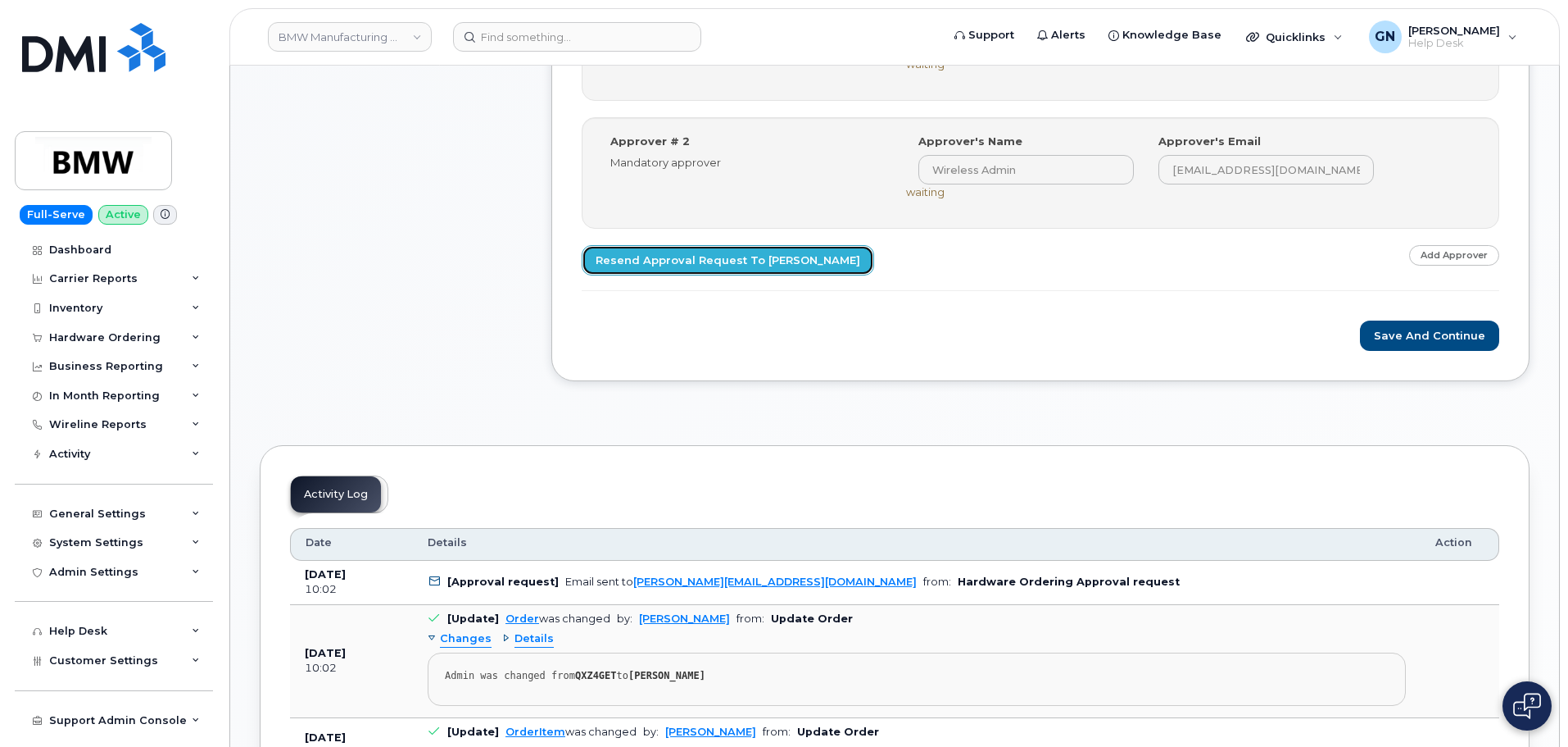
click at [780, 265] on link "Resend Approval Request to [PERSON_NAME]" at bounding box center [728, 260] width 292 height 30
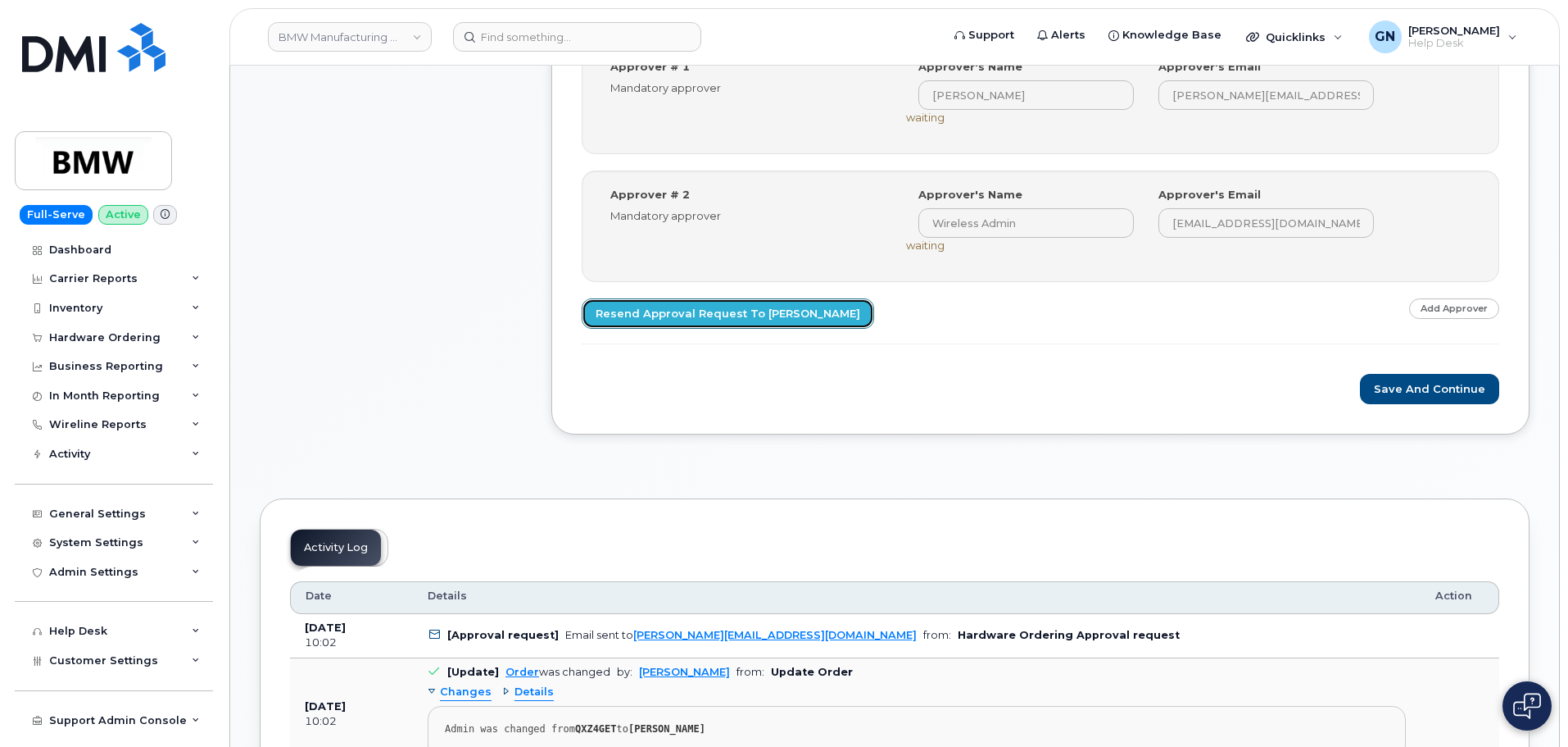
scroll to position [686, 0]
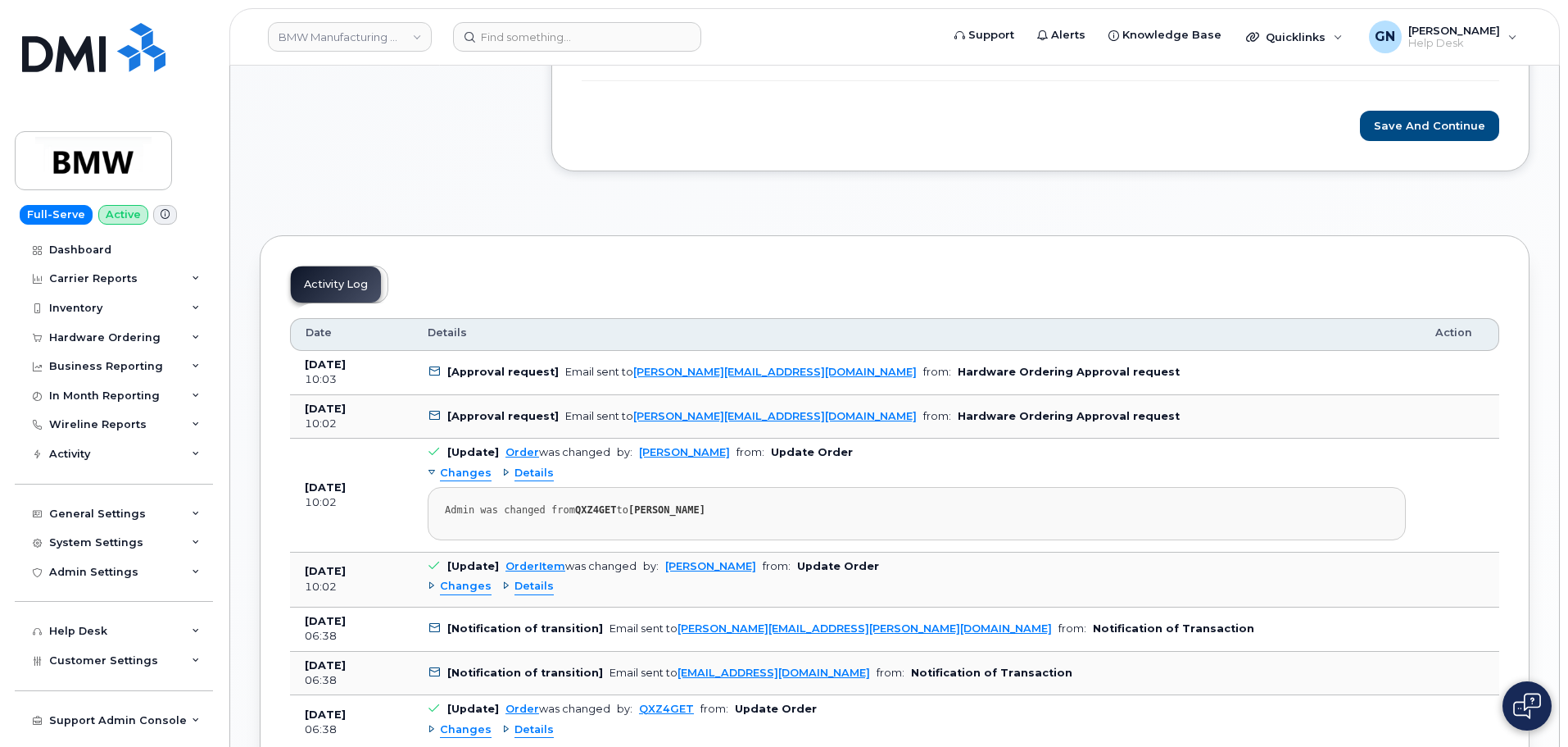
scroll to position [978, 0]
click at [140, 163] on img at bounding box center [93, 161] width 127 height 48
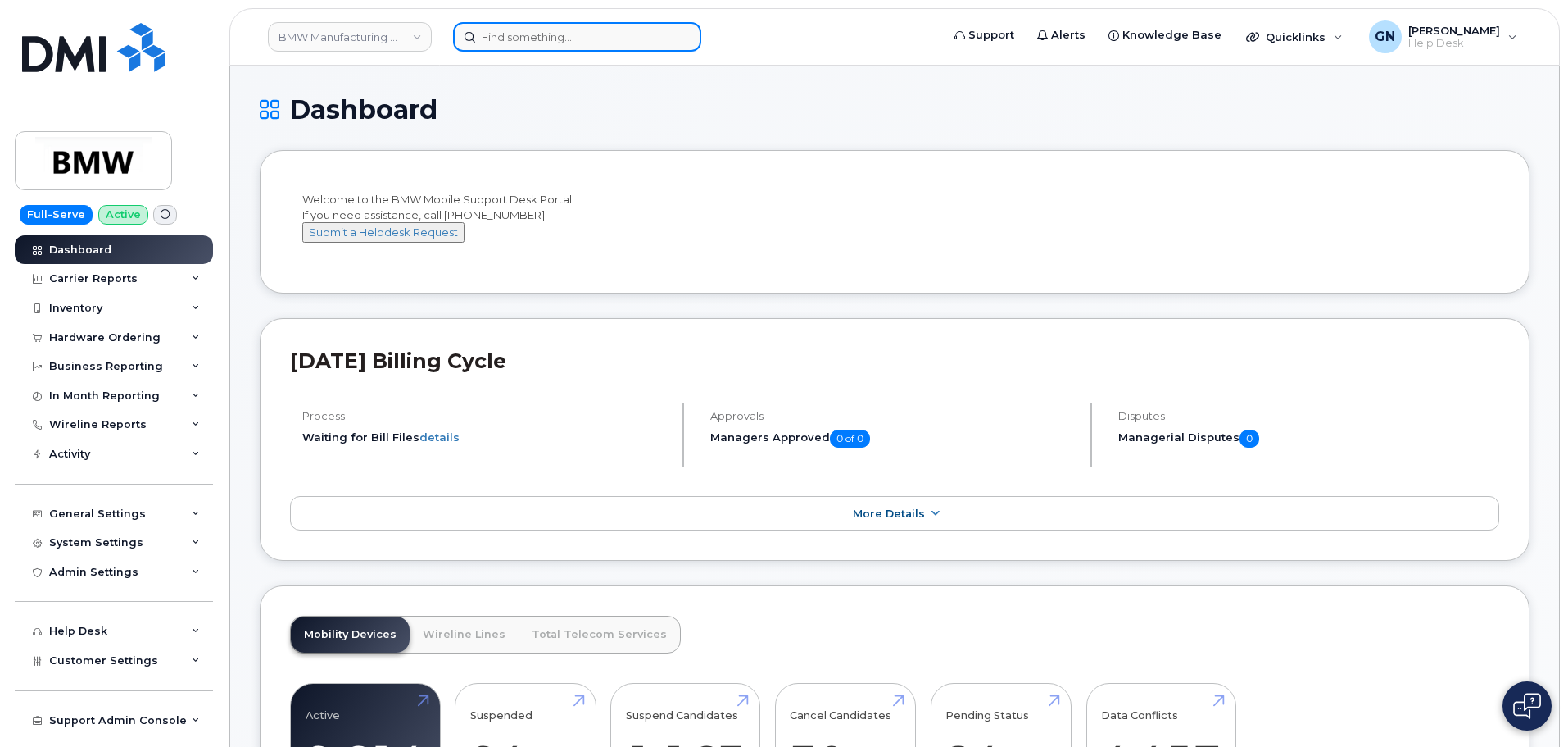
click at [562, 39] on input at bounding box center [577, 37] width 248 height 30
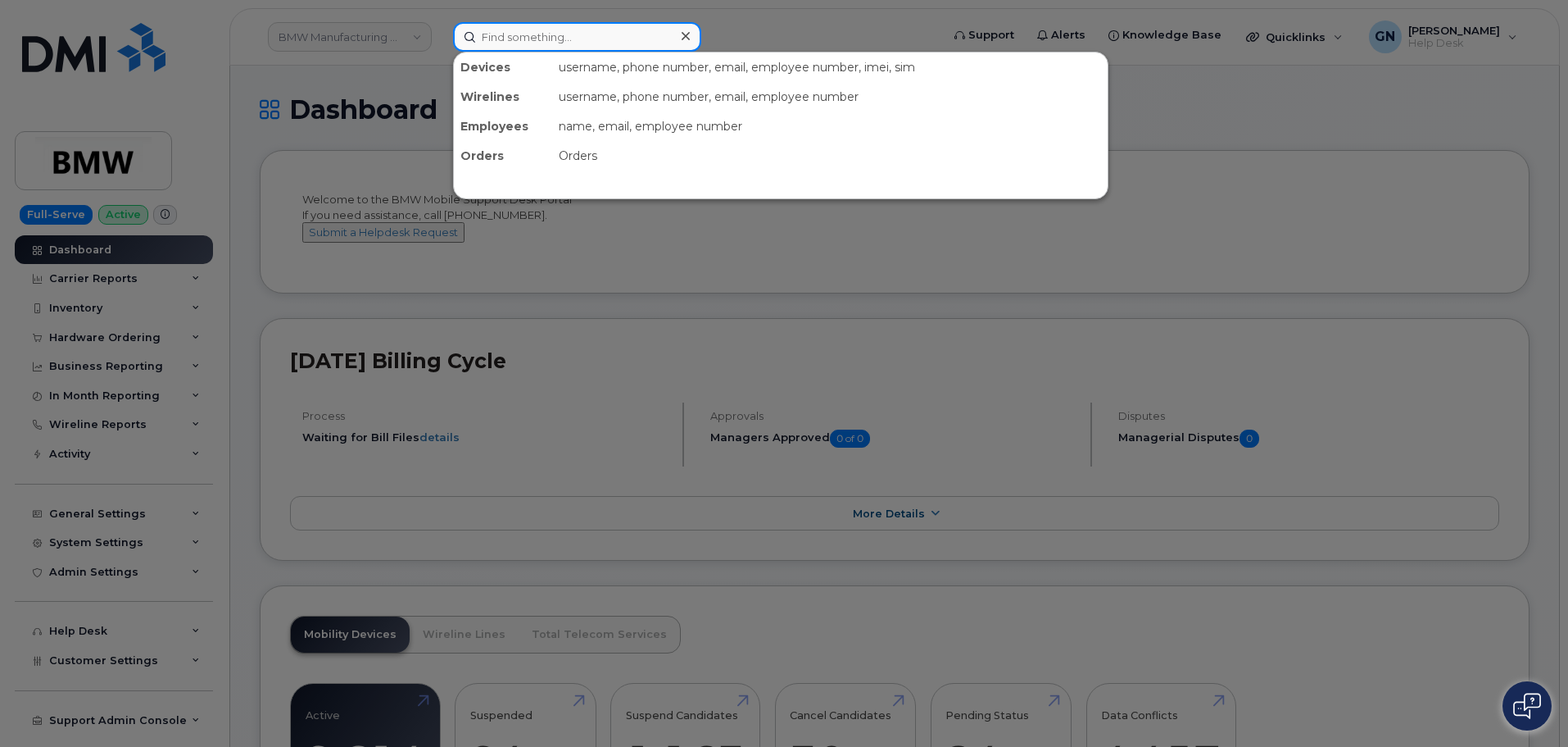
paste input "5143784626"
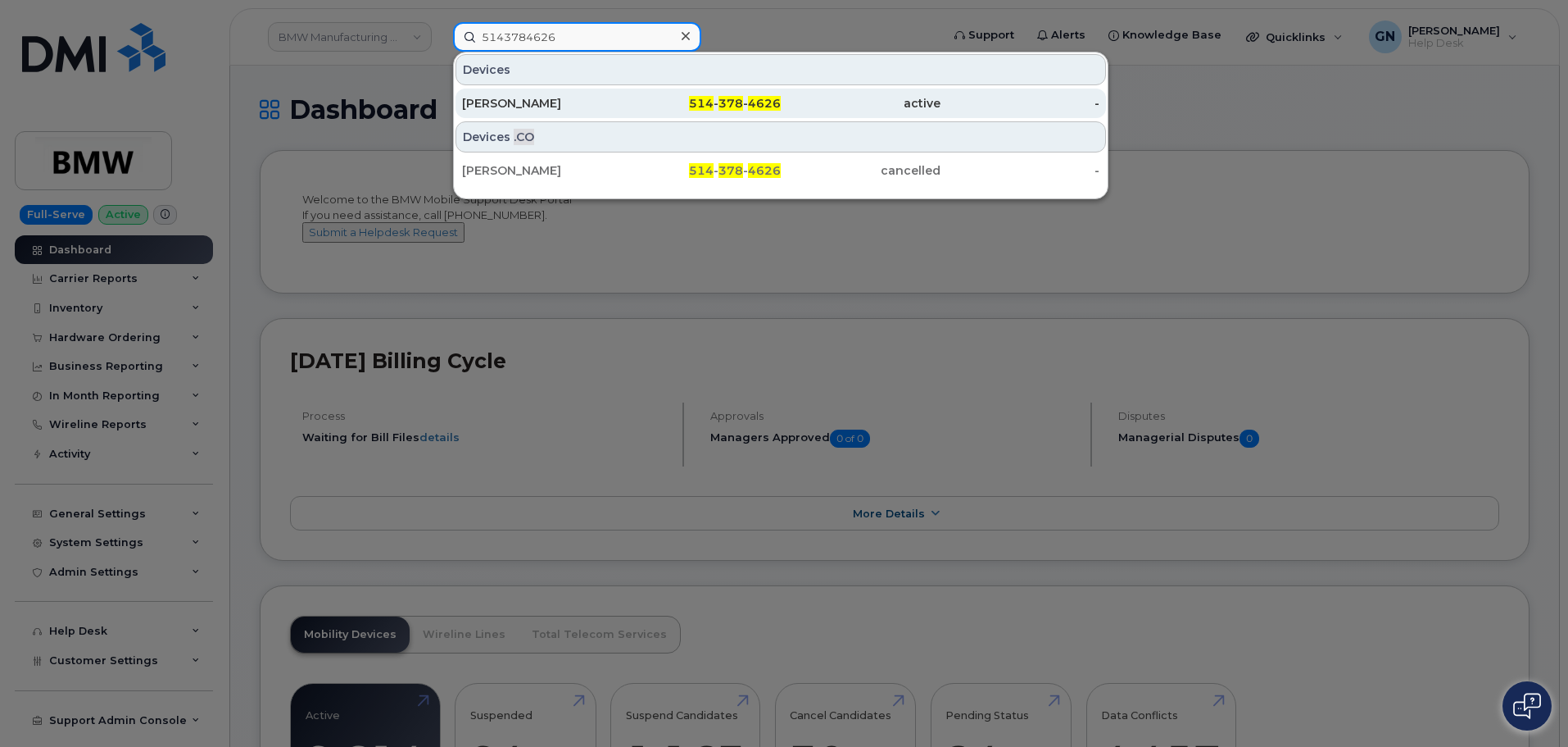
type input "5143784626"
click at [596, 104] on div "[PERSON_NAME]" at bounding box center [542, 103] width 159 height 16
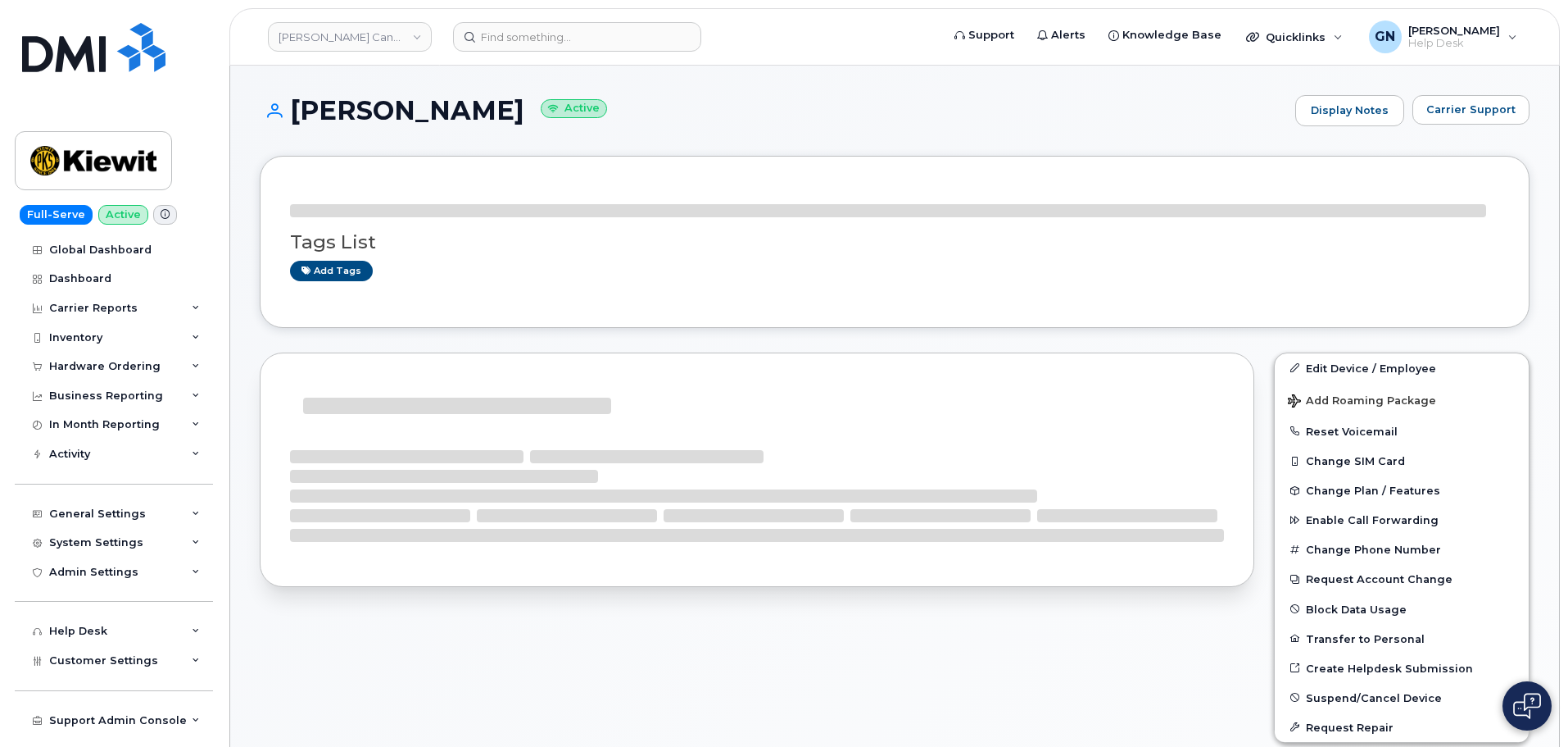
click at [368, 113] on h1 "[PERSON_NAME] Active" at bounding box center [774, 110] width 1028 height 29
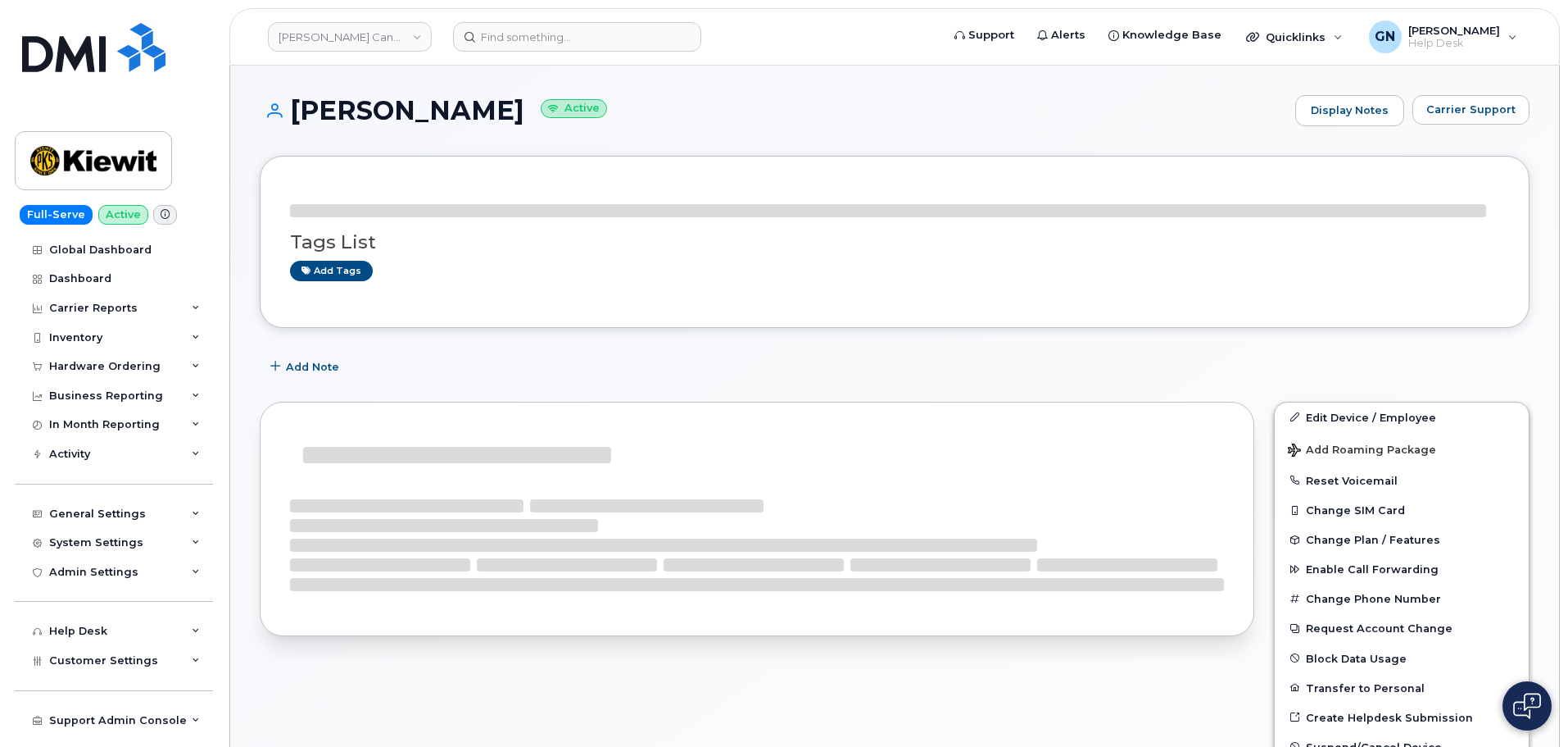
drag, startPoint x: 368, startPoint y: 113, endPoint x: 430, endPoint y: 122, distance: 62.6
click at [430, 122] on h1 "Fredrick Proulx Active" at bounding box center [774, 110] width 1028 height 29
copy h1 "[PERSON_NAME]"
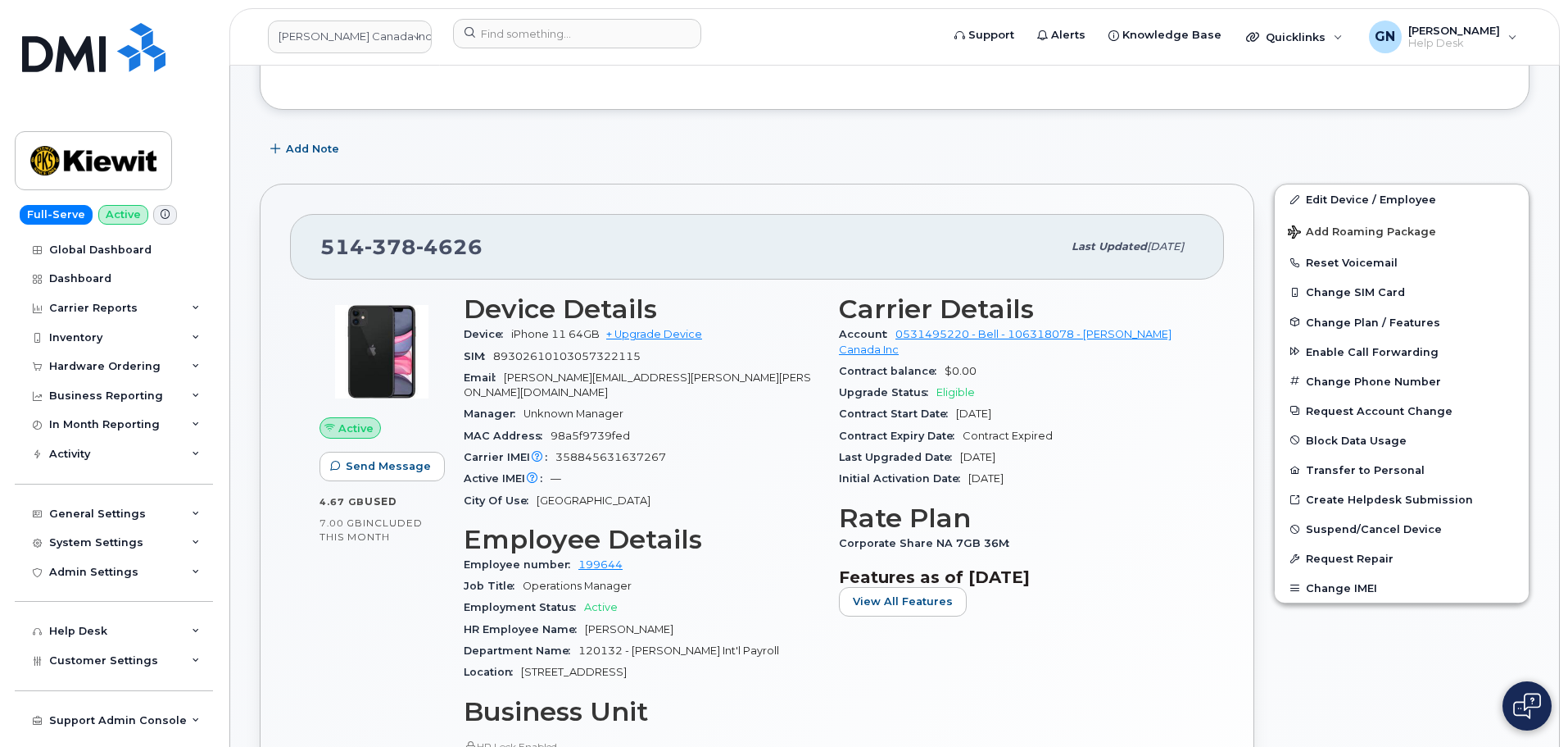
scroll to position [246, 0]
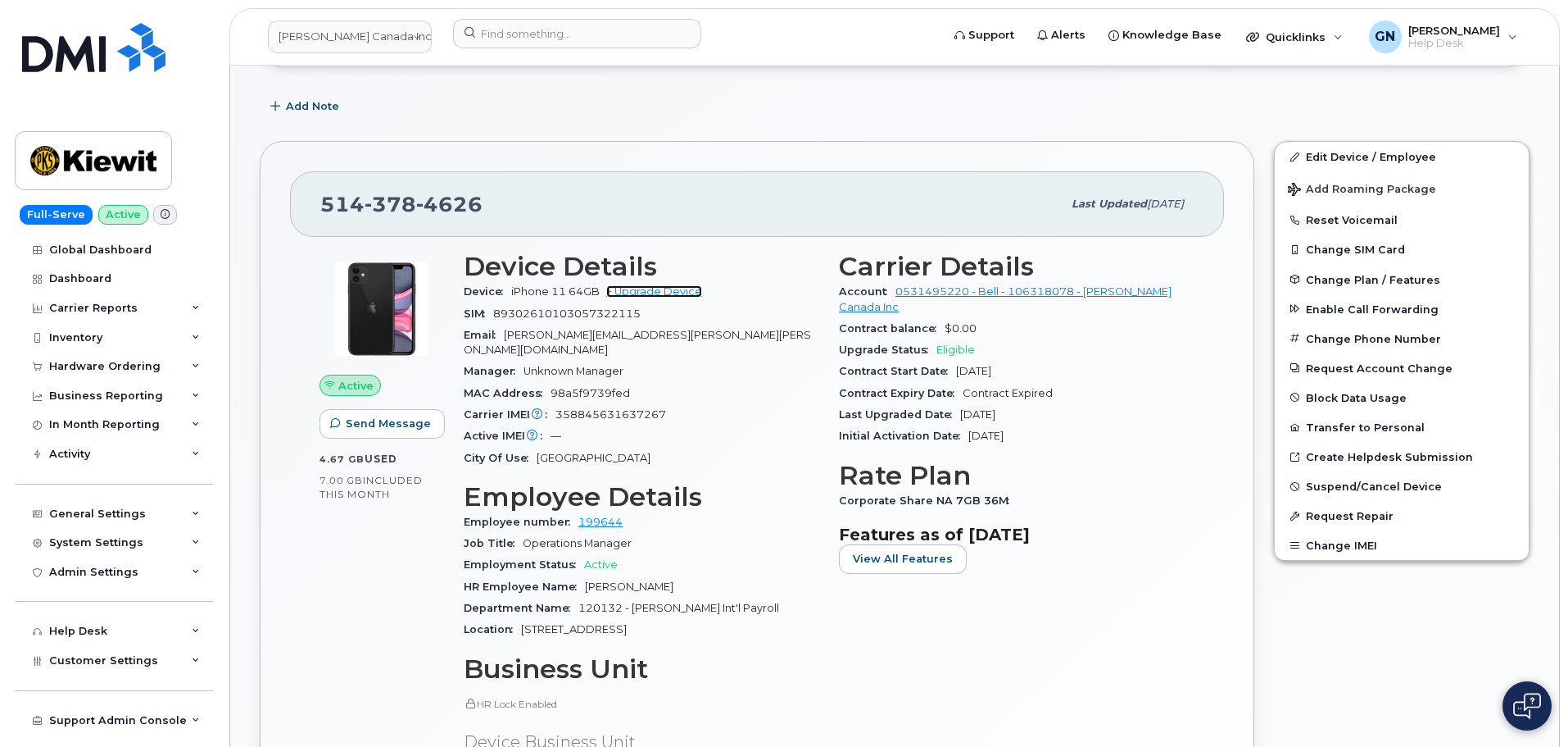
drag, startPoint x: 637, startPoint y: 288, endPoint x: 1001, endPoint y: 281, distance: 364.1
click at [637, 288] on link "+ Upgrade Device" at bounding box center [654, 291] width 96 height 12
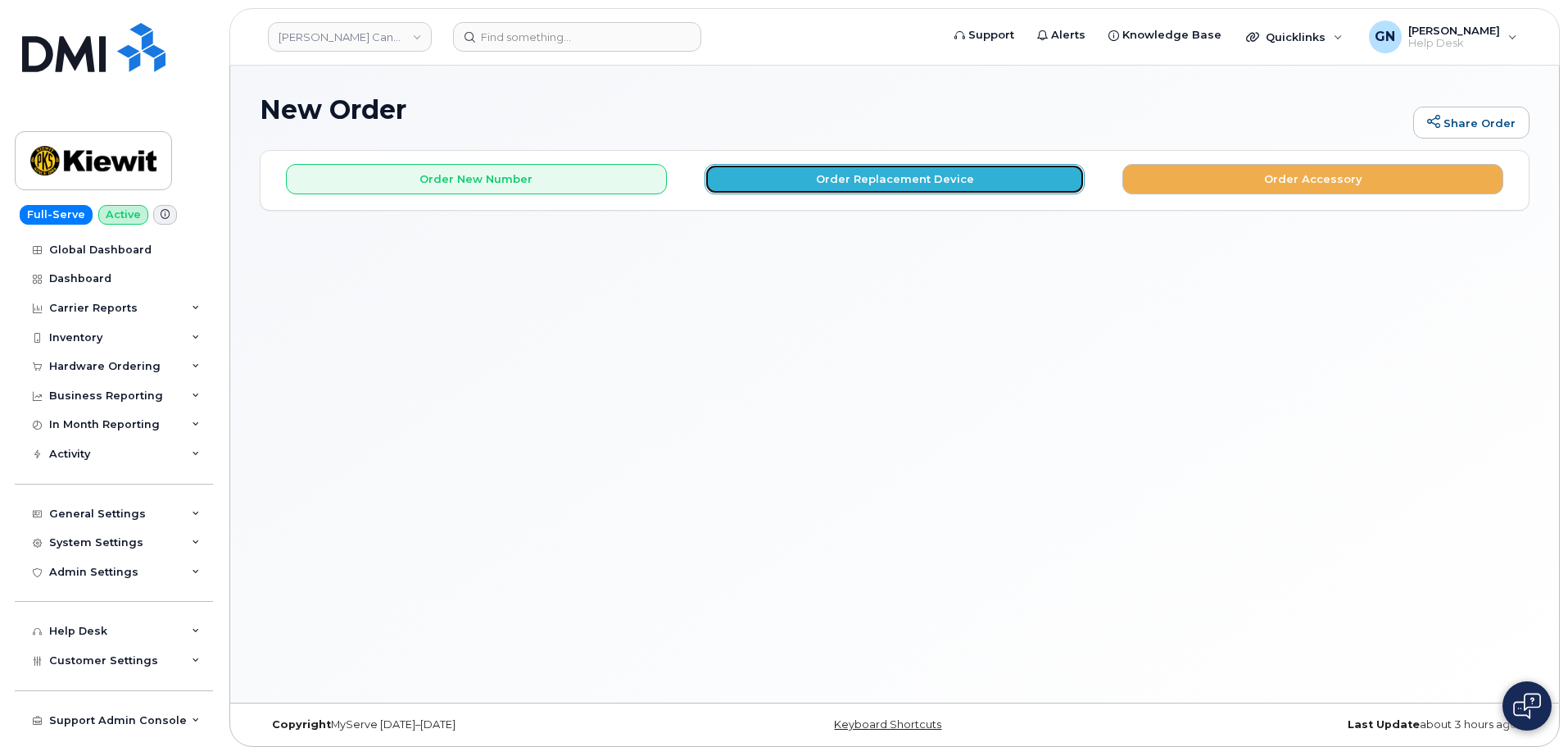
click at [827, 186] on button "Order Replacement Device" at bounding box center [895, 179] width 381 height 30
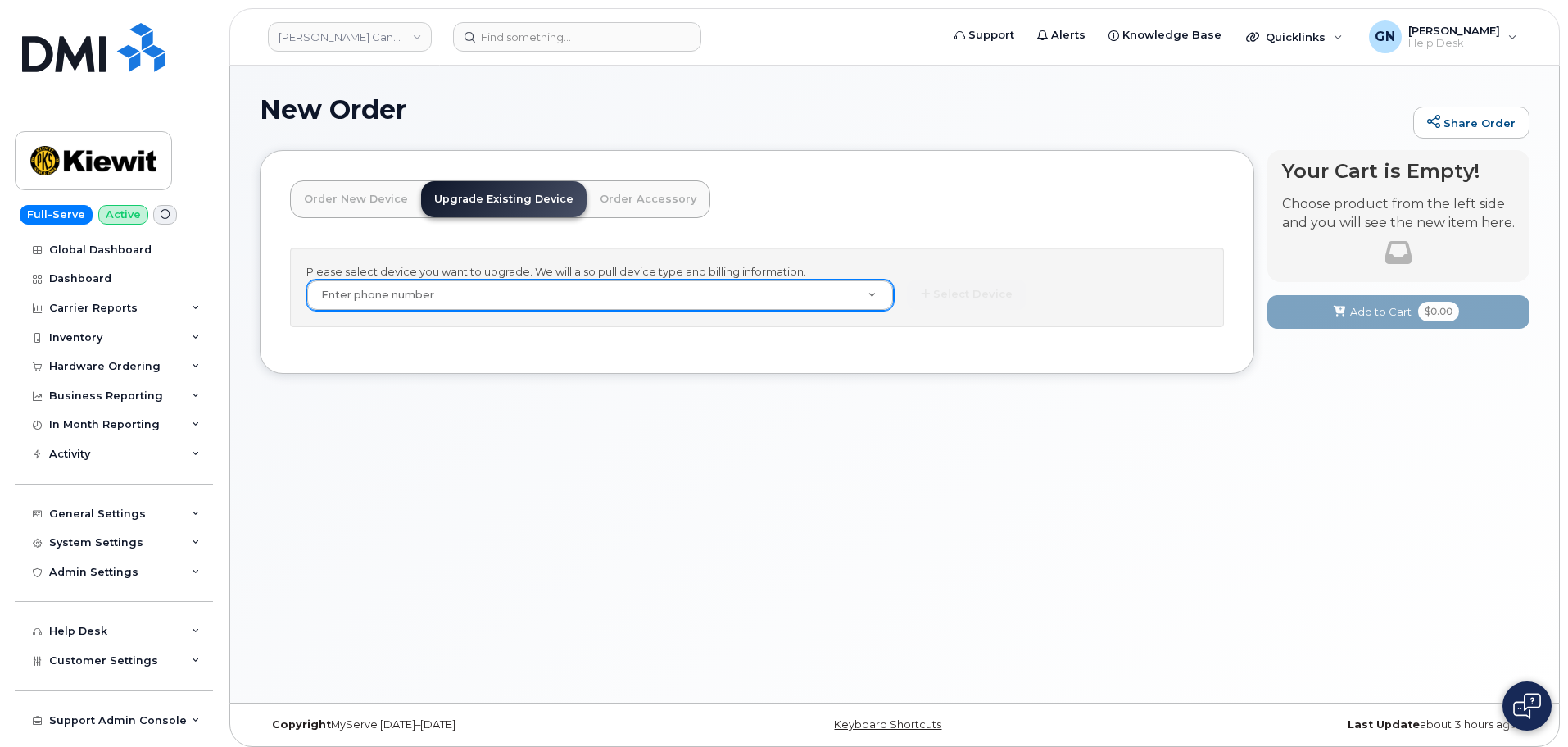
paste input "5143784626"
type input "5143784626"
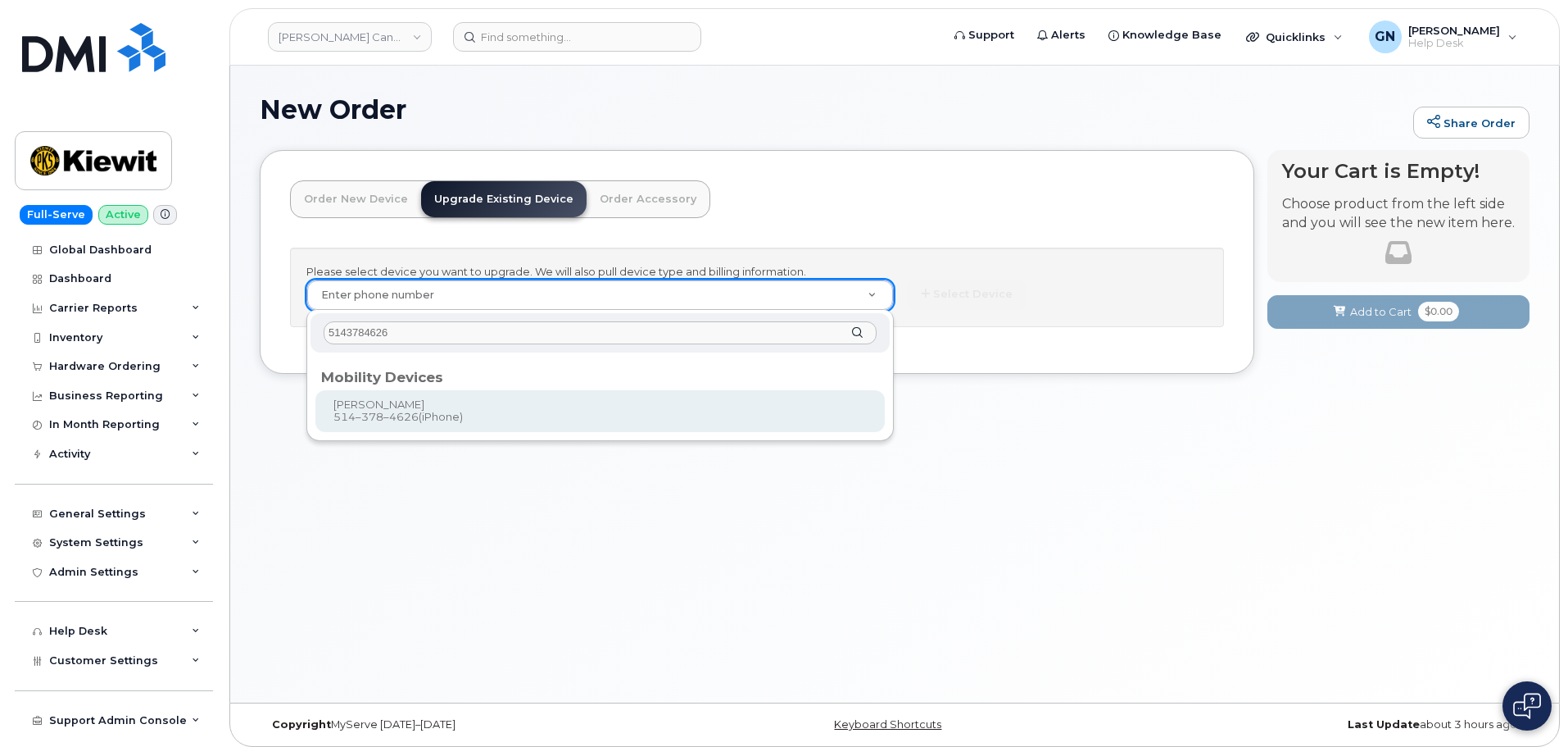
type input "5143784626"
type input "371795"
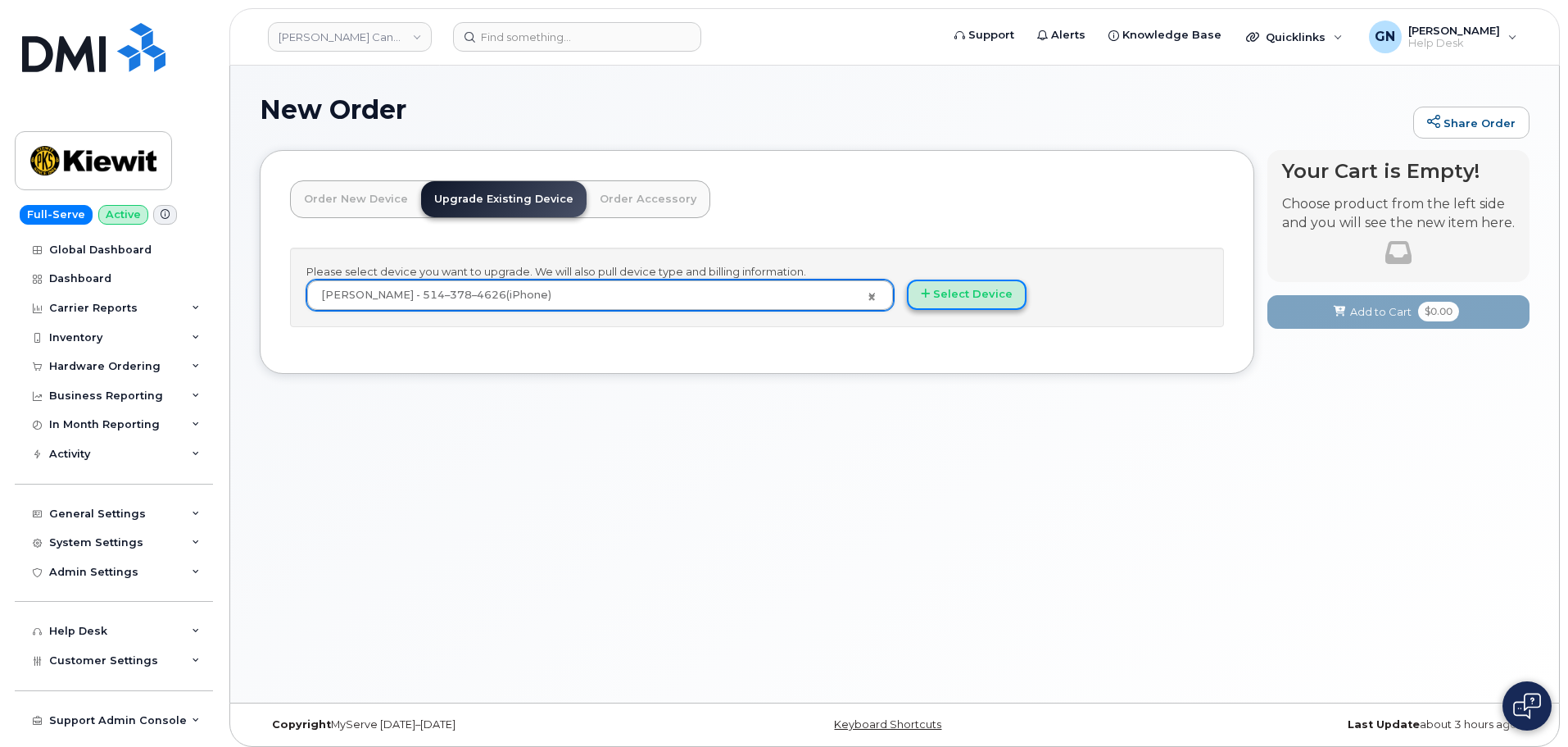
click at [952, 297] on button "Select Device" at bounding box center [967, 294] width 120 height 30
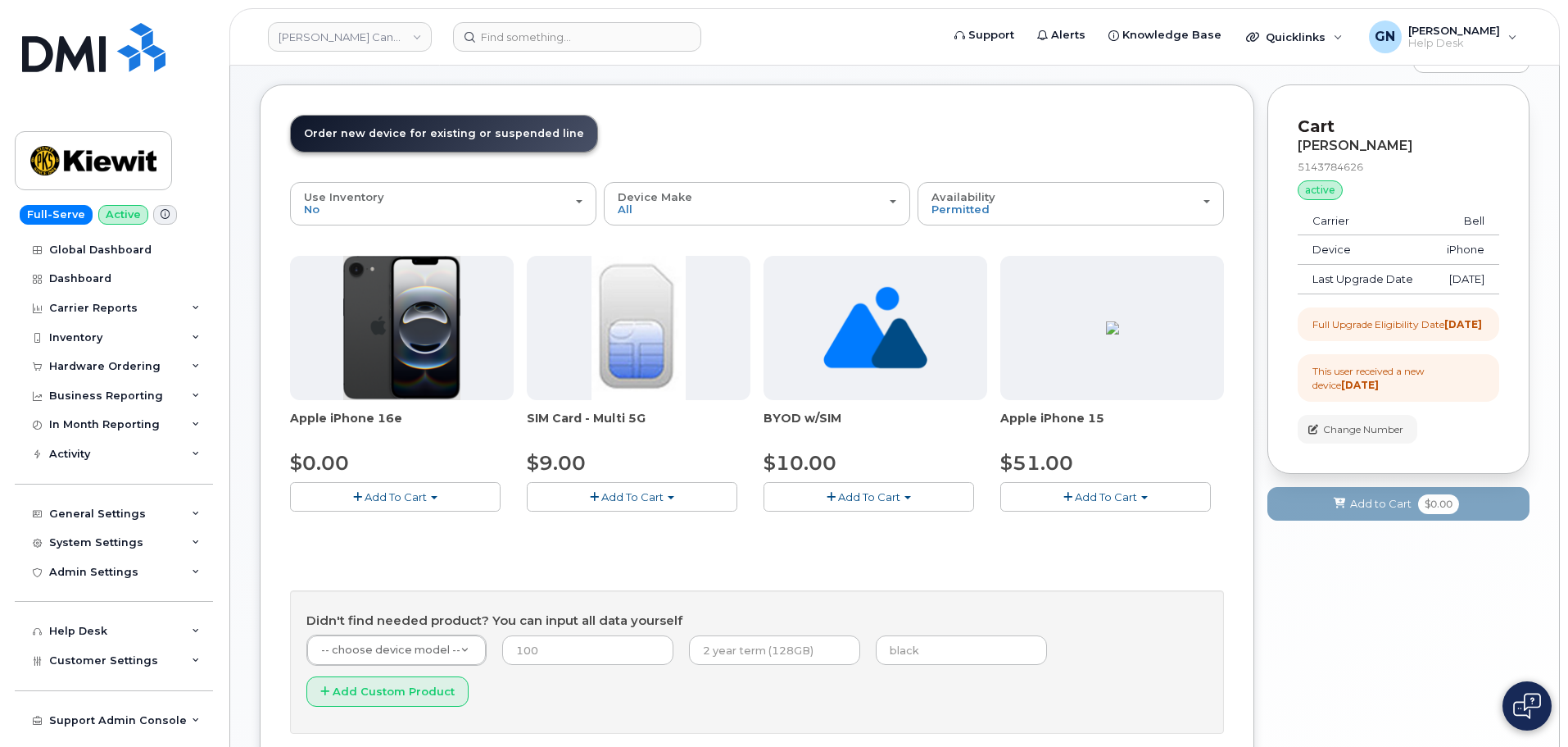
scroll to position [164, 0]
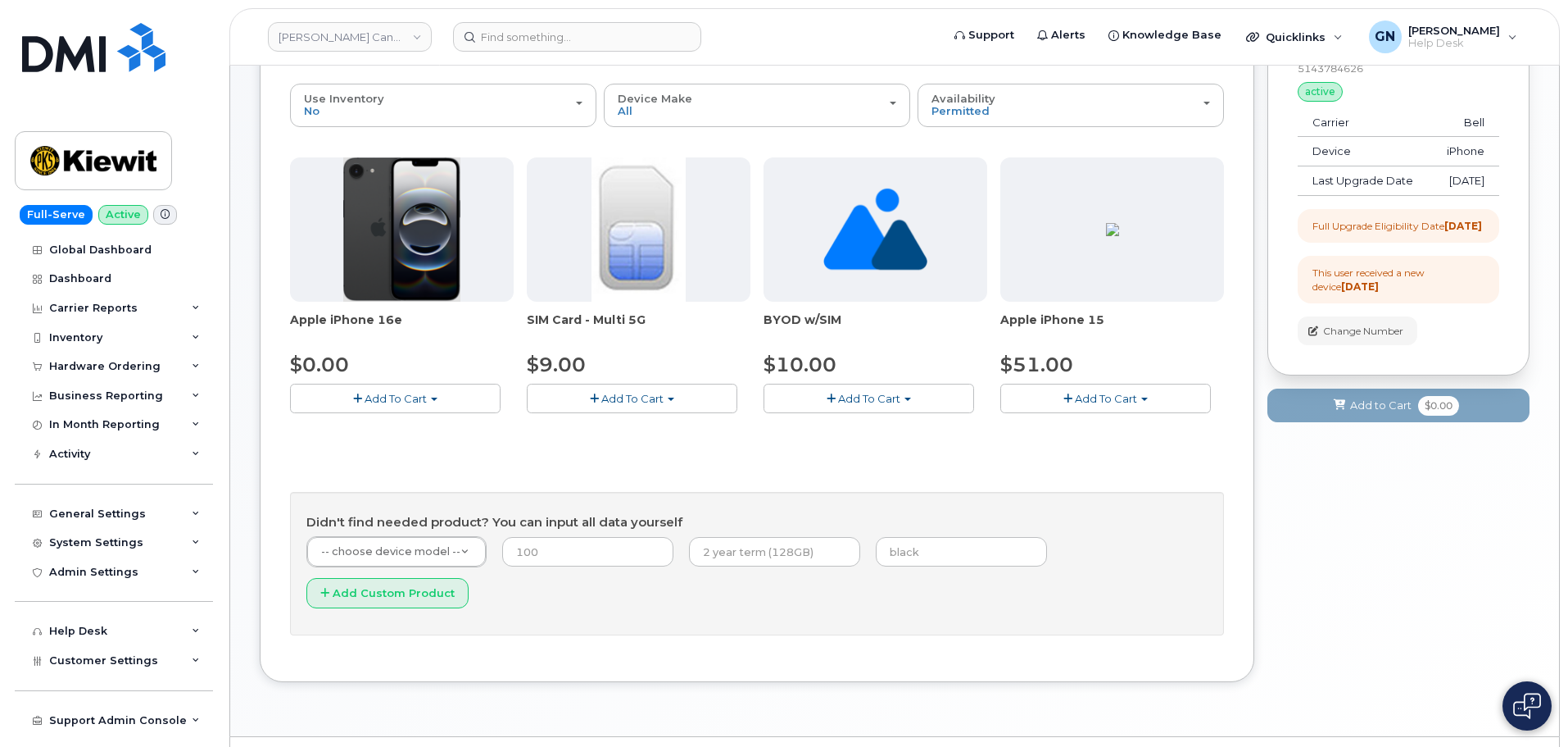
click at [398, 398] on span "Add To Cart" at bounding box center [396, 398] width 62 height 13
click at [401, 429] on link "$0.00 - 3 year upgrade (128GB)" at bounding box center [396, 429] width 203 height 21
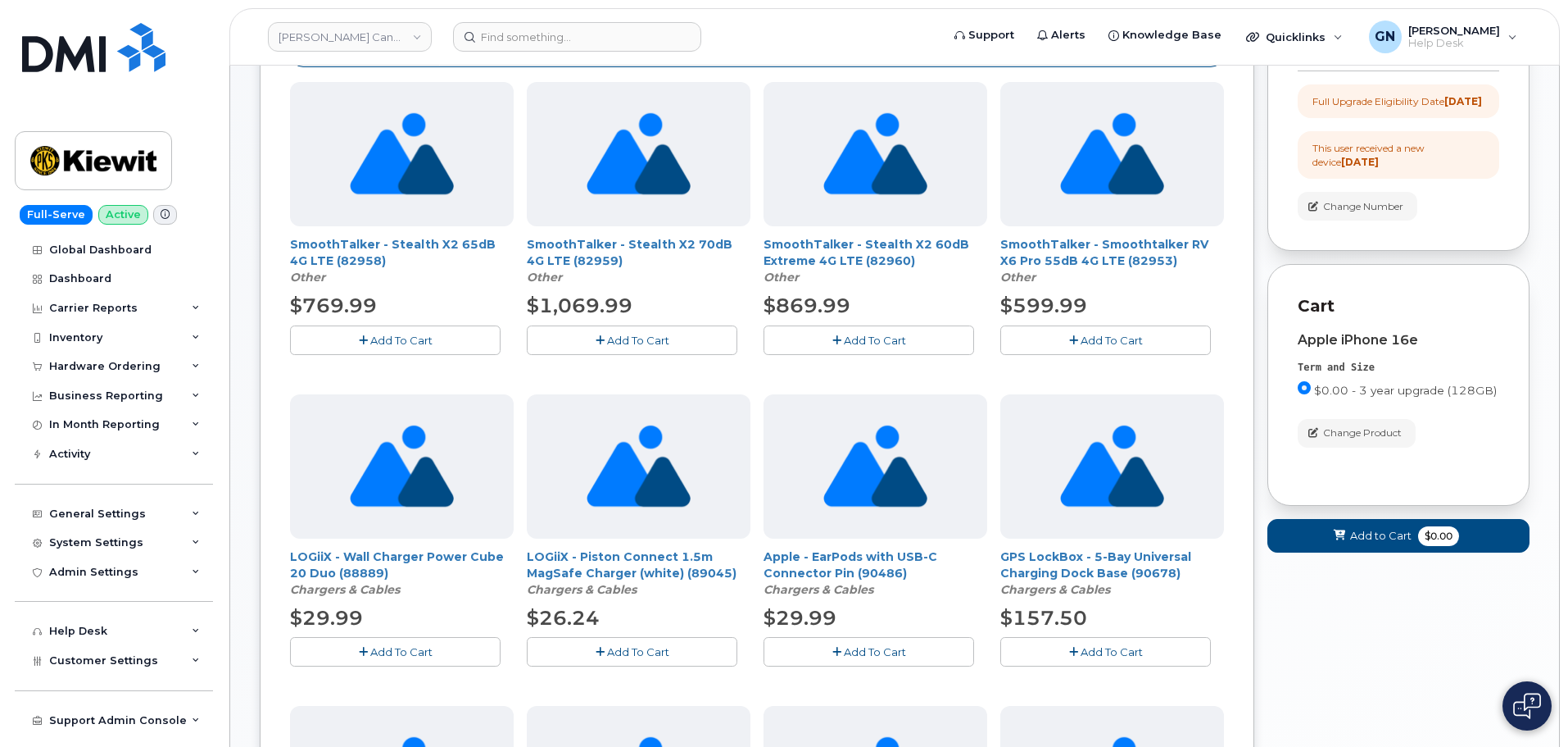
scroll to position [0, 0]
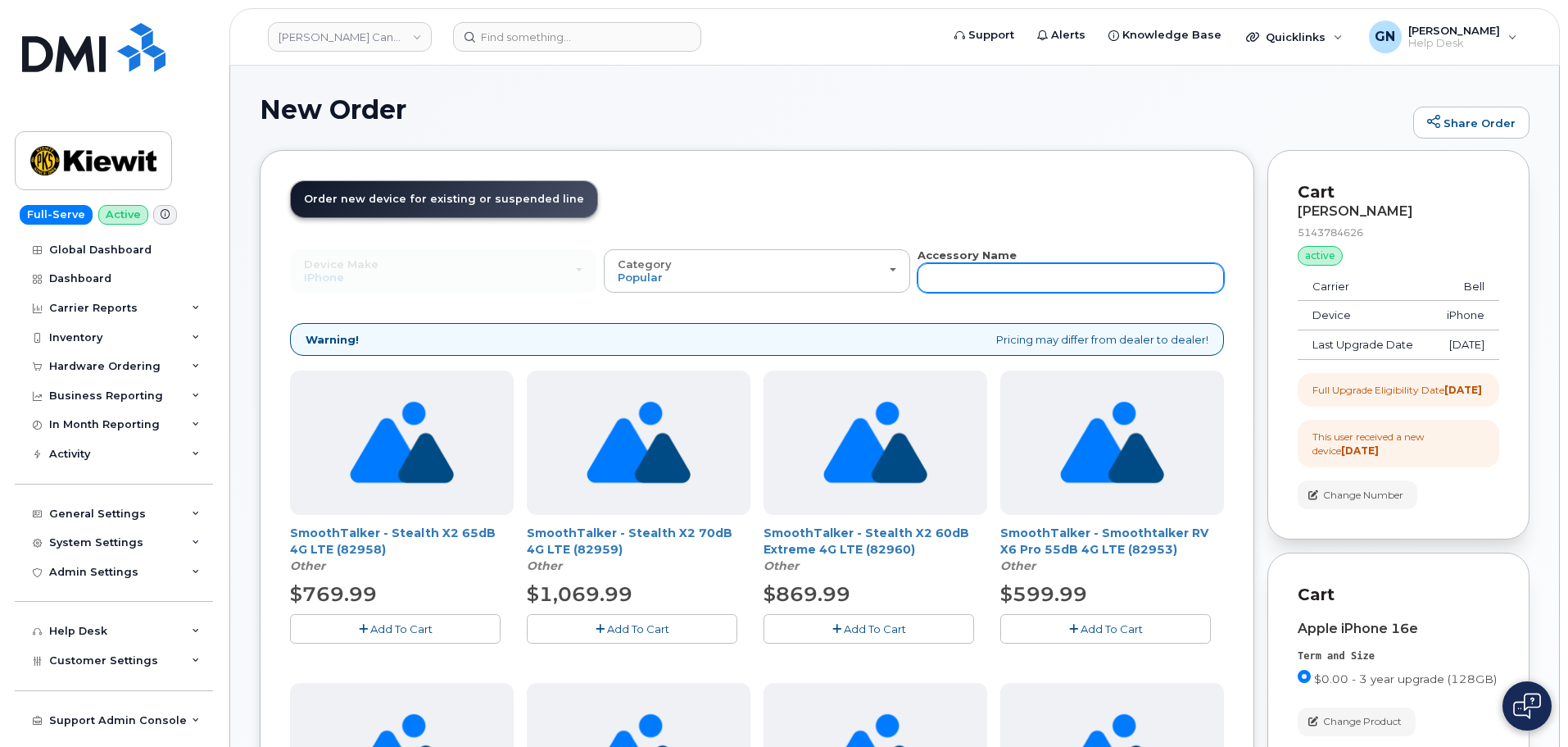
click at [978, 274] on input "text" at bounding box center [1071, 278] width 306 height 30
type input "case"
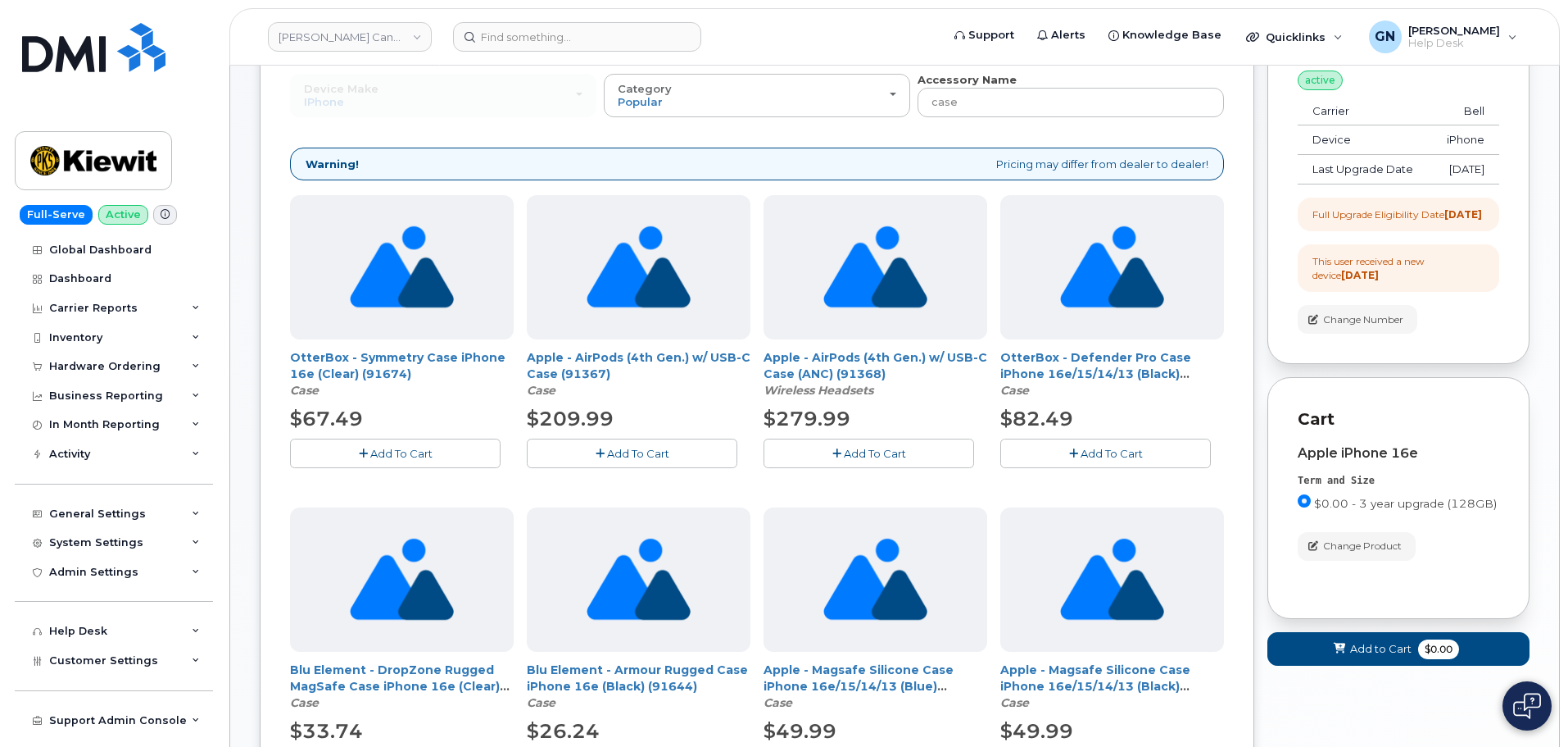
scroll to position [164, 0]
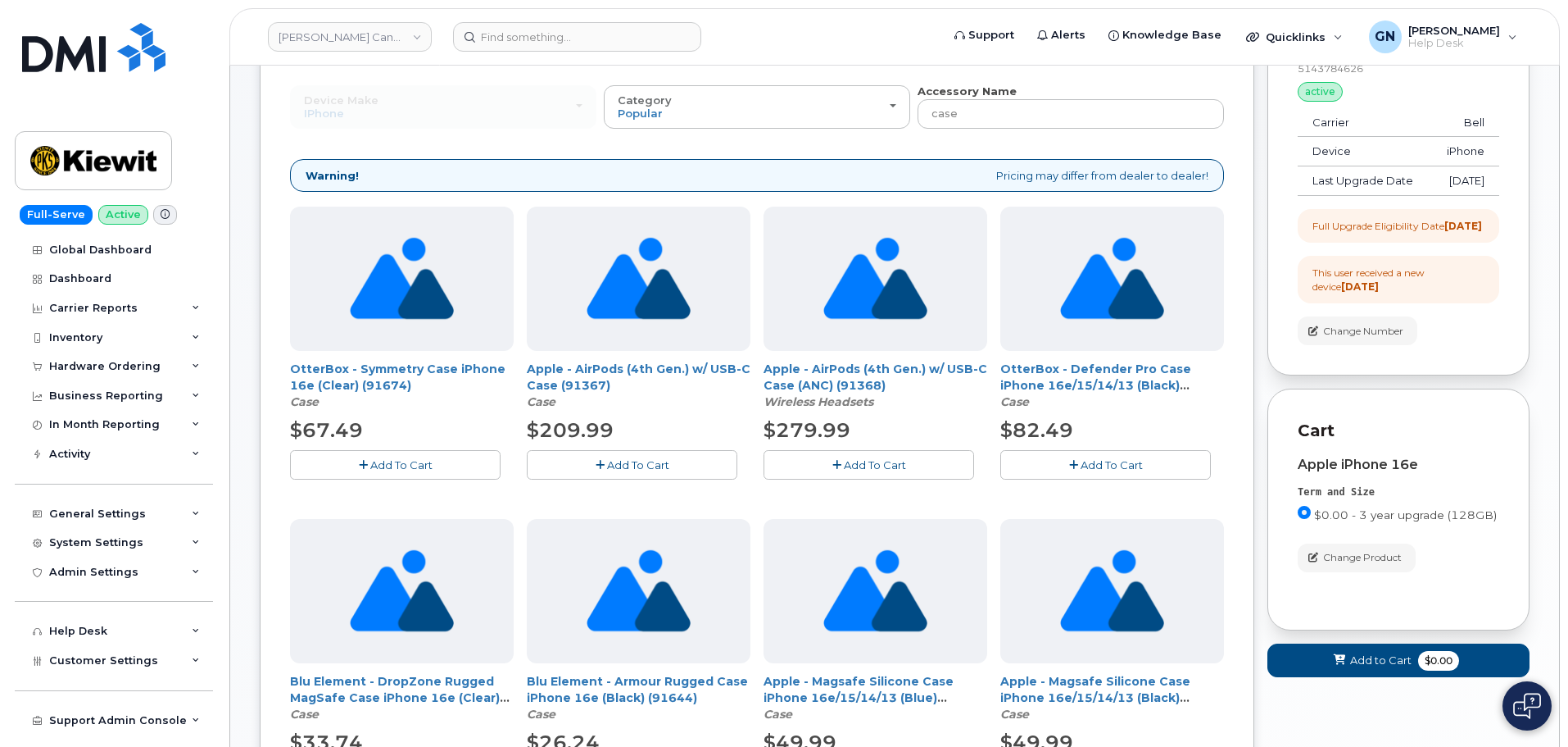
click at [1090, 465] on span "Add To Cart" at bounding box center [1111, 464] width 62 height 13
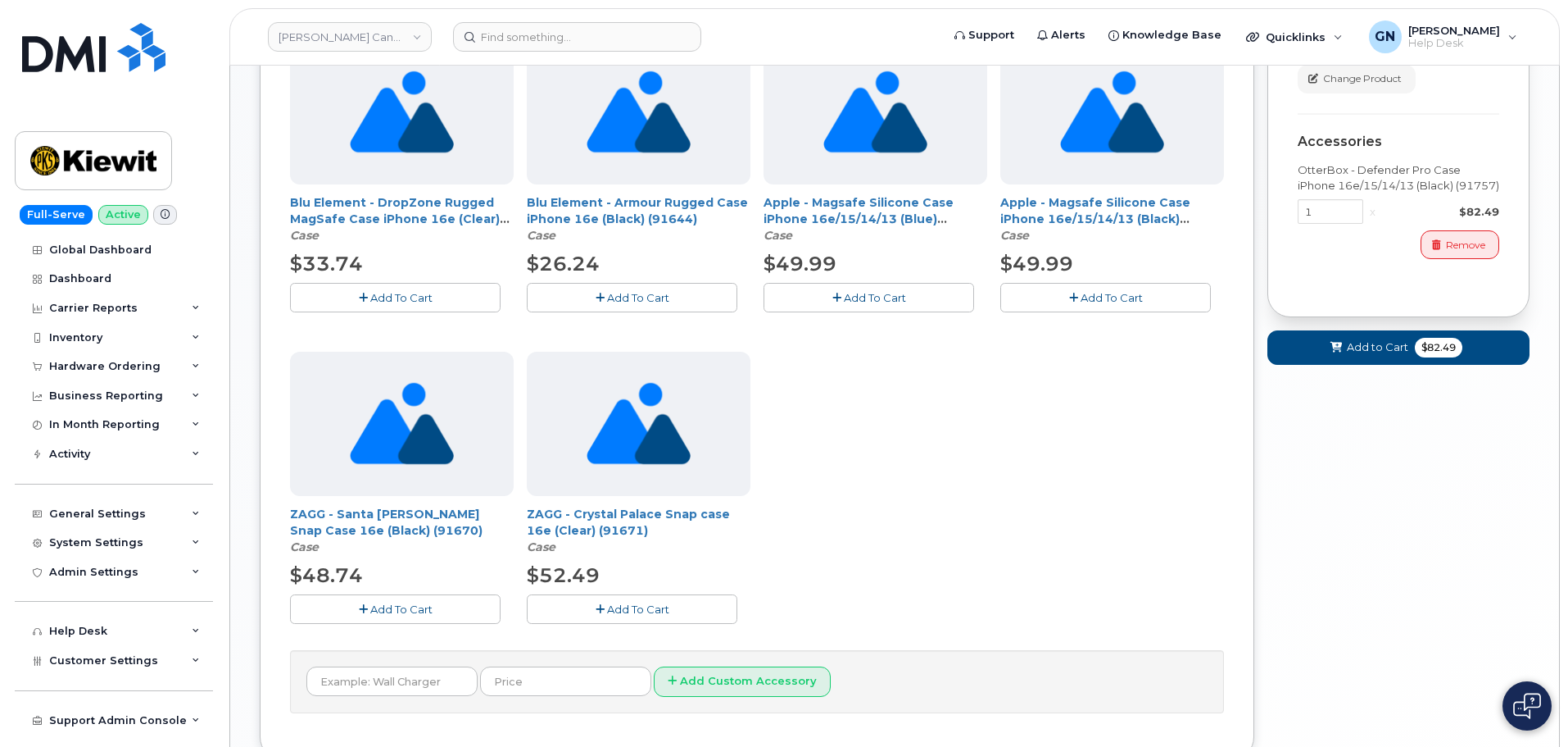
scroll to position [656, 0]
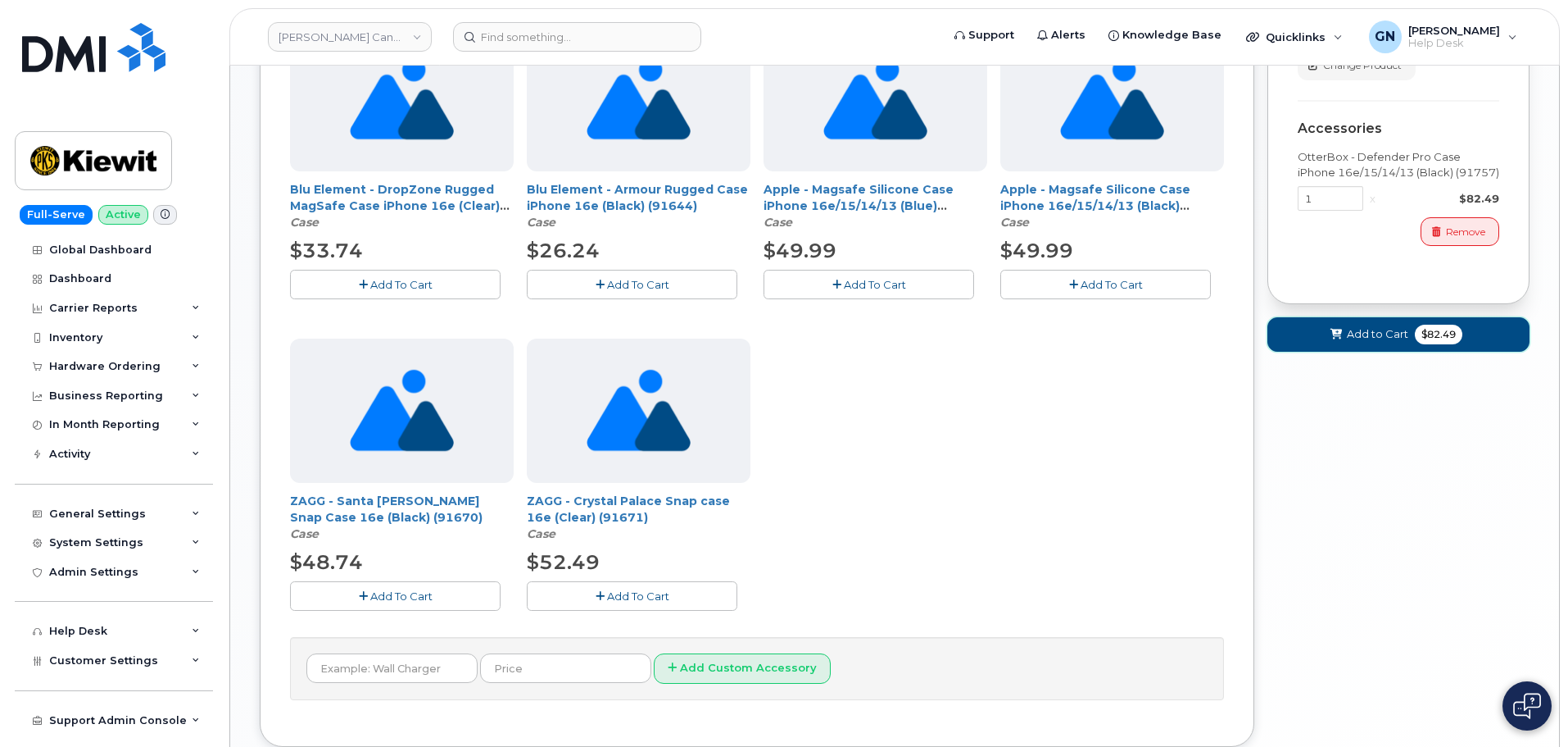
click at [1368, 351] on button "Add to Cart $82.49" at bounding box center [1399, 334] width 262 height 34
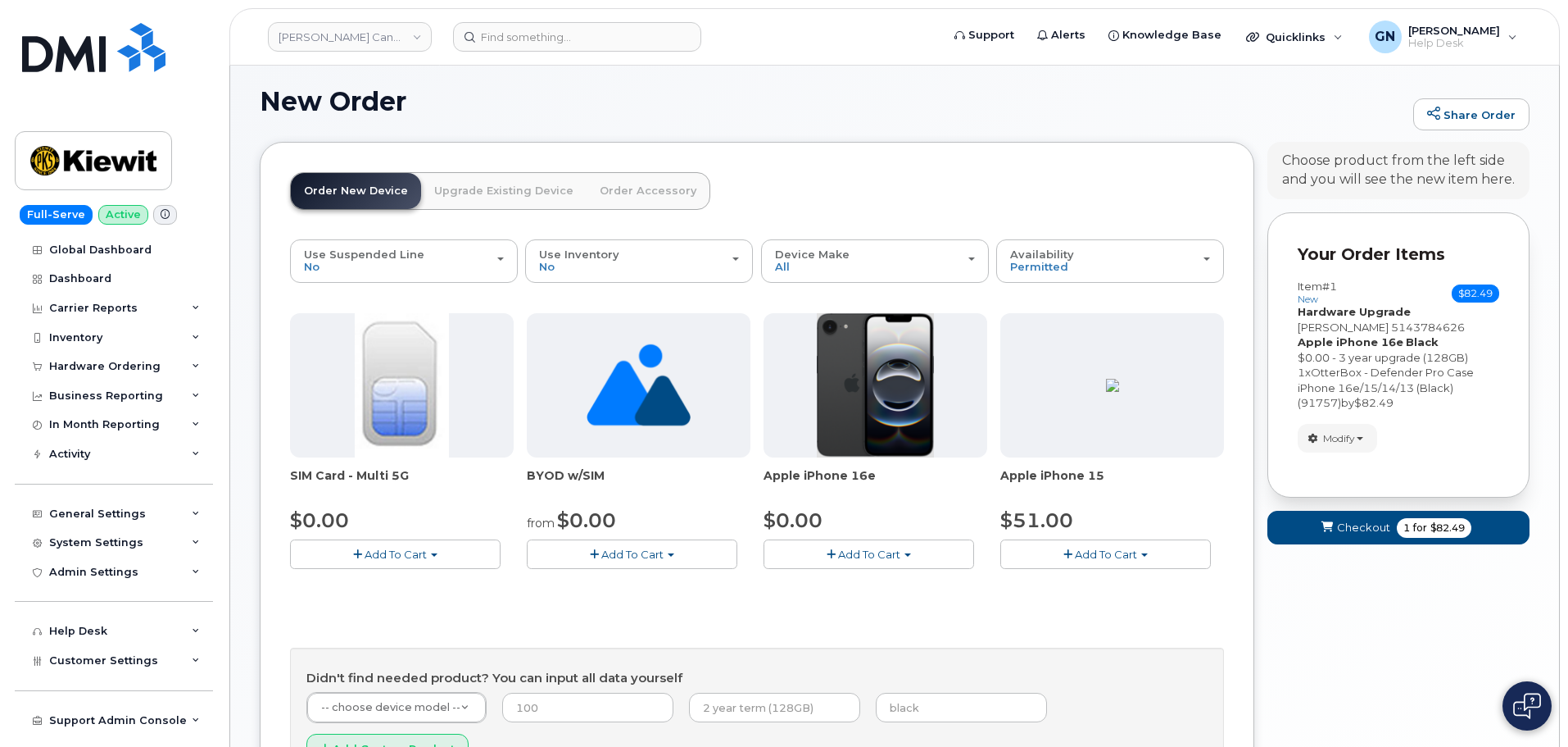
scroll to position [165, 0]
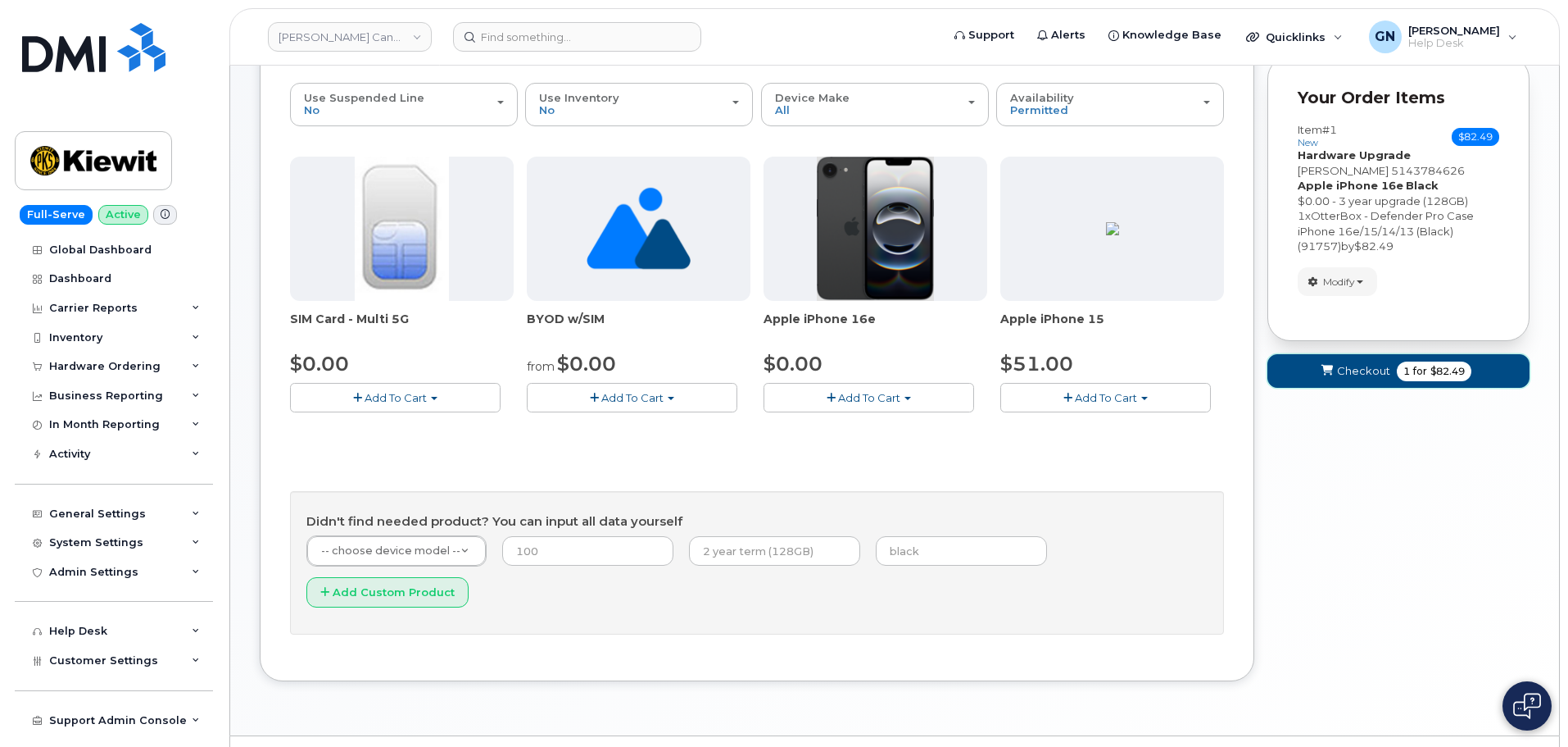
click at [1335, 372] on span "submit" at bounding box center [1327, 371] width 16 height 16
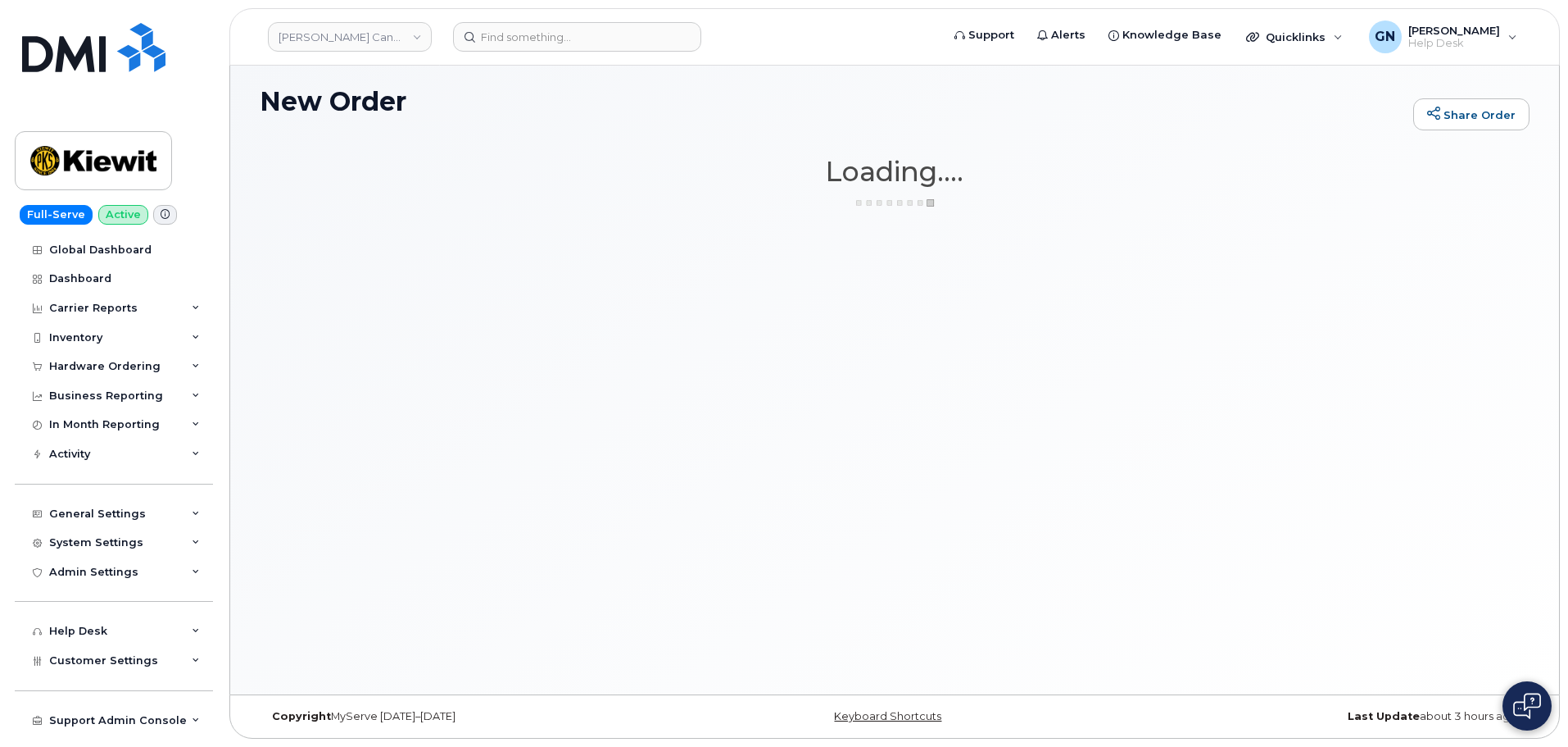
scroll to position [8, 0]
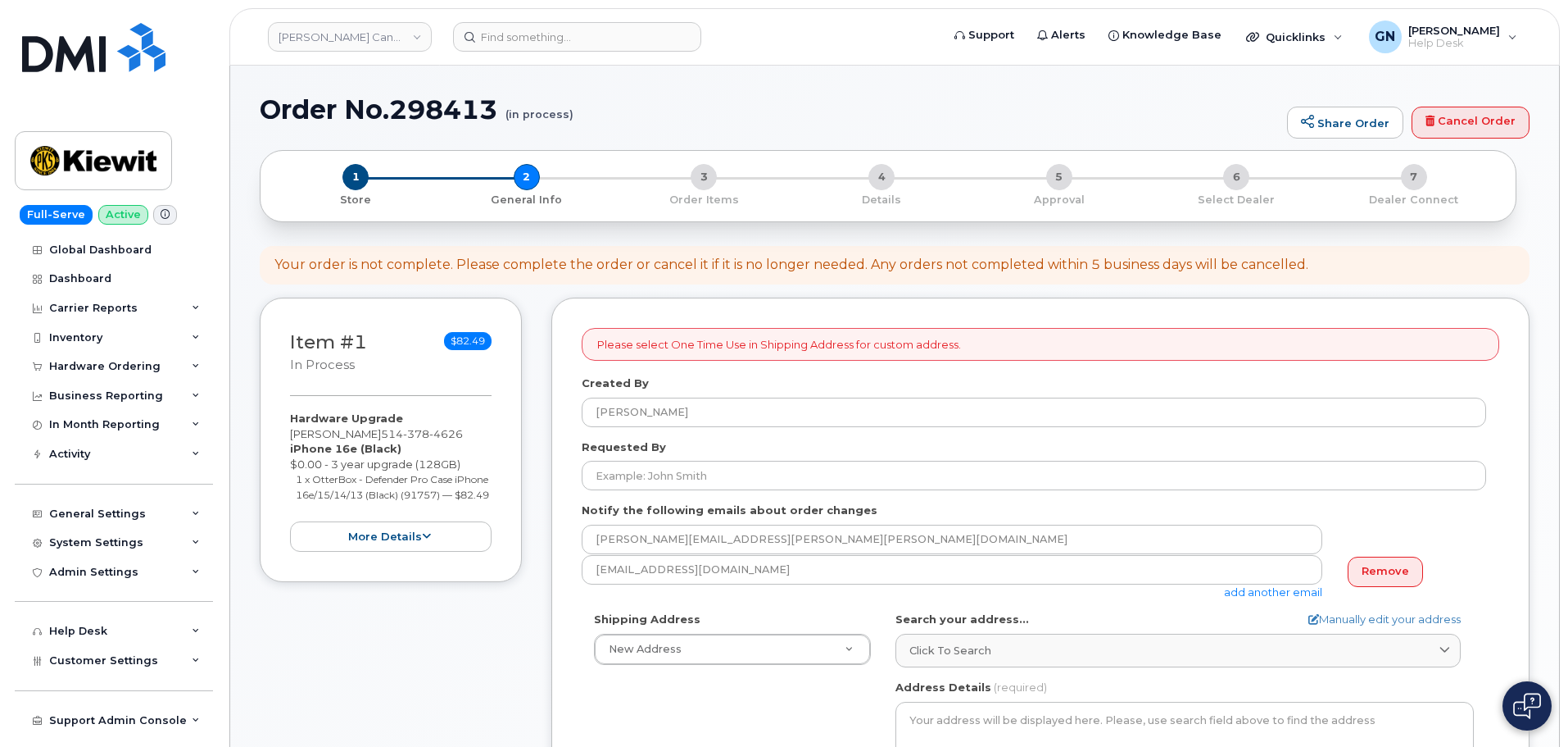
select select
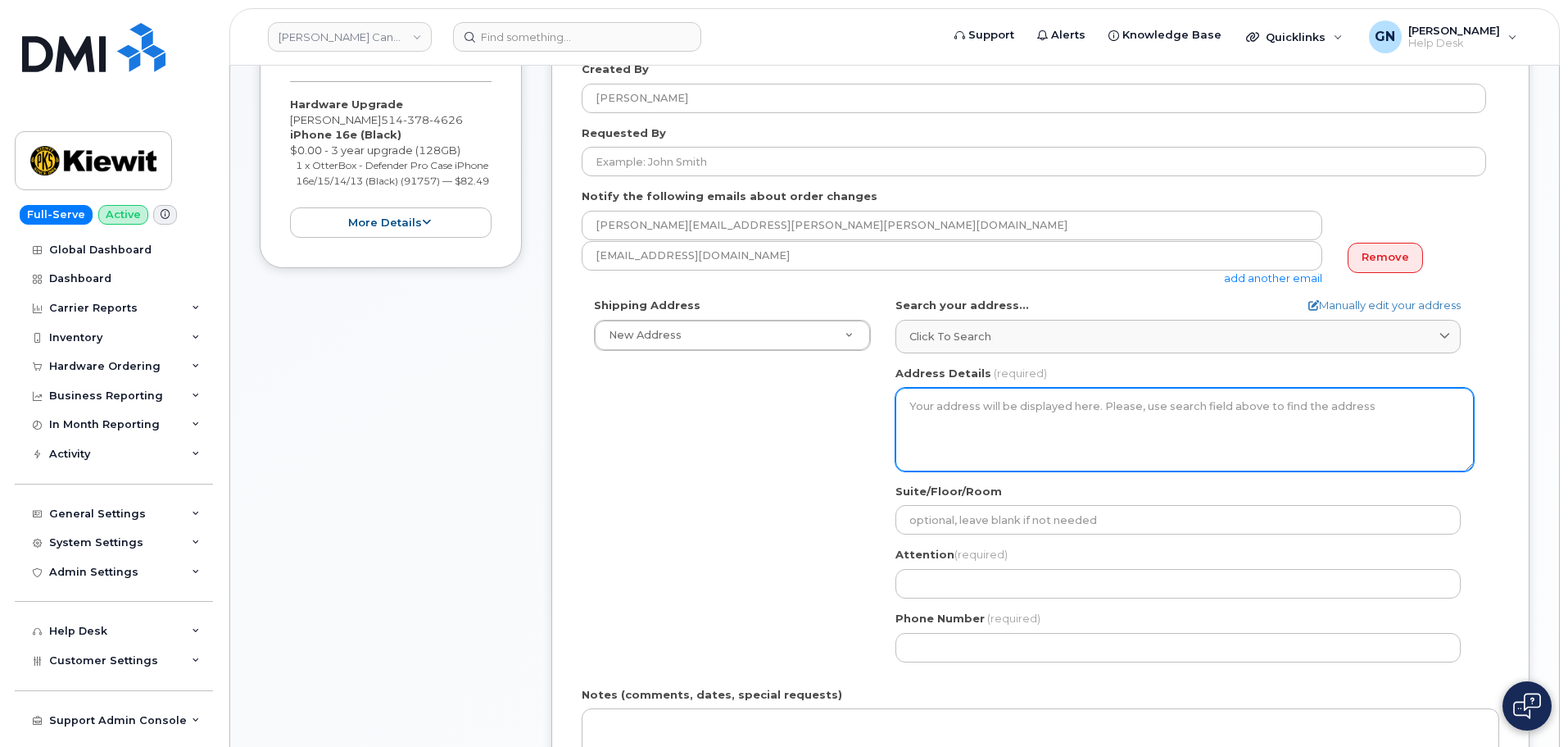
scroll to position [328, 0]
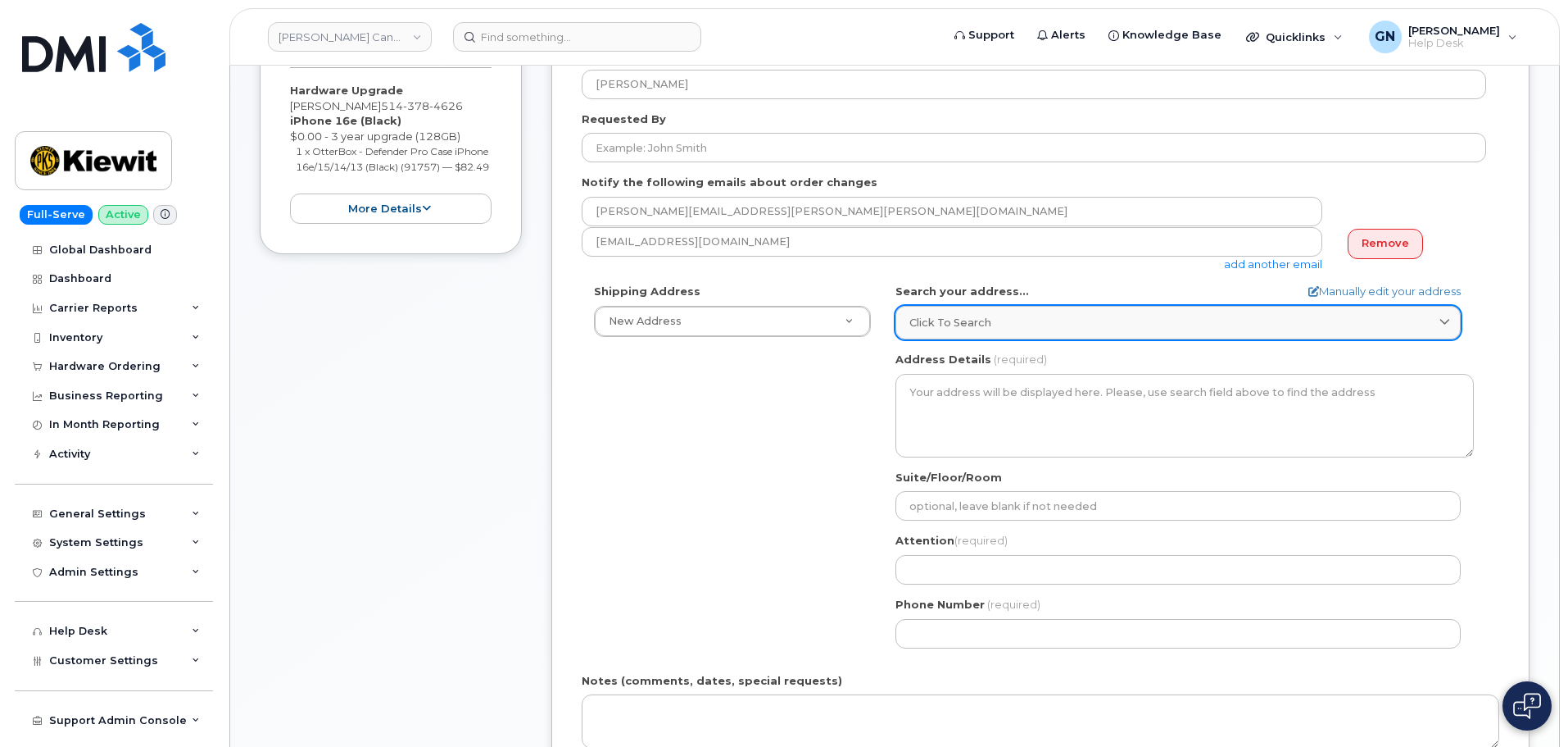
click at [1050, 312] on link "Click to search" at bounding box center [1177, 323] width 565 height 34
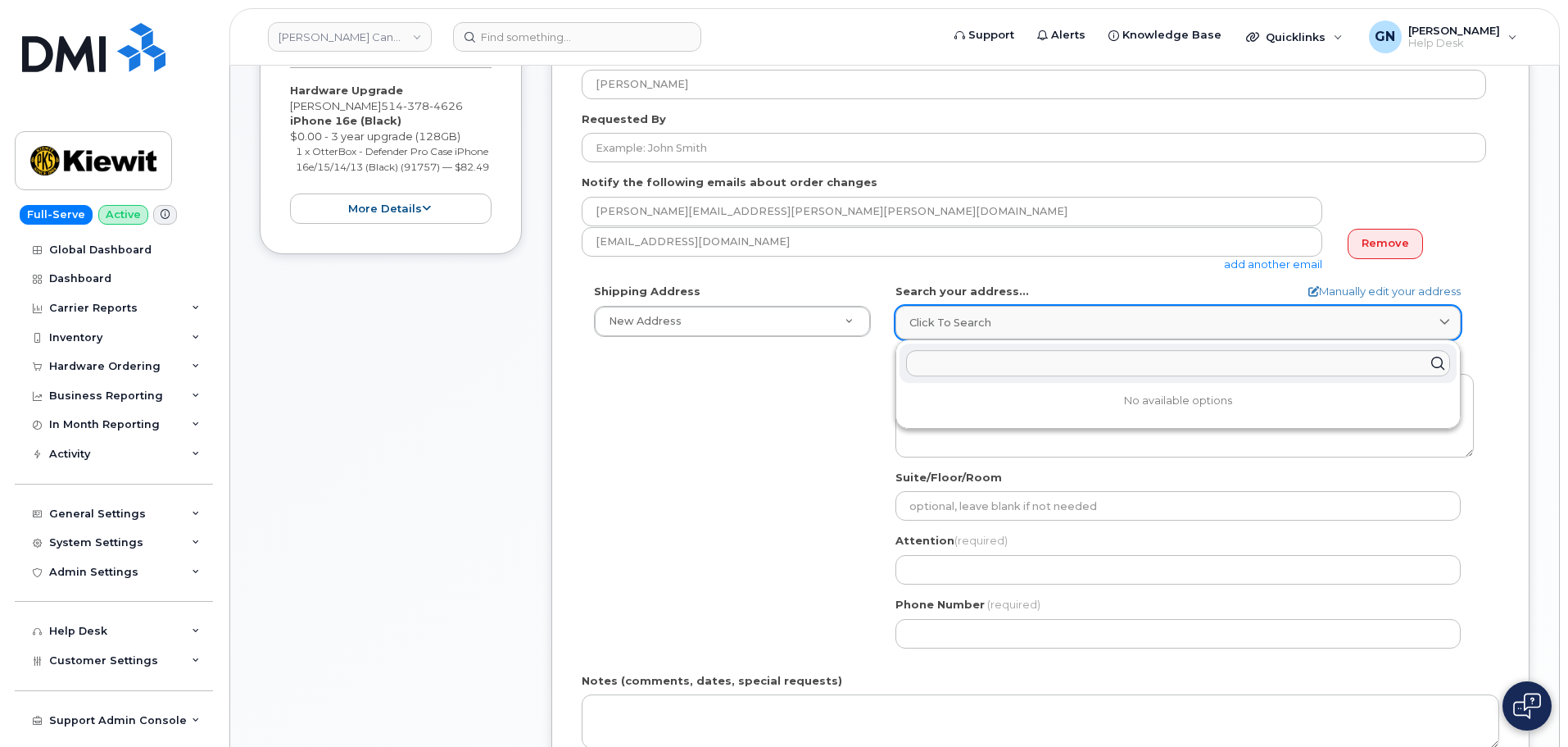
paste input "[STREET_ADDRESS] [PERSON_NAME][STREET_ADDRESS]"
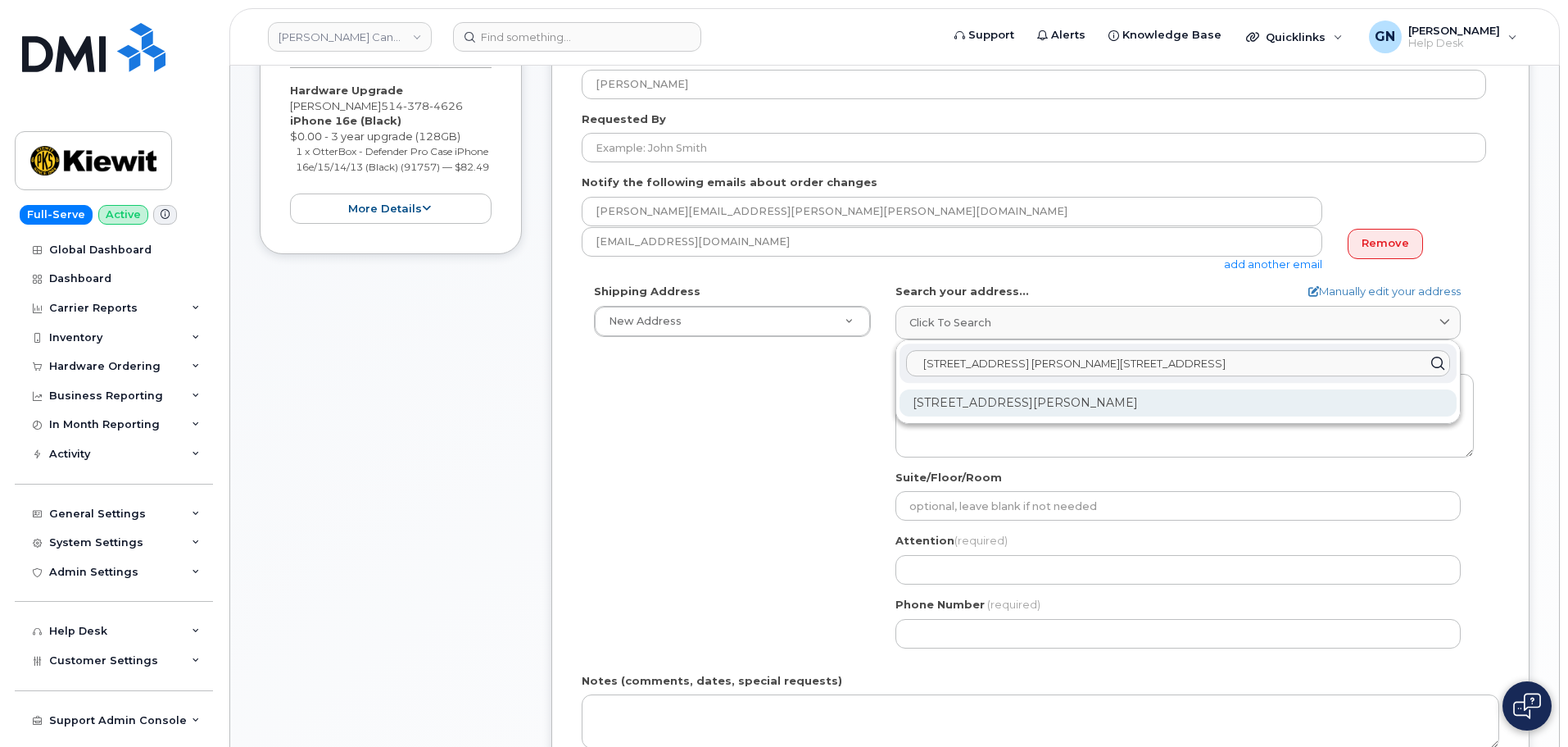
type input "[STREET_ADDRESS] [PERSON_NAME][STREET_ADDRESS]"
click at [1088, 412] on div "[STREET_ADDRESS][PERSON_NAME]" at bounding box center [1177, 402] width 557 height 27
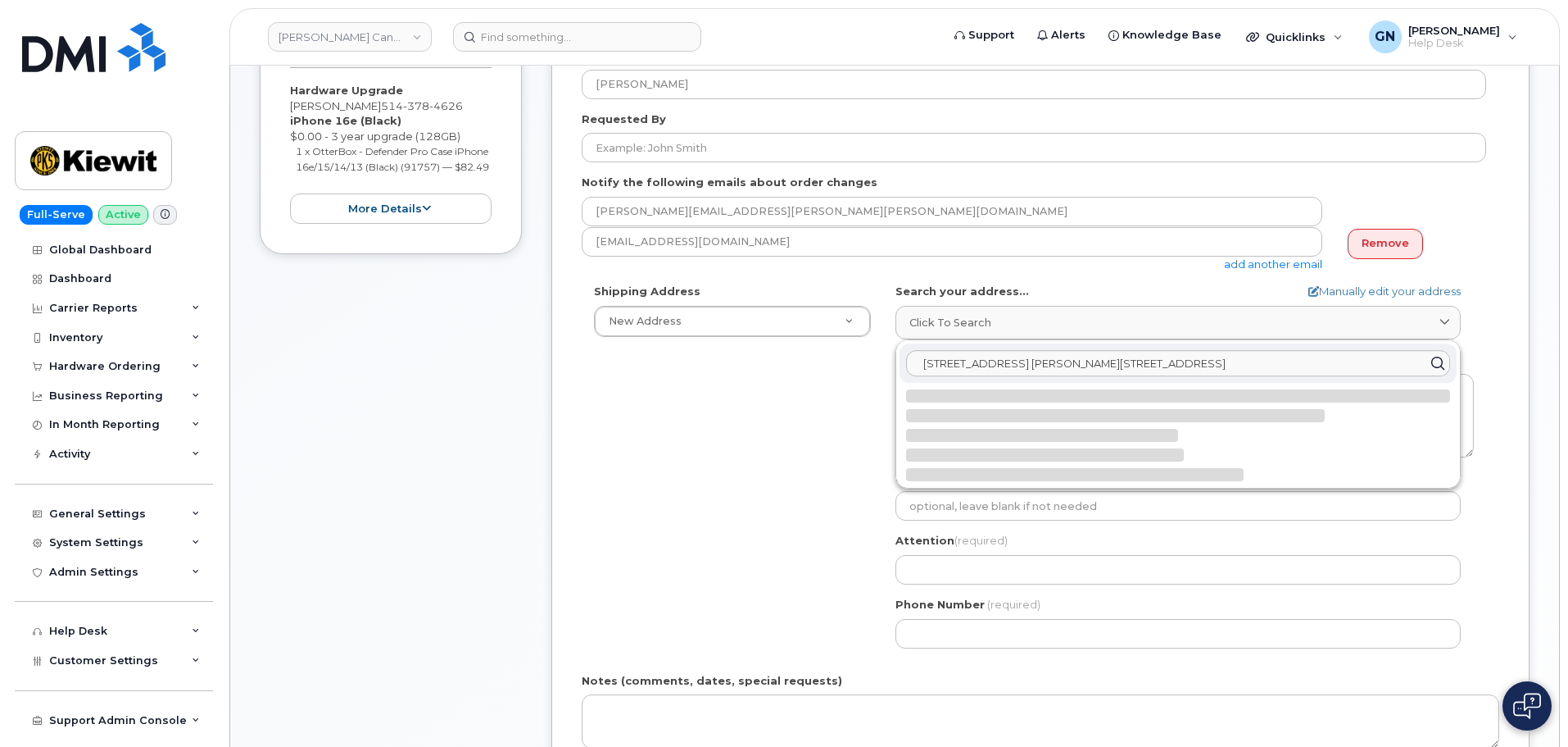
select select
type textarea "[STREET_ADDRESS][PERSON_NAME]"
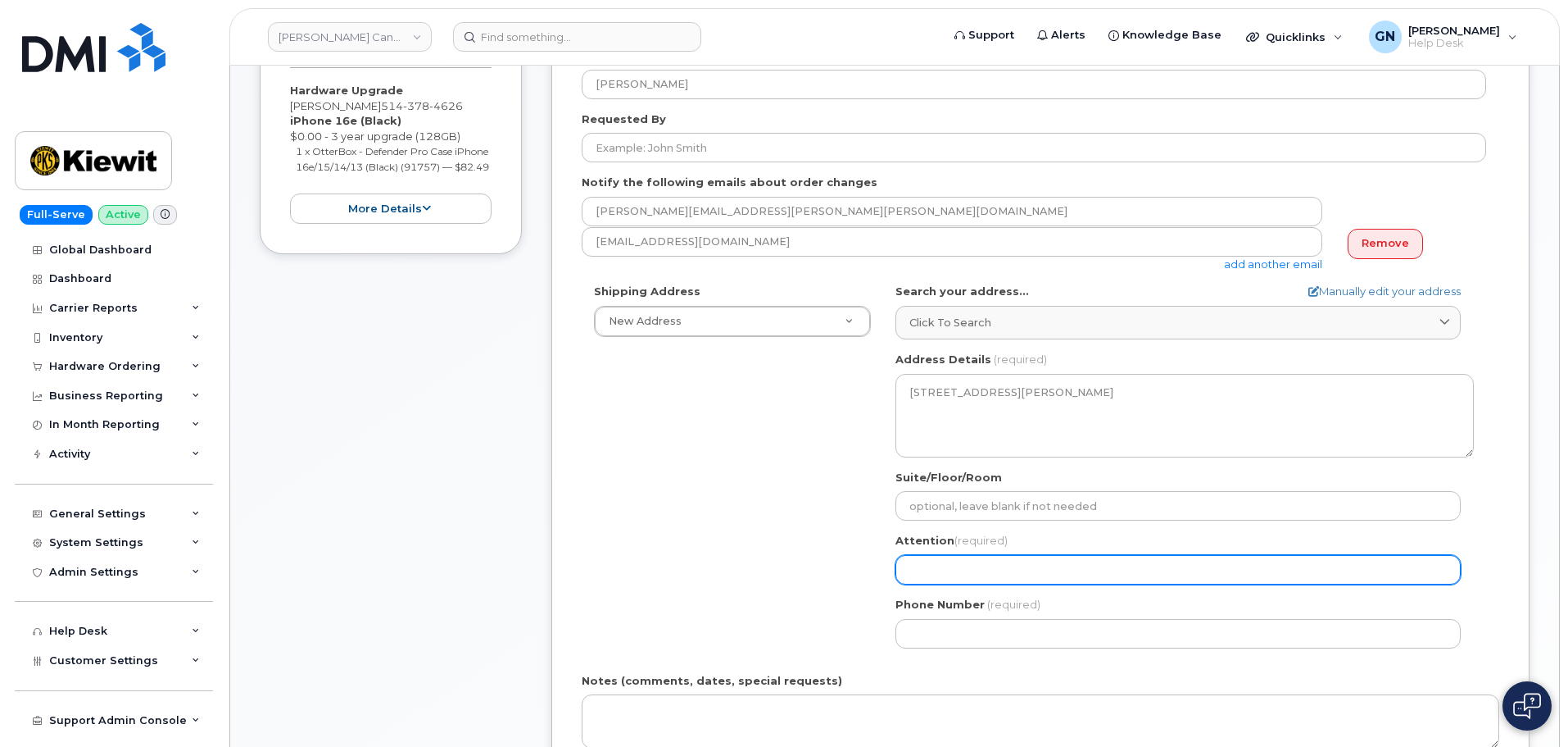
click at [971, 565] on input "Attention (required)" at bounding box center [1177, 569] width 565 height 30
paste input "[PERSON_NAME]"
select select
type input "[PERSON_NAME]"
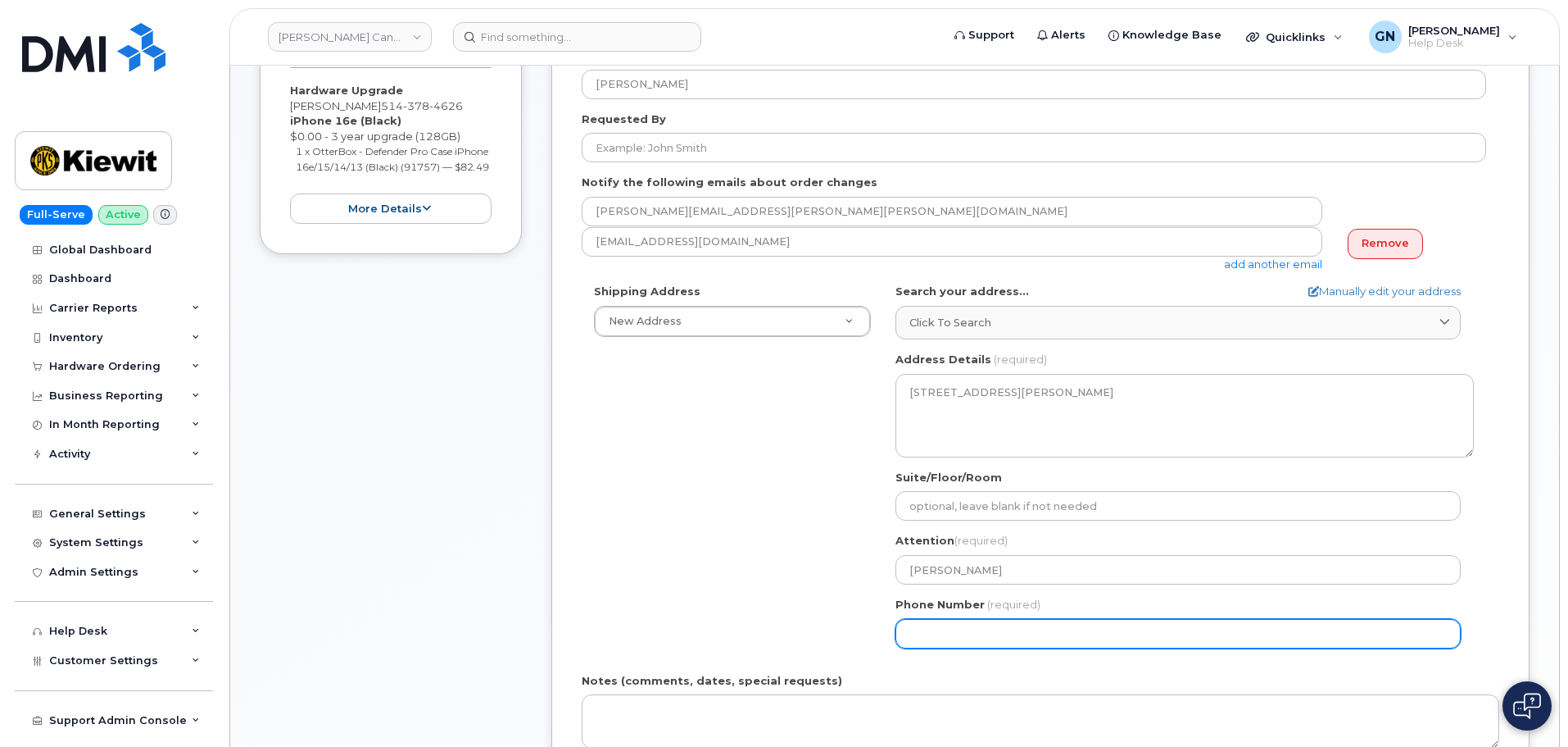
click at [1012, 631] on input "Phone Number" at bounding box center [1177, 634] width 565 height 30
paste input "5143784626"
select select
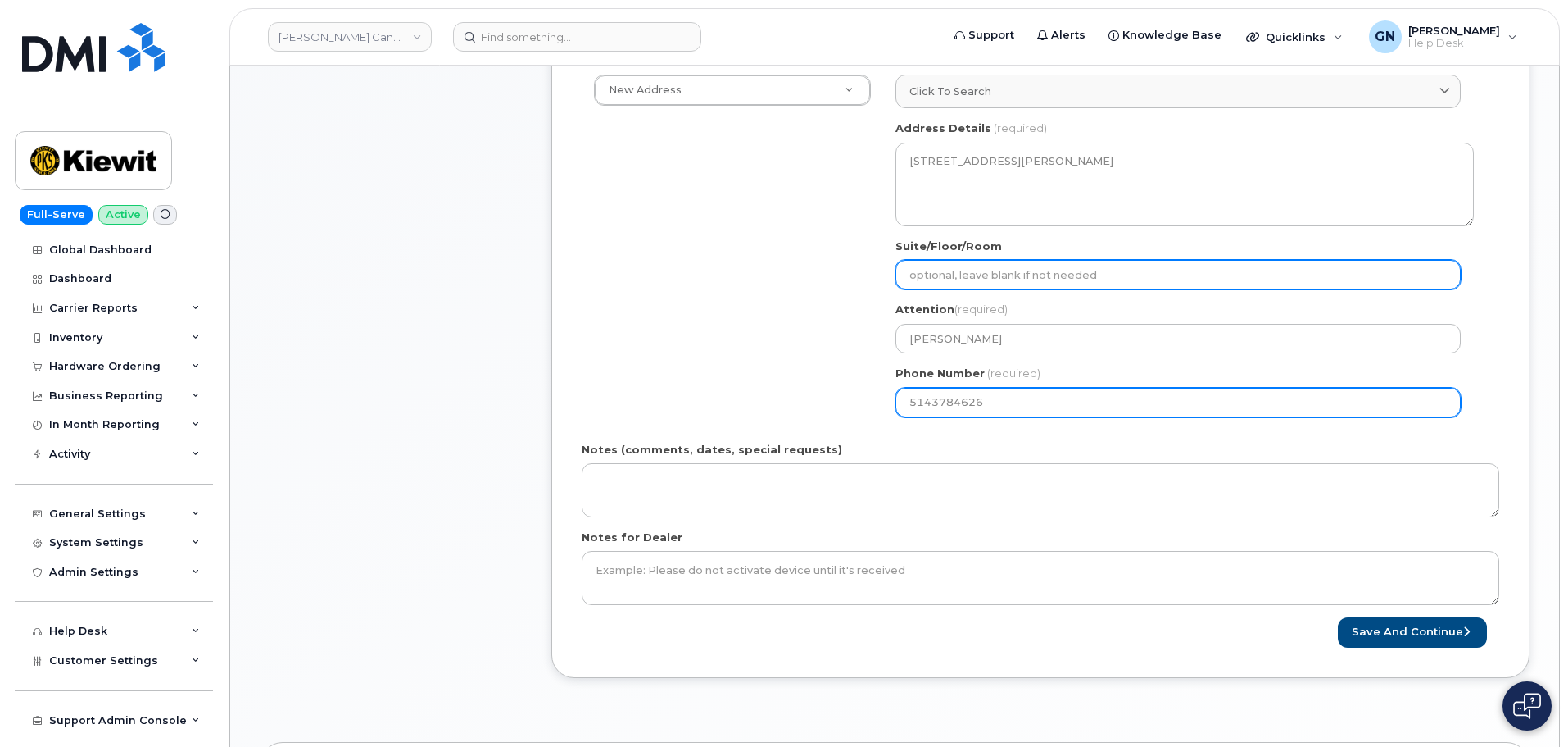
scroll to position [573, 0]
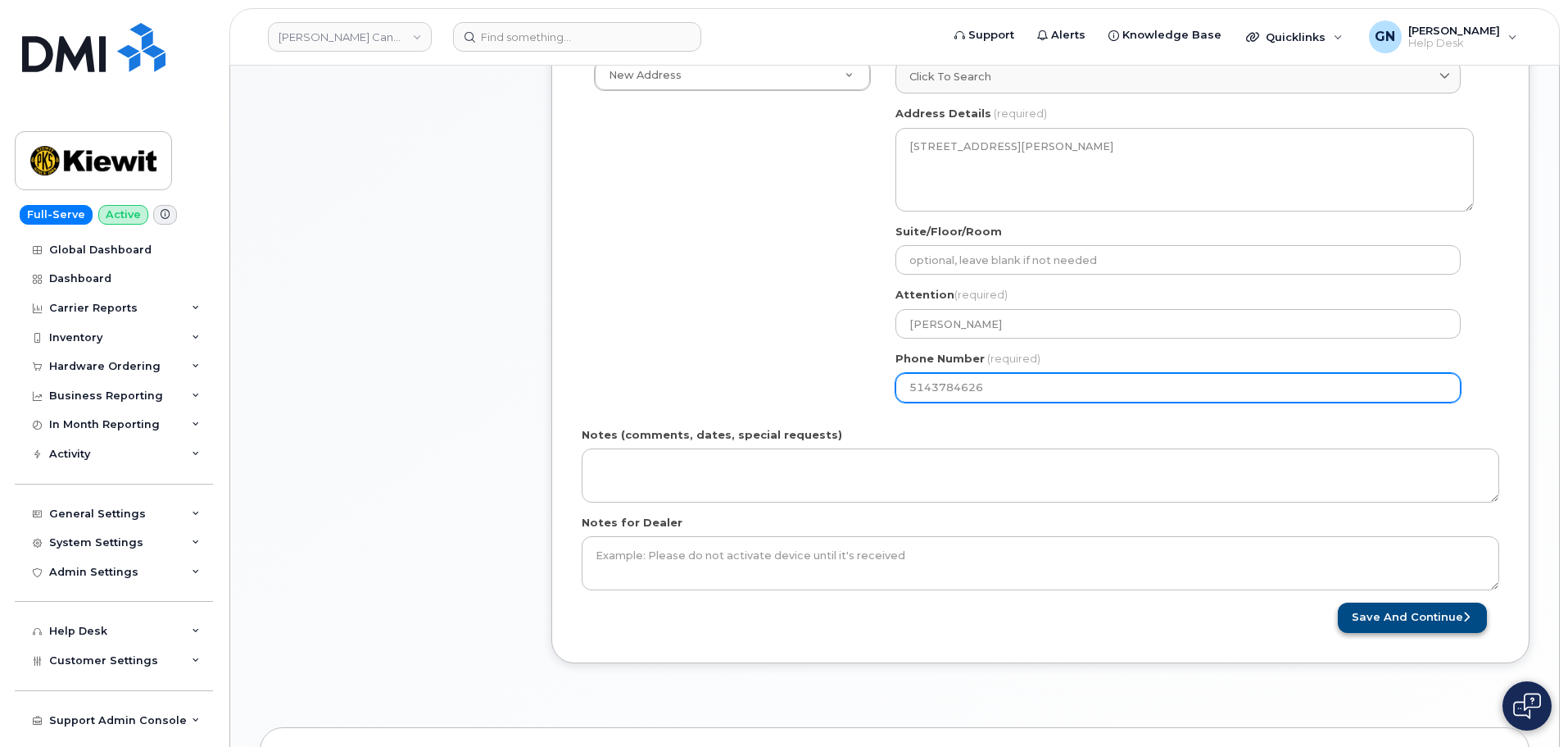
type input "5143784626"
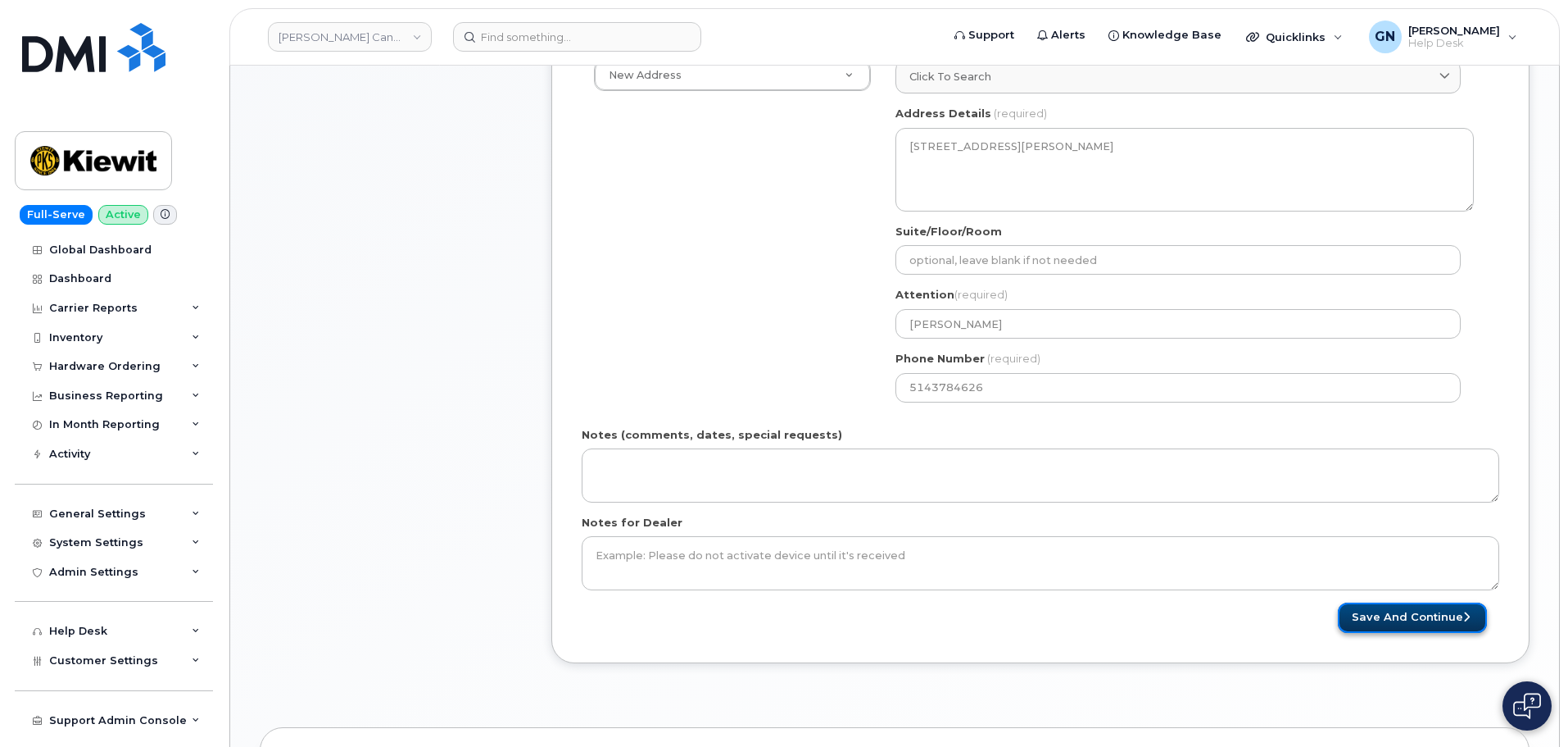
click at [1387, 614] on button "Save and Continue" at bounding box center [1412, 617] width 150 height 30
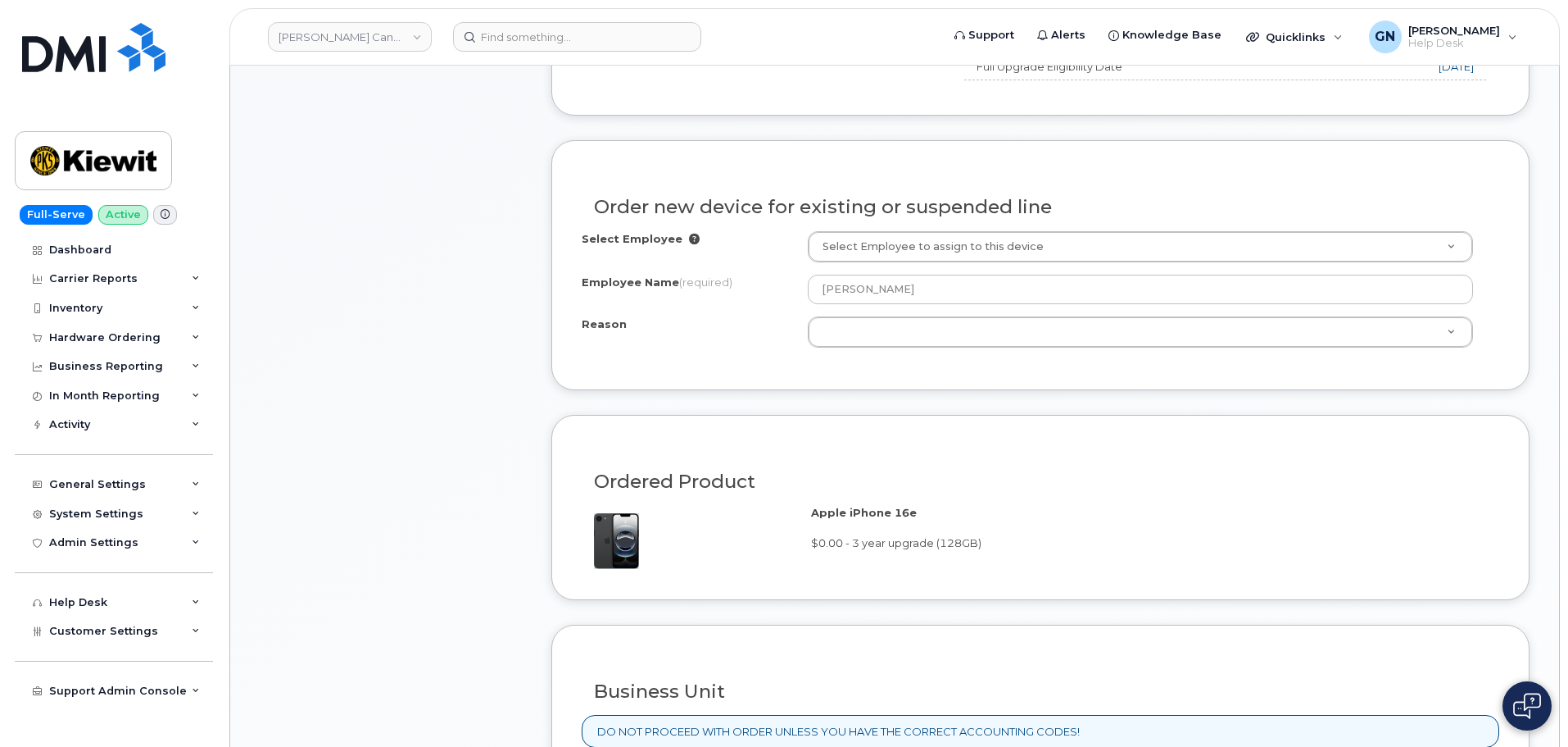
scroll to position [820, 0]
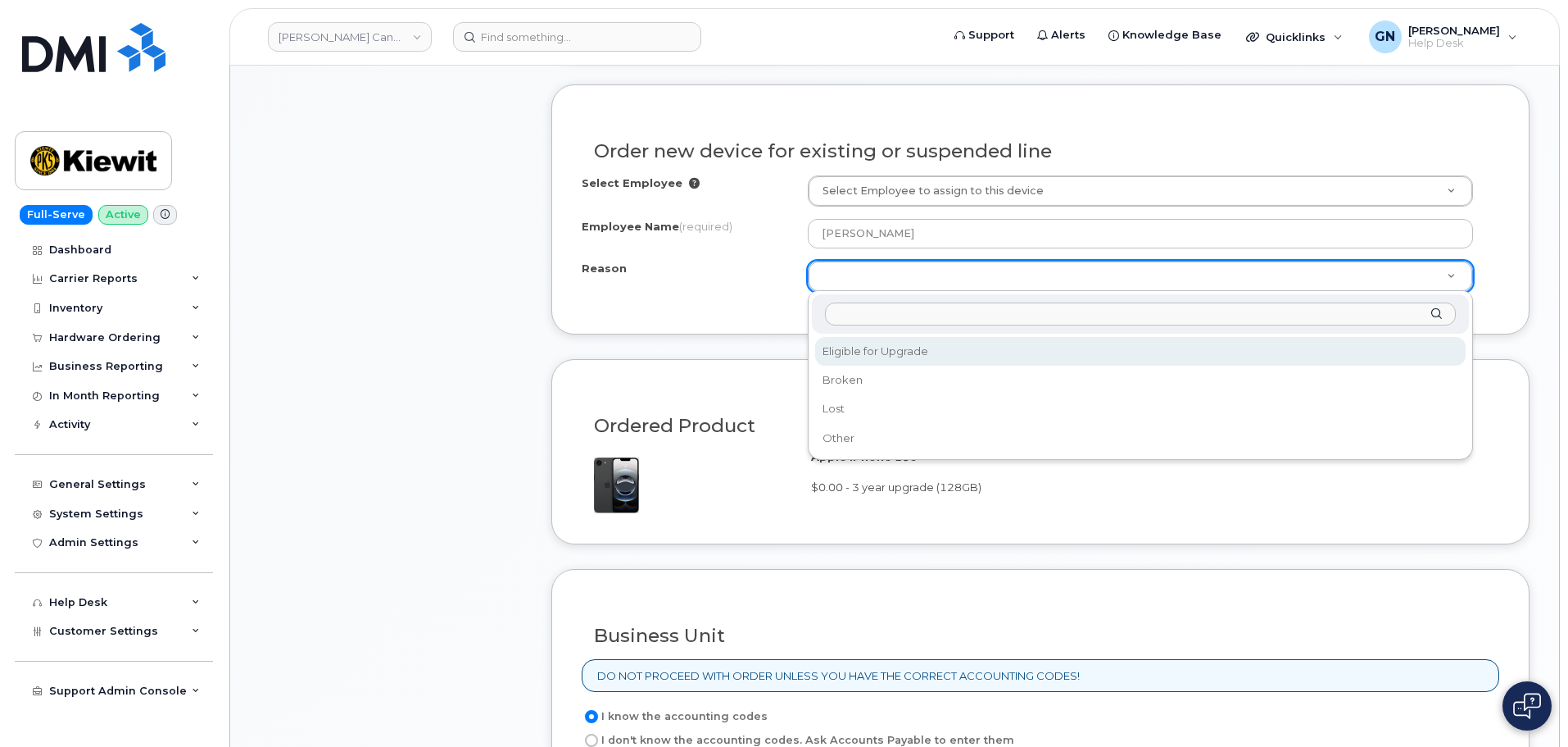
select select "eligible_for_upgrade"
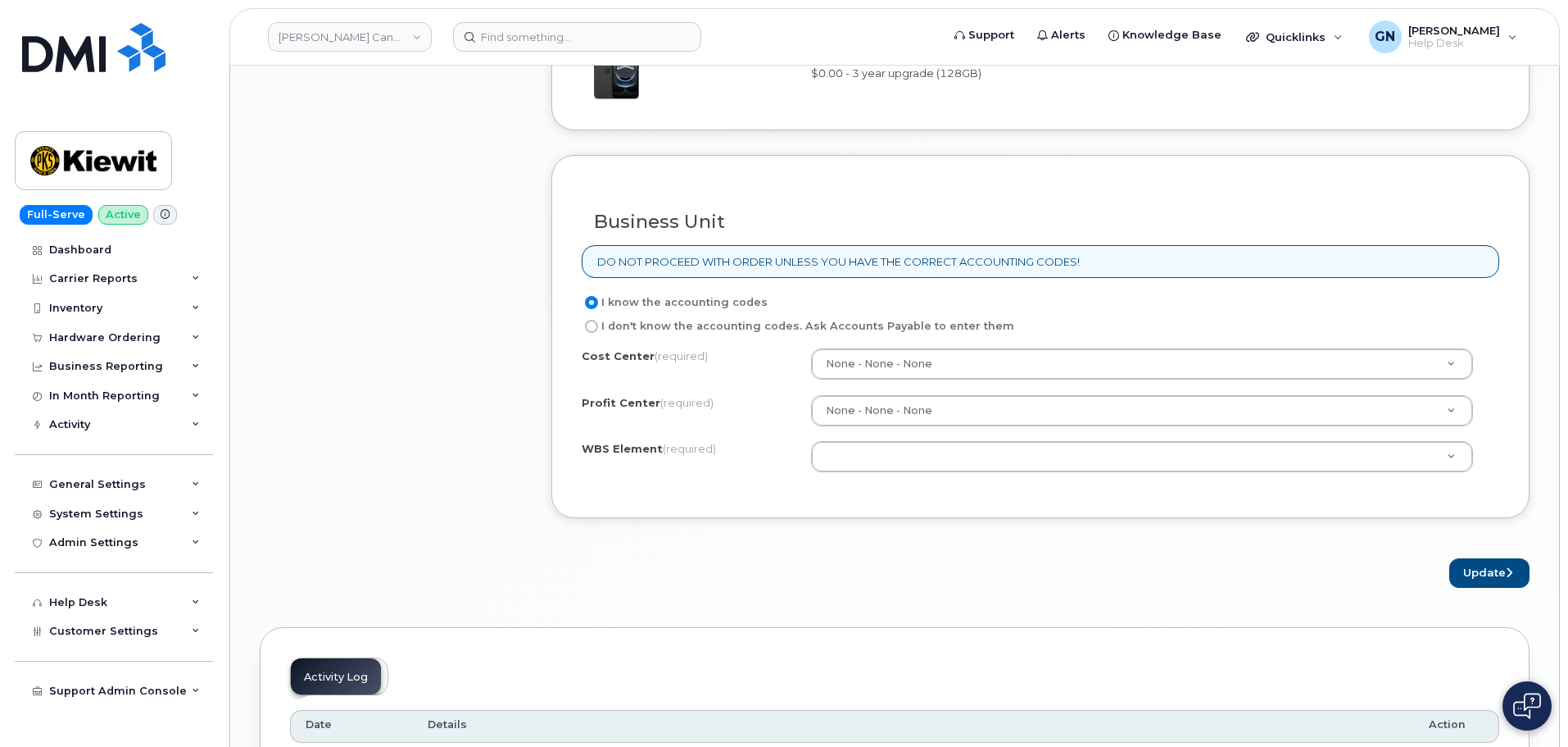
scroll to position [1230, 0]
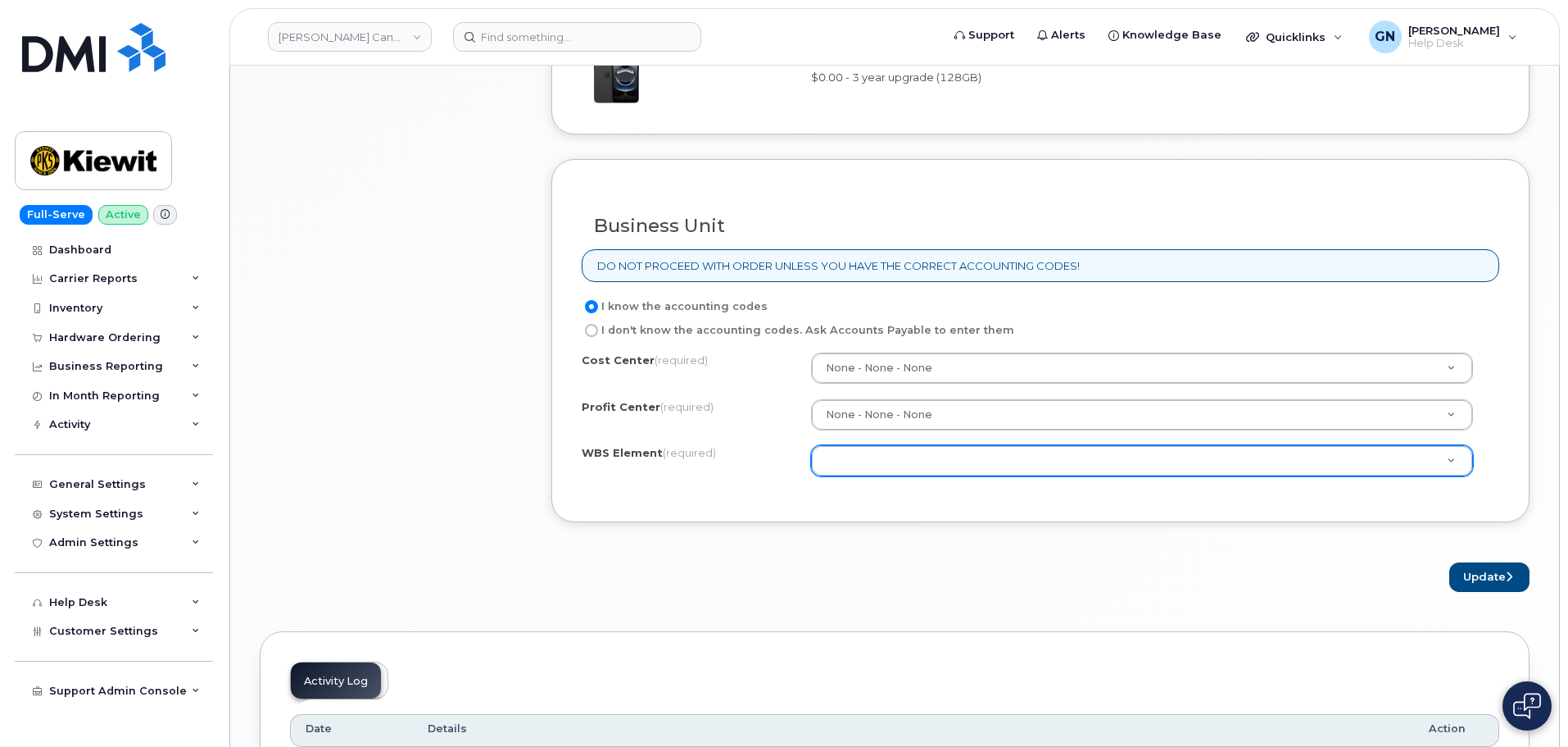
click at [687, 333] on label "I don't know the accounting codes. Ask Accounts Payable to enter them" at bounding box center [798, 330] width 433 height 20
click at [598, 333] on input "I don't know the accounting codes. Ask Accounts Payable to enter them" at bounding box center [591, 330] width 13 height 13
radio input "true"
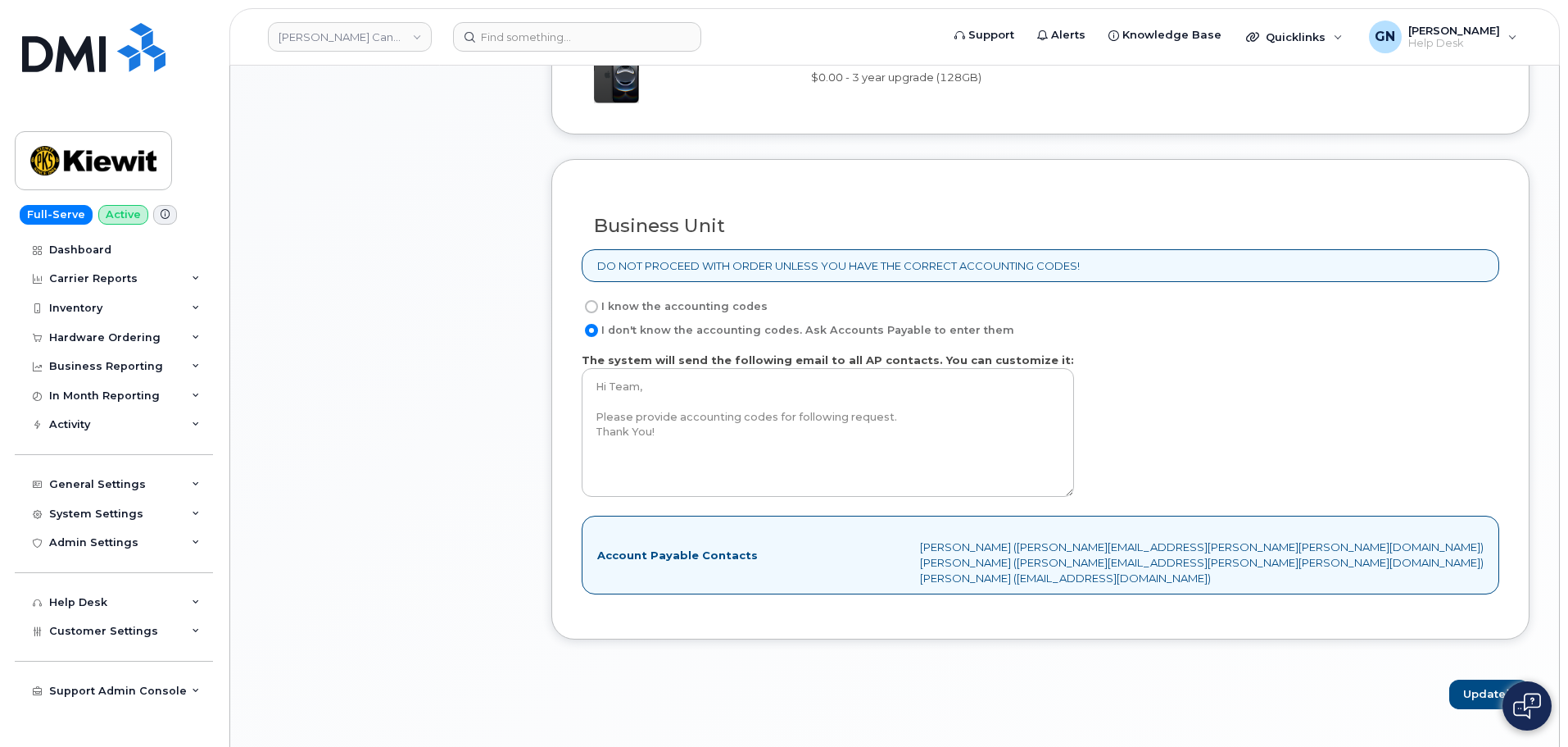
click at [673, 309] on label "I know the accounting codes" at bounding box center [675, 307] width 186 height 20
click at [598, 309] on input "I know the accounting codes" at bounding box center [591, 306] width 13 height 13
radio input "true"
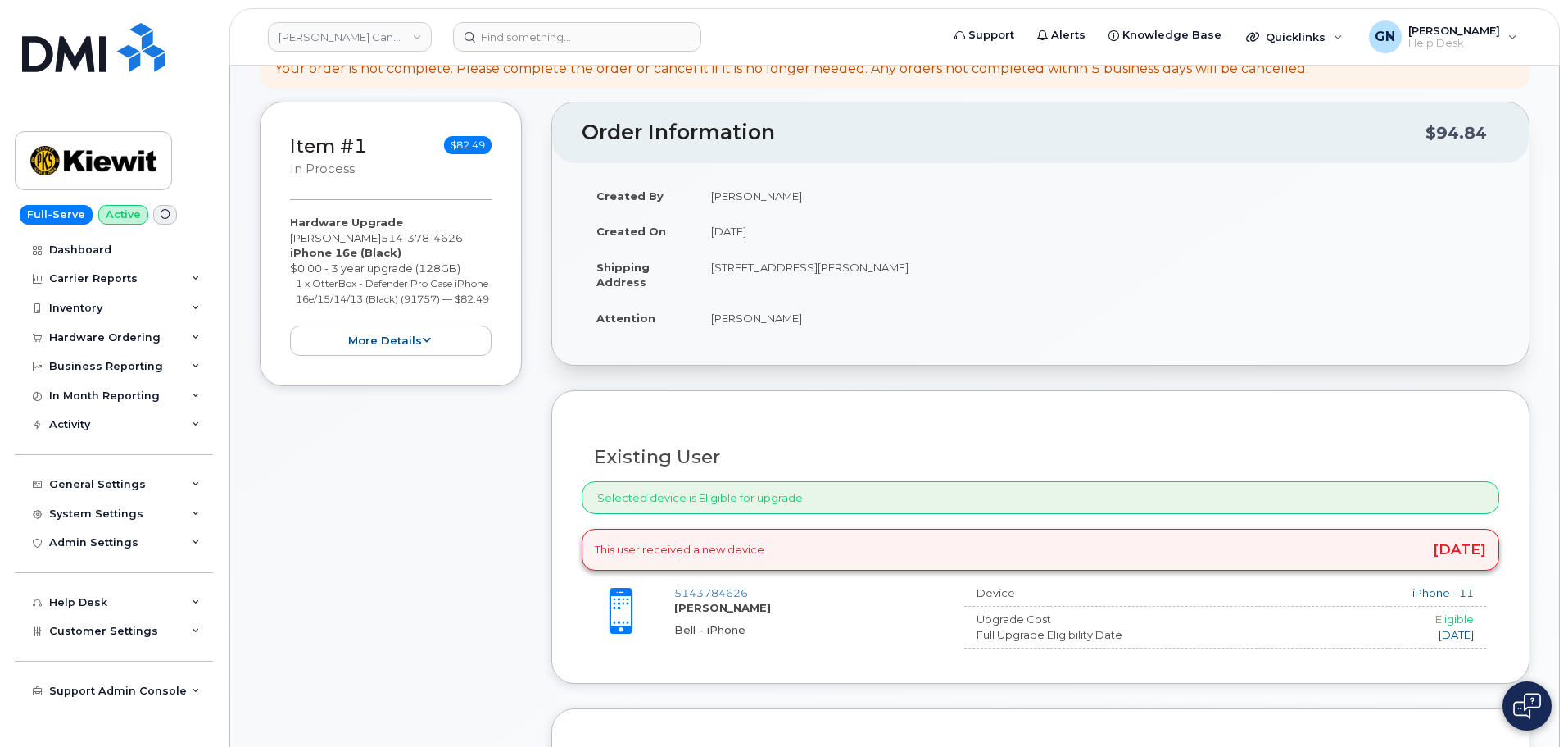
scroll to position [0, 0]
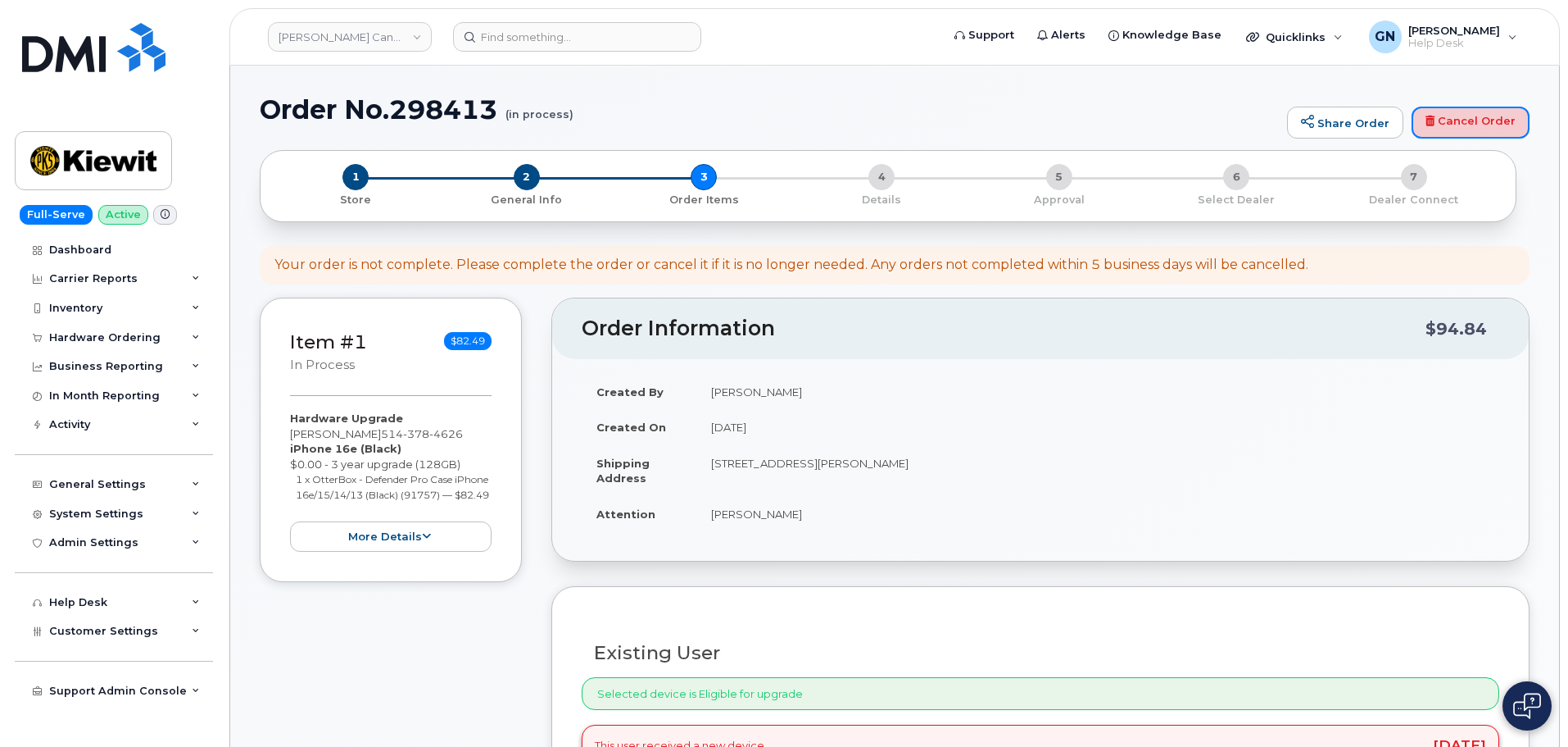
drag, startPoint x: 1498, startPoint y: 127, endPoint x: 853, endPoint y: 62, distance: 648.3
click at [1498, 126] on link "Cancel Order" at bounding box center [1470, 123] width 118 height 33
